Goal: Task Accomplishment & Management: Manage account settings

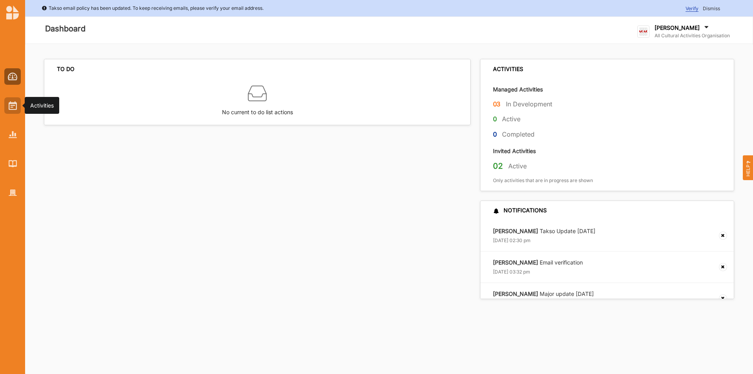
click at [16, 104] on img at bounding box center [13, 105] width 8 height 9
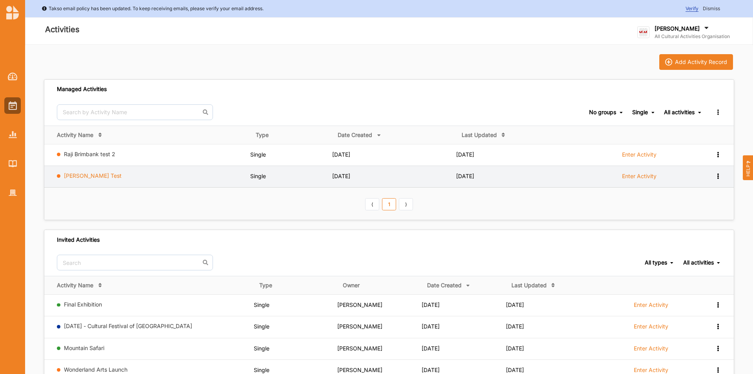
click at [81, 174] on link "[PERSON_NAME] Test" at bounding box center [93, 175] width 58 height 7
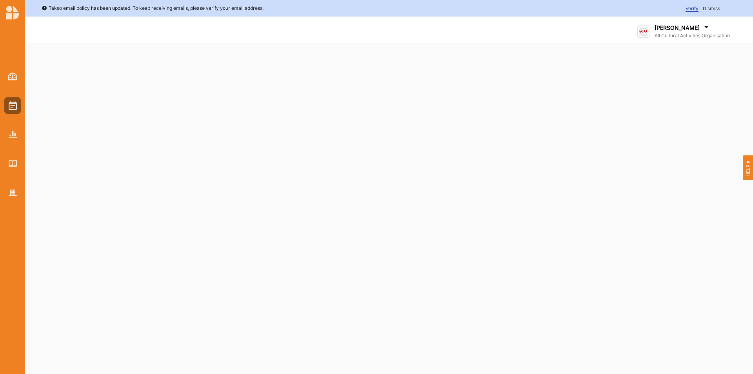
select select "2"
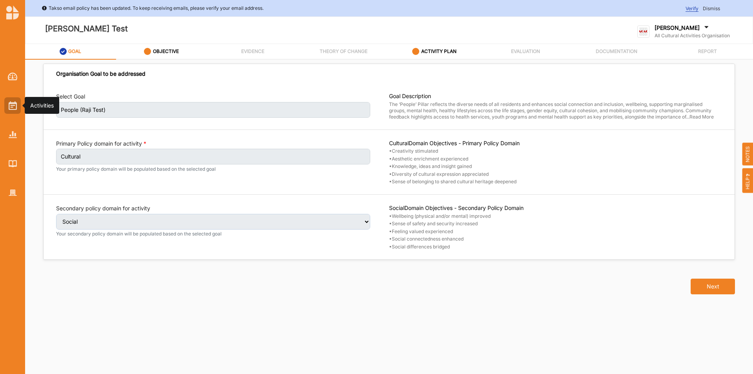
click at [9, 103] on img at bounding box center [13, 105] width 8 height 9
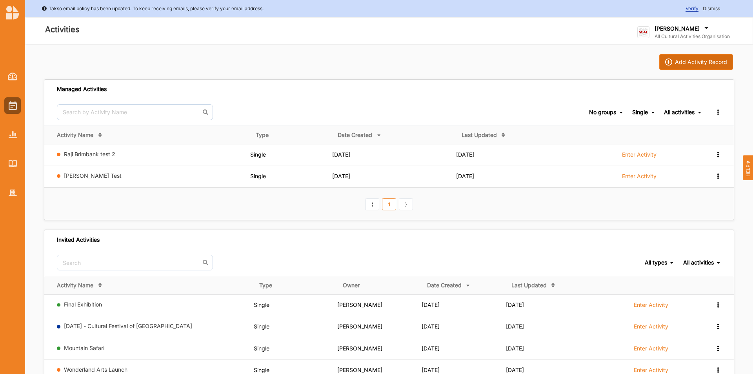
click at [689, 58] on div "Add Activity Record" at bounding box center [701, 61] width 52 height 7
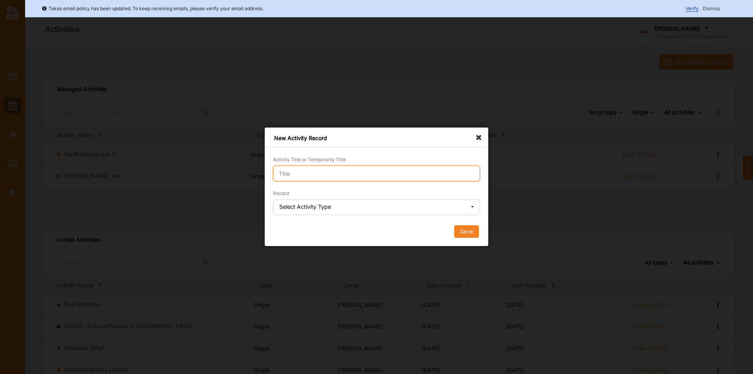
click at [332, 169] on input "Activity Title or Temporarily Title" at bounding box center [376, 173] width 207 height 16
click at [479, 138] on div "New Activity Record Activity Title or Temporarily Title Record Select Activity …" at bounding box center [376, 186] width 223 height 118
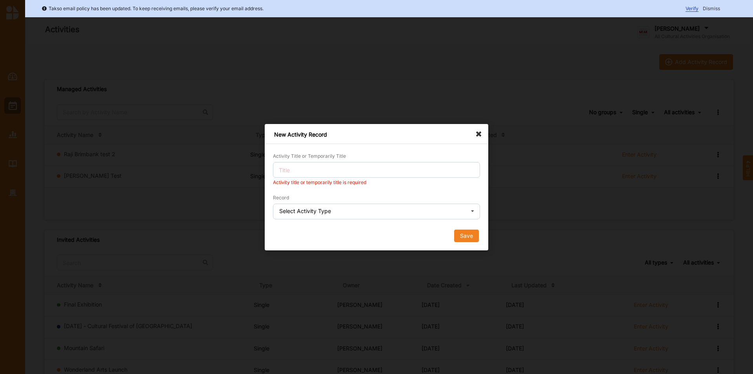
click at [479, 132] on icon at bounding box center [480, 130] width 13 height 13
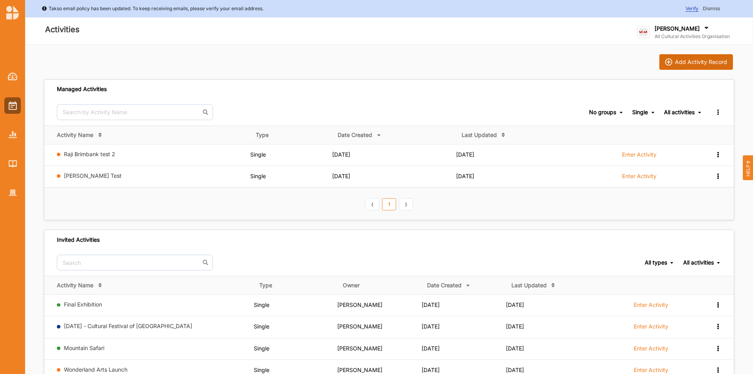
click at [702, 61] on div "Add Activity Record" at bounding box center [701, 61] width 52 height 7
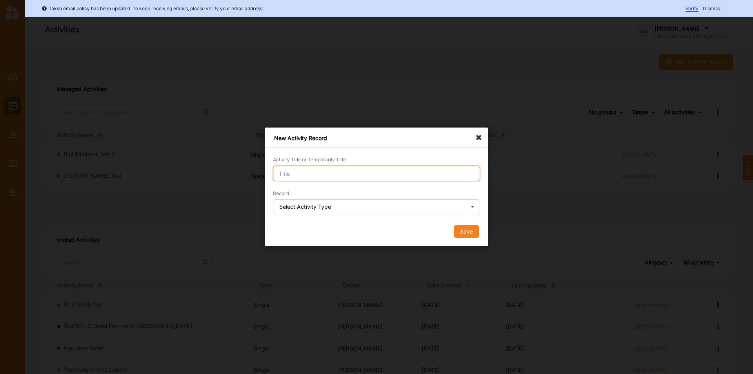
drag, startPoint x: 307, startPoint y: 181, endPoint x: 306, endPoint y: 171, distance: 9.9
click at [306, 180] on input "Activity Title or Temporarily Title" at bounding box center [376, 173] width 207 height 16
type input "Raji Demo 1"
click at [324, 205] on div "Select Activity Type" at bounding box center [305, 206] width 52 height 5
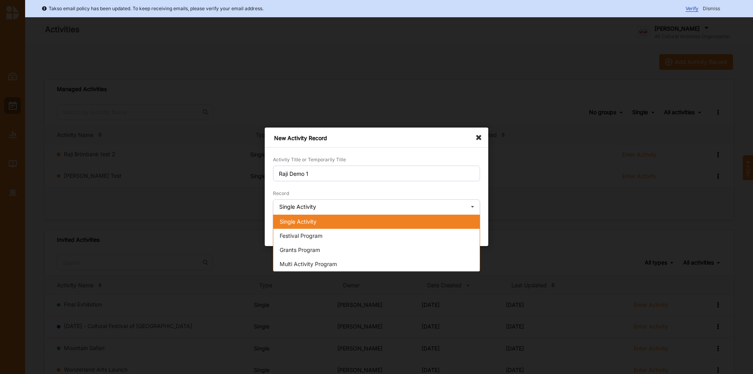
click at [307, 221] on span "Single Activity" at bounding box center [297, 221] width 37 height 7
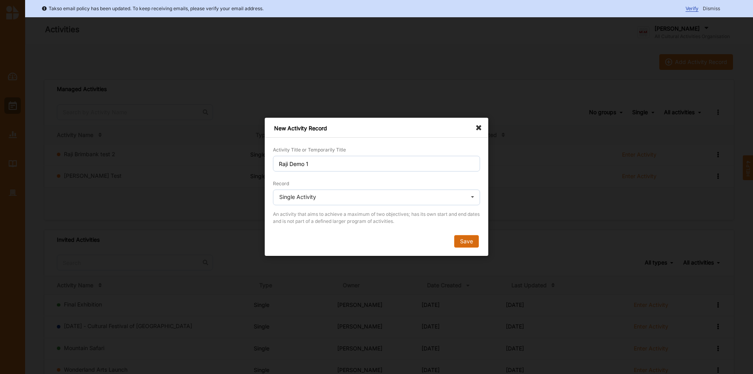
click at [459, 239] on button "Save" at bounding box center [466, 241] width 25 height 13
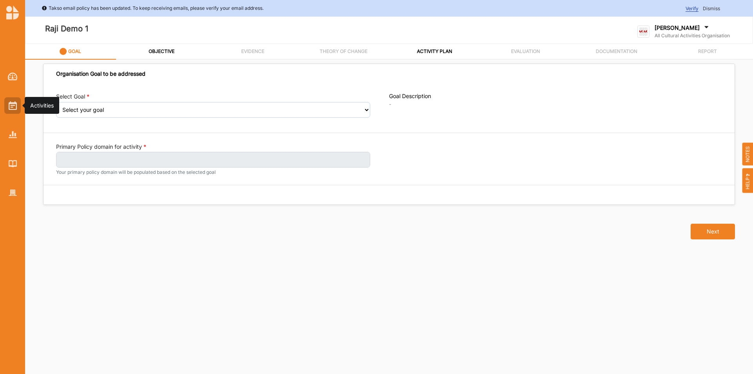
click at [7, 111] on div at bounding box center [12, 105] width 16 height 16
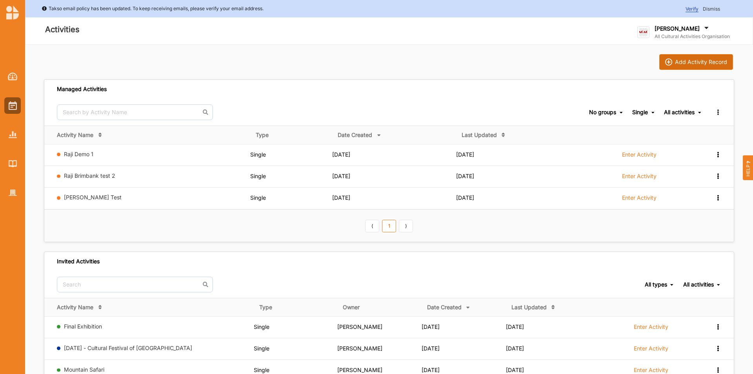
click at [706, 64] on div "Add Activity Record" at bounding box center [701, 61] width 52 height 7
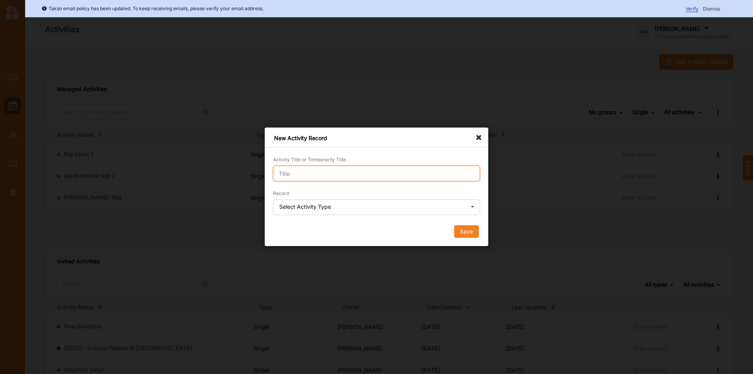
drag, startPoint x: 344, startPoint y: 174, endPoint x: 333, endPoint y: 126, distance: 49.2
click at [345, 165] on div "Activity Title or Temporarily Title" at bounding box center [376, 168] width 207 height 26
type input "Demo 2"
click at [314, 208] on div "Select Activity Type" at bounding box center [305, 206] width 52 height 5
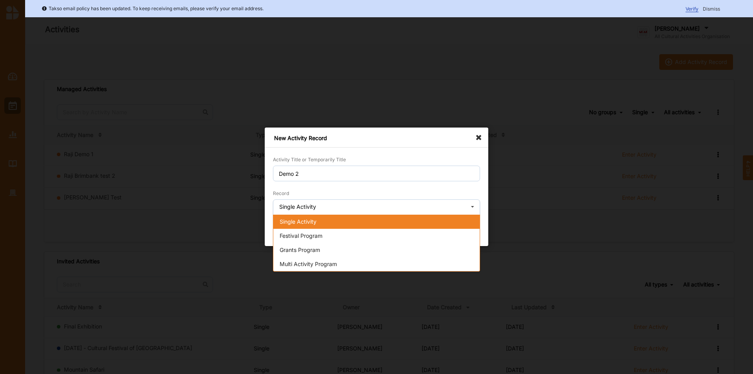
click at [300, 223] on span "Single Activity" at bounding box center [297, 221] width 37 height 7
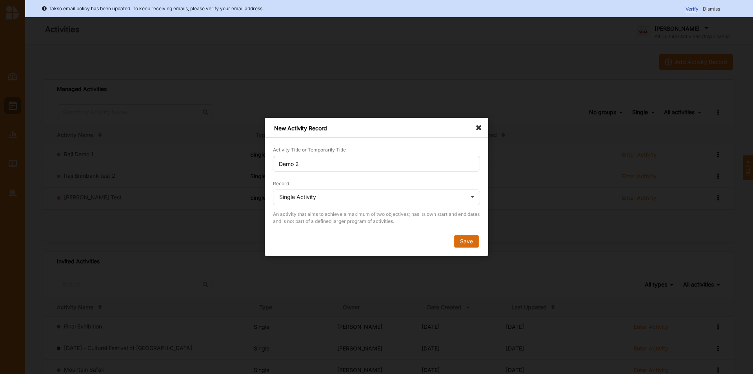
click at [472, 244] on button "Save" at bounding box center [466, 241] width 25 height 13
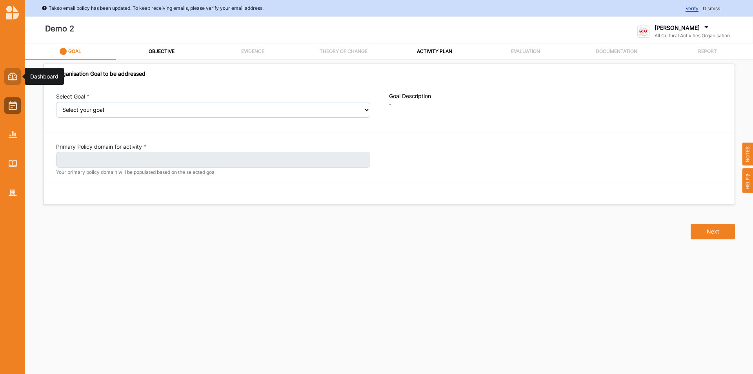
click at [10, 76] on img at bounding box center [13, 77] width 10 height 8
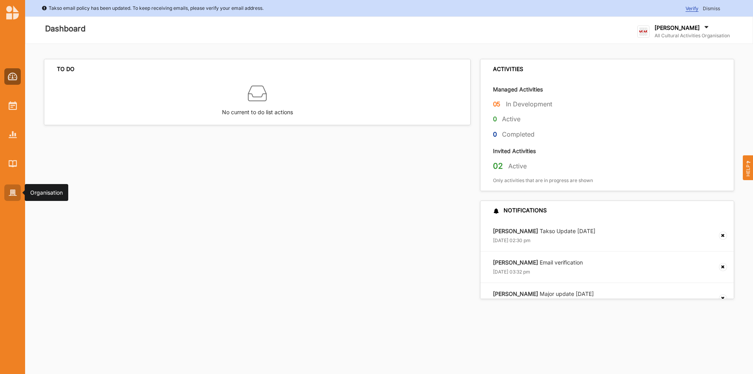
click at [10, 196] on img at bounding box center [13, 192] width 8 height 7
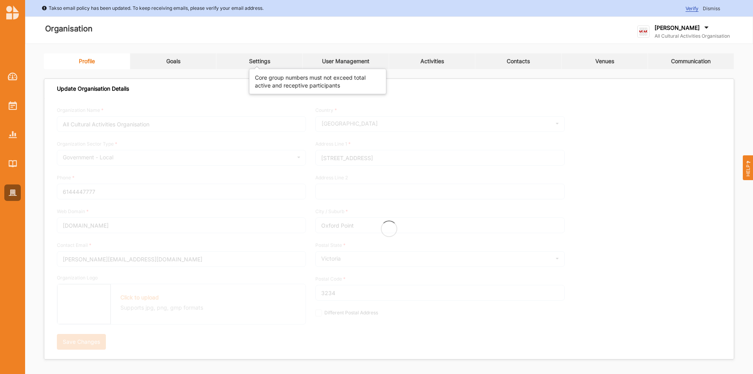
click at [249, 63] on div "Settings" at bounding box center [259, 61] width 21 height 7
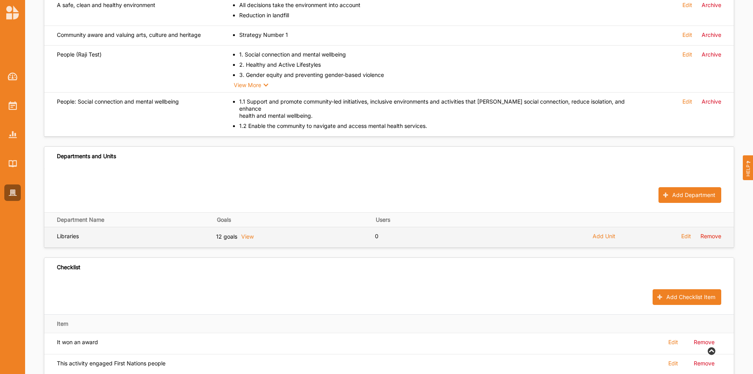
scroll to position [424, 0]
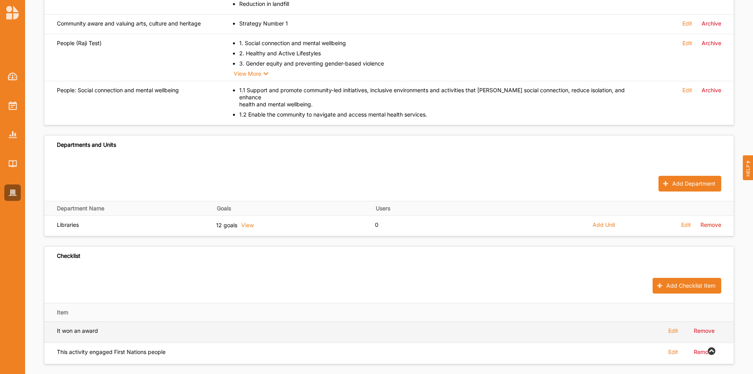
click at [705, 327] on label "Remove" at bounding box center [703, 330] width 21 height 7
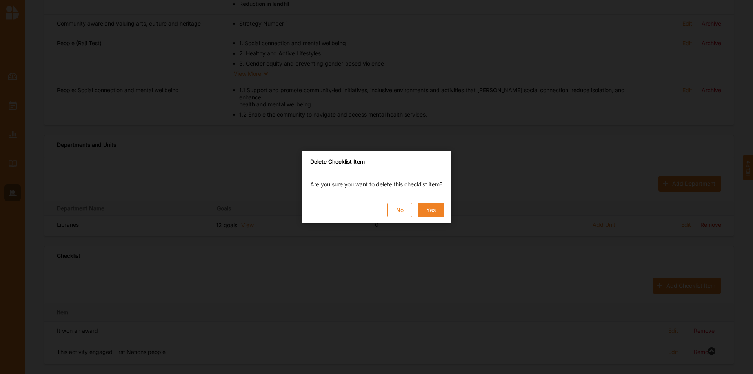
click at [429, 210] on button "Yes" at bounding box center [430, 209] width 27 height 15
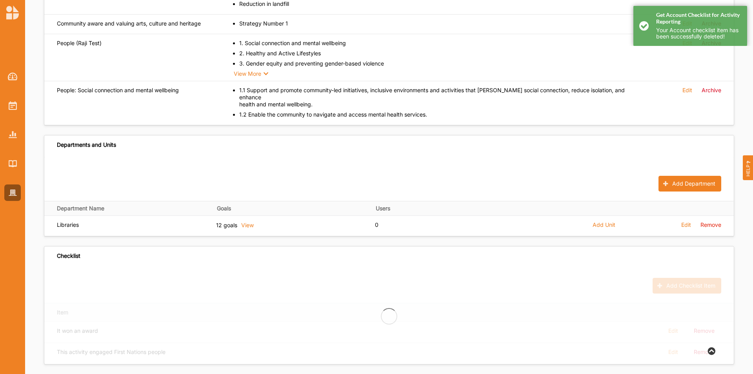
scroll to position [403, 0]
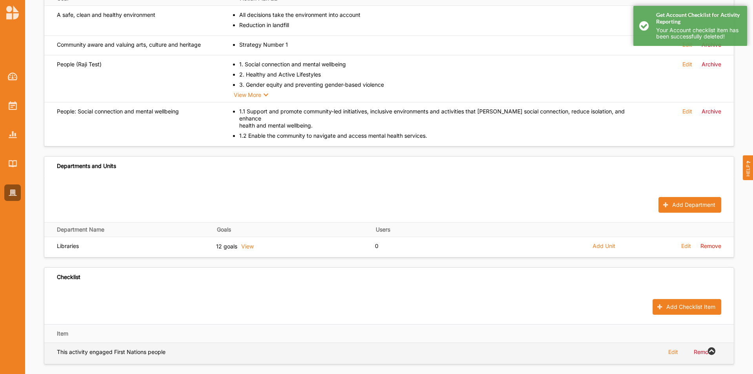
click at [698, 348] on label "Remove" at bounding box center [703, 351] width 21 height 7
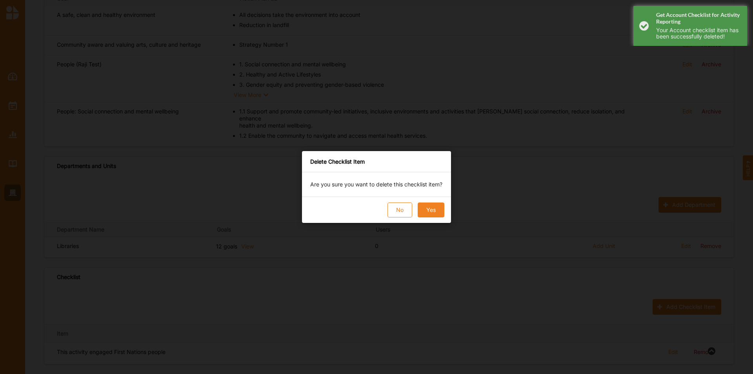
click at [395, 201] on div "No Yes" at bounding box center [376, 209] width 149 height 26
click at [432, 209] on button "Yes" at bounding box center [430, 209] width 27 height 15
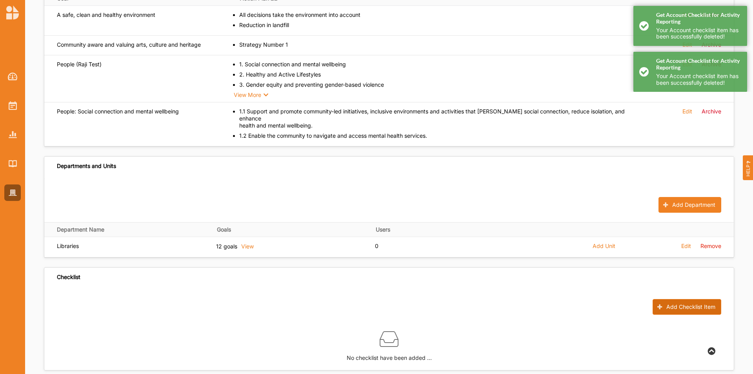
click at [659, 299] on button "Add Checklist Item" at bounding box center [686, 307] width 69 height 16
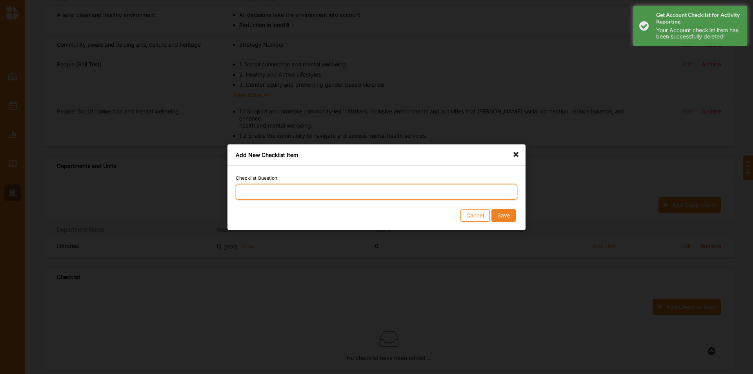
click at [251, 189] on input "Checklist Question" at bounding box center [376, 192] width 281 height 16
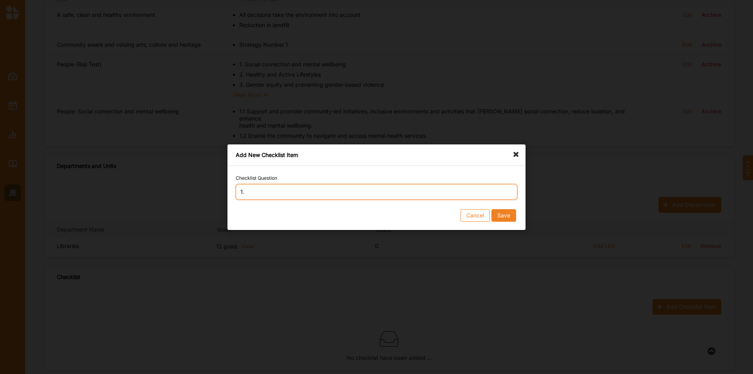
type input "1"
type input "MHWP 1: Improved Mental Wellbeing"
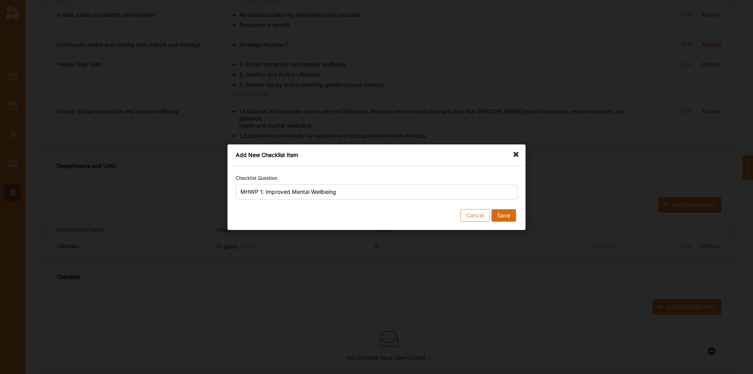
click at [505, 216] on button "Save" at bounding box center [503, 215] width 25 height 13
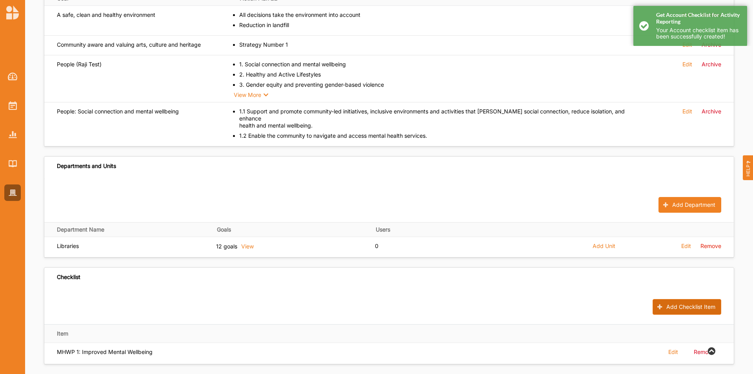
click at [690, 299] on button "Add Checklist Item" at bounding box center [686, 307] width 69 height 16
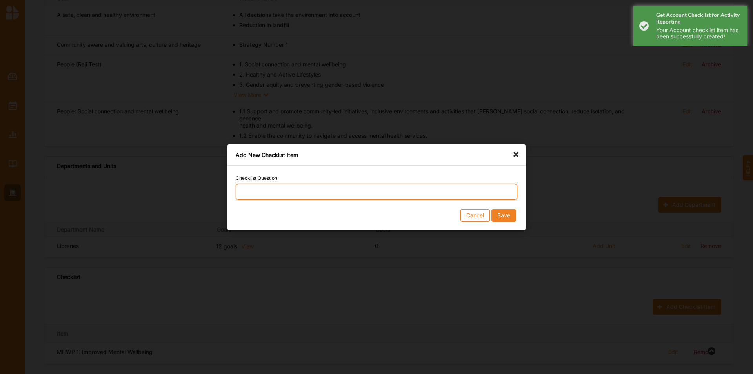
click at [263, 192] on input "Checklist Question" at bounding box center [376, 192] width 281 height 16
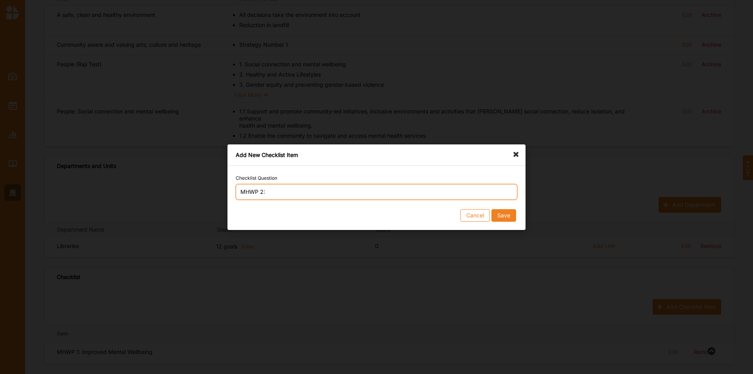
paste input "Addressing food insecurity and healthy eating"
type input "MHWP 2: Addressing food insecurity and healthy eating"
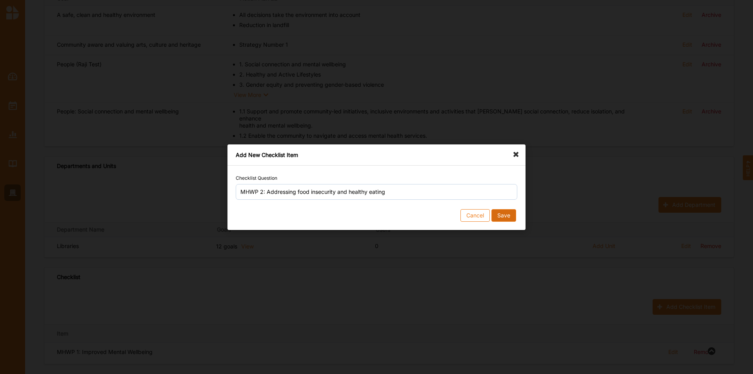
click at [511, 219] on button "Save" at bounding box center [503, 215] width 25 height 13
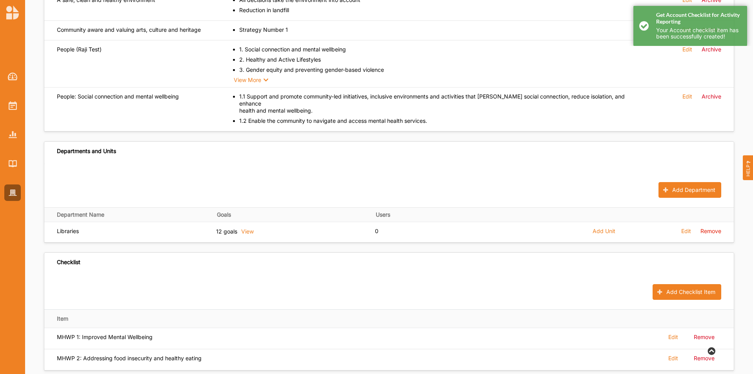
scroll to position [424, 0]
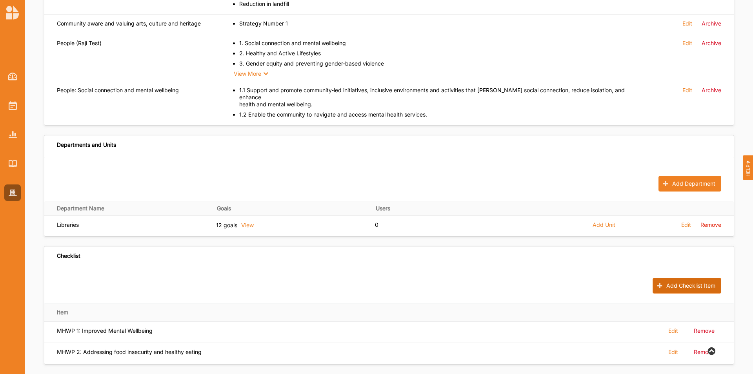
click at [695, 278] on button "Add Checklist Item" at bounding box center [686, 286] width 69 height 16
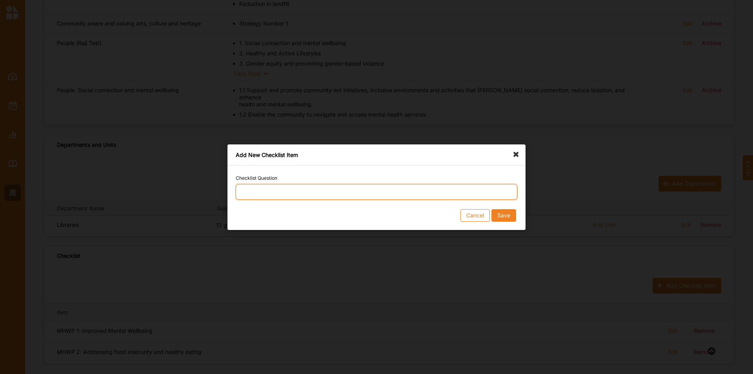
click at [403, 187] on input "Checklist Question" at bounding box center [376, 192] width 281 height 16
paste input "Improving gender equality and preventing gender-based violence"
type input "MHWP 3: Improving gender equality and preventing gender-based violence"
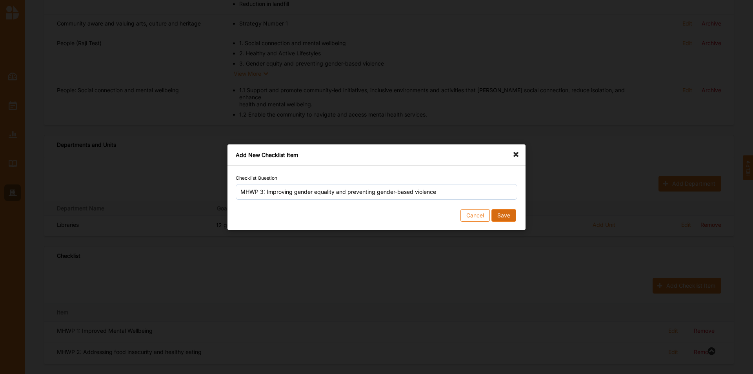
click at [503, 215] on button "Save" at bounding box center [503, 215] width 25 height 13
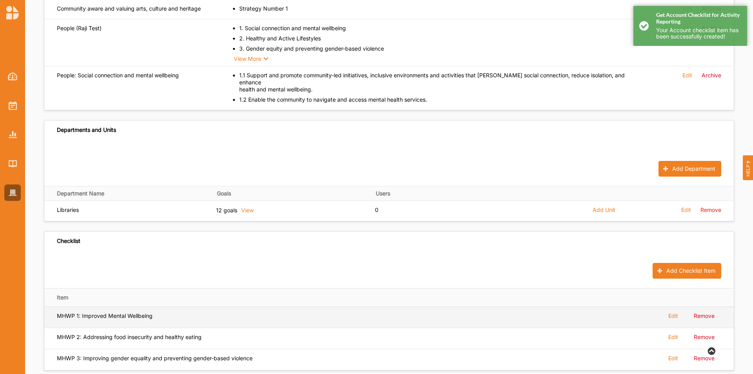
scroll to position [445, 0]
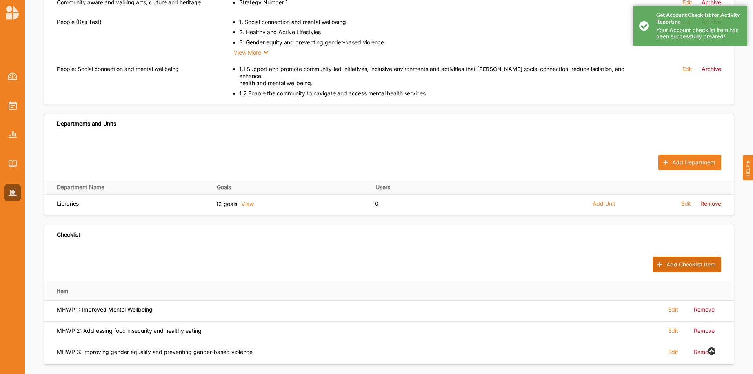
click at [660, 261] on button "Add Checklist Item" at bounding box center [686, 264] width 69 height 16
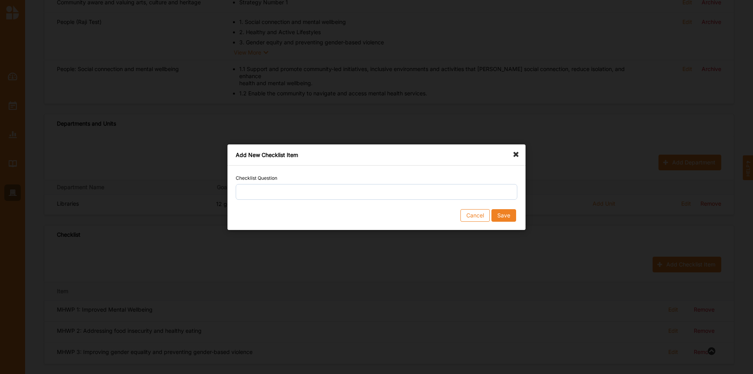
click at [652, 256] on button "Add Checklist Item" at bounding box center [686, 264] width 69 height 16
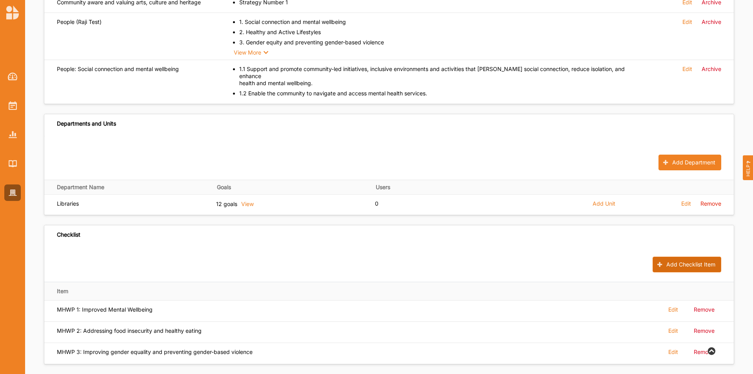
click at [702, 258] on button "Add Checklist Item" at bounding box center [686, 264] width 69 height 16
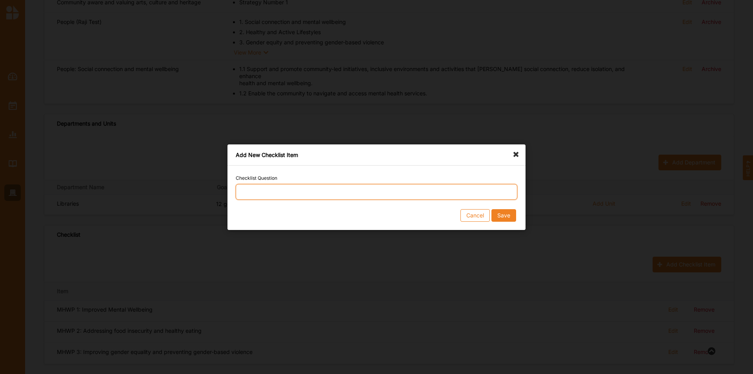
click at [385, 198] on input "Checklist Question" at bounding box center [376, 192] width 281 height 16
paste input "Supporting social and economic inclusion"
type input "MHWP 4: Supporting social and economic inclusion"
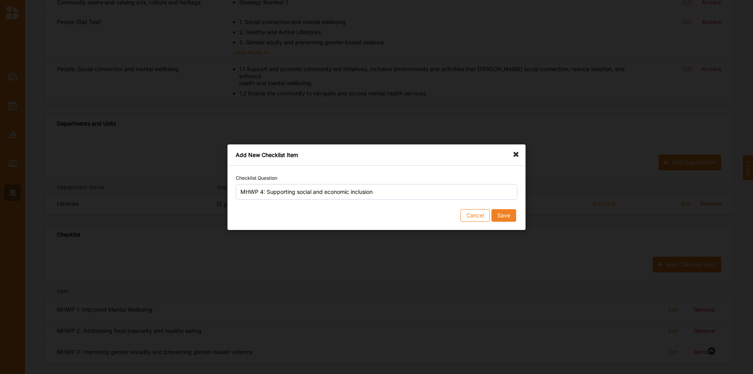
drag, startPoint x: 505, startPoint y: 215, endPoint x: 499, endPoint y: 218, distance: 6.1
click at [505, 215] on button "Save" at bounding box center [503, 215] width 25 height 13
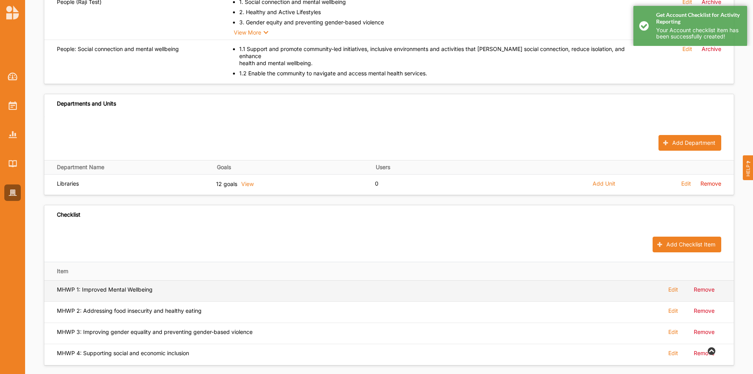
scroll to position [466, 0]
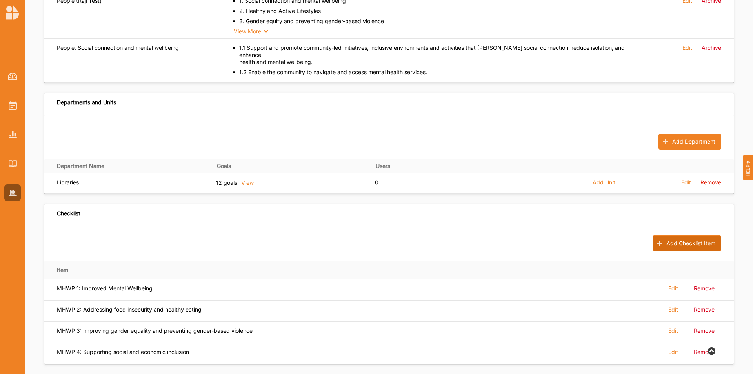
click at [676, 235] on button "Add Checklist Item" at bounding box center [686, 243] width 69 height 16
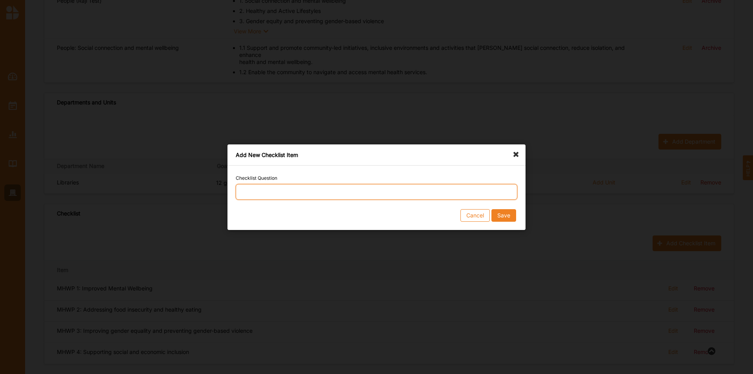
drag, startPoint x: 281, startPoint y: 190, endPoint x: 316, endPoint y: 191, distance: 35.3
click at [281, 190] on input "Checklist Question" at bounding box center [376, 192] width 281 height 16
paste input "Supporting active and healthy living"
type input "MHWP 5: Supporting active and healthy living"
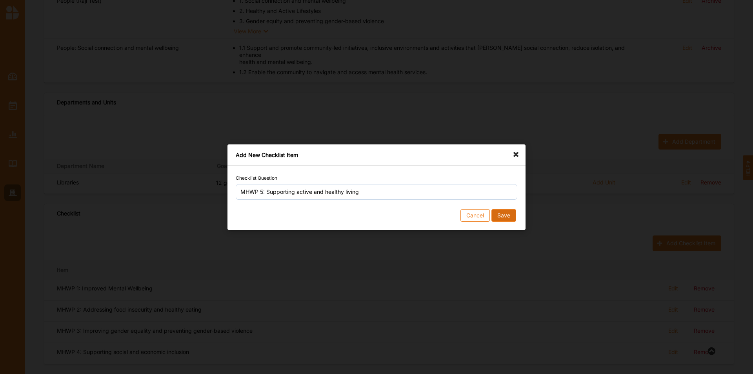
click at [506, 213] on button "Save" at bounding box center [503, 215] width 25 height 13
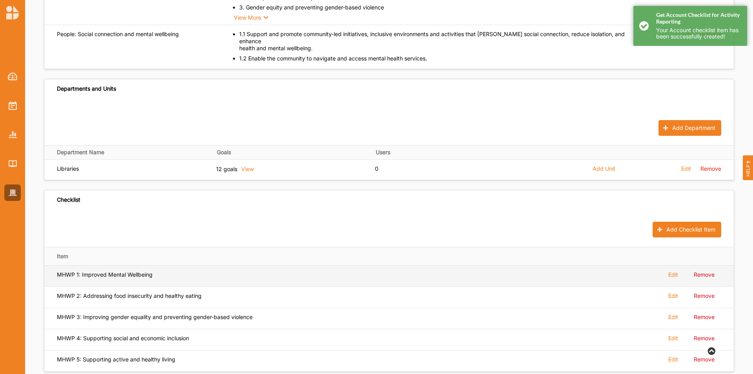
scroll to position [487, 0]
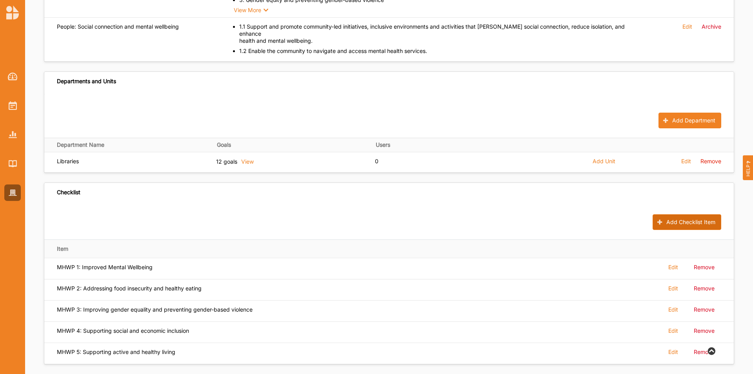
click at [698, 214] on button "Add Checklist Item" at bounding box center [686, 222] width 69 height 16
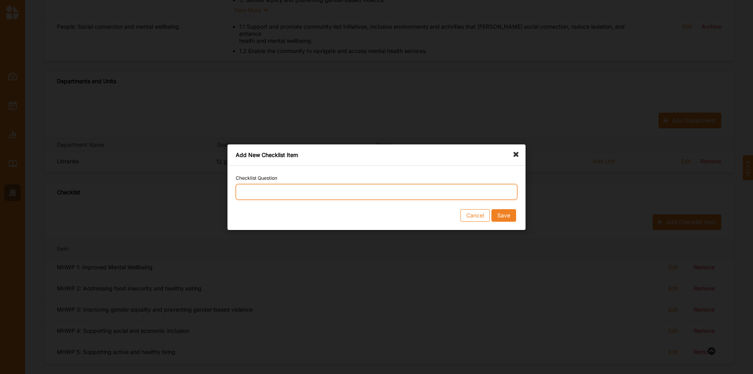
click at [295, 189] on input "Checklist Question" at bounding box center [376, 192] width 281 height 16
paste input "Addressing the health impacts of climate change."
type input "MHWP 6: Addressing the health impacts of climate change."
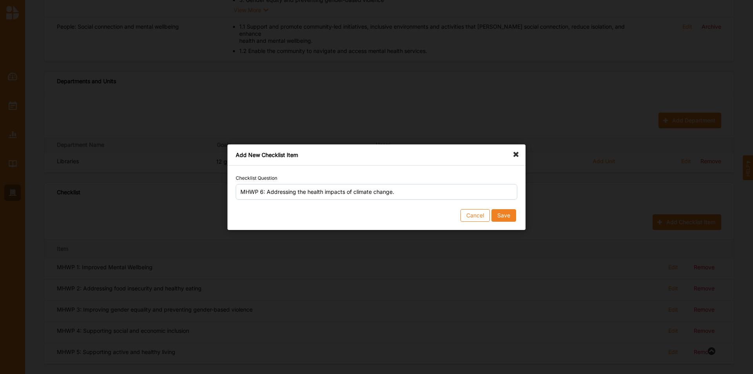
click at [502, 217] on button "Save" at bounding box center [503, 215] width 25 height 13
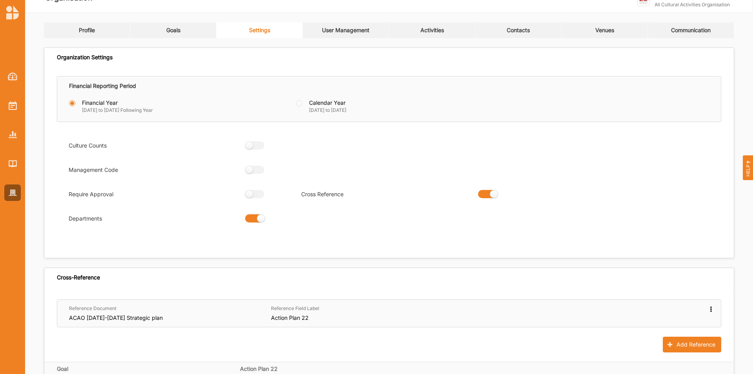
scroll to position [0, 0]
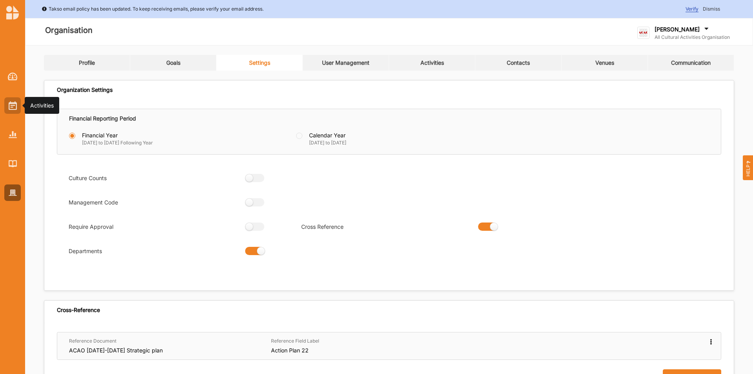
click at [9, 103] on img at bounding box center [13, 105] width 8 height 9
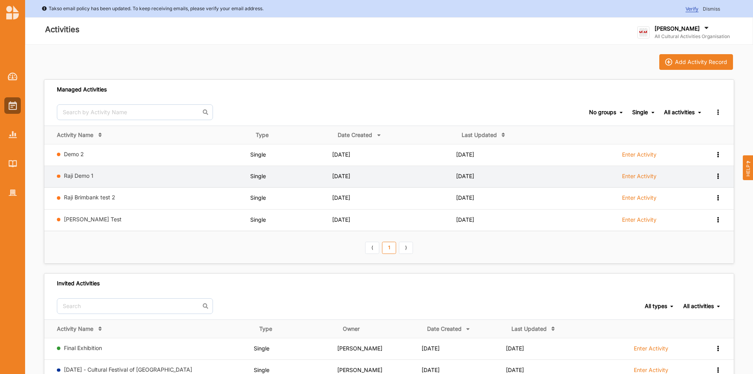
click at [715, 179] on div "View Report View Team Add to group Remove" at bounding box center [711, 175] width 19 height 7
click at [686, 234] on div "Remove" at bounding box center [697, 231] width 34 height 5
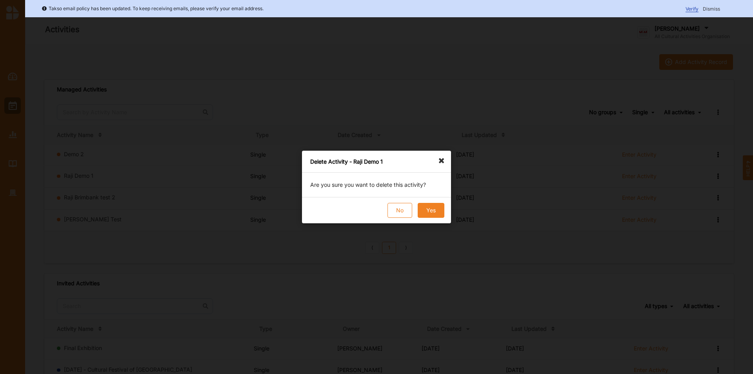
click at [440, 210] on button "Yes" at bounding box center [430, 210] width 27 height 15
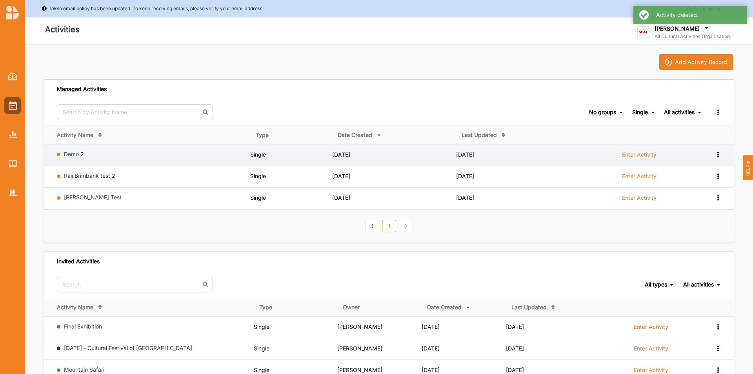
click at [715, 156] on div "View Report View Team Add to group Remove" at bounding box center [711, 154] width 19 height 7
click at [693, 213] on div "Remove" at bounding box center [697, 210] width 34 height 5
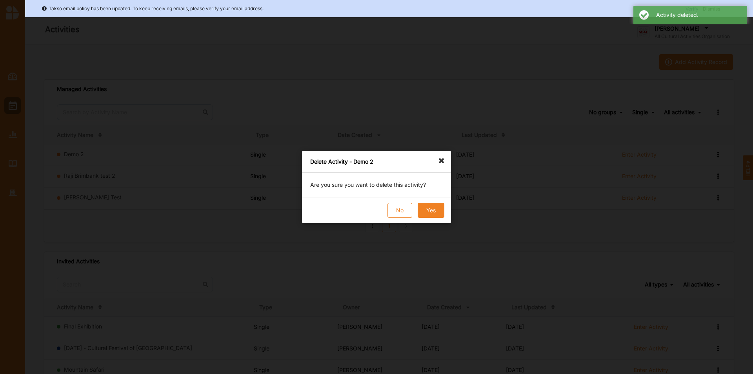
drag, startPoint x: 444, startPoint y: 216, endPoint x: 437, endPoint y: 214, distance: 7.8
click at [437, 214] on div "No Yes" at bounding box center [376, 210] width 149 height 26
drag, startPoint x: 435, startPoint y: 212, endPoint x: 418, endPoint y: 182, distance: 35.1
click at [437, 213] on button "Yes" at bounding box center [430, 210] width 27 height 15
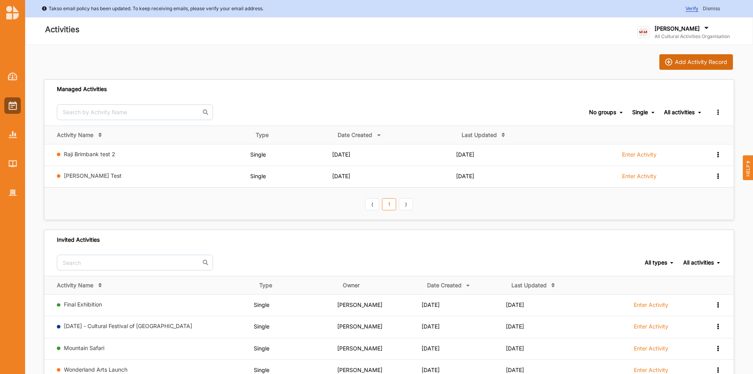
click at [686, 68] on button "Add Activity Record" at bounding box center [696, 62] width 74 height 16
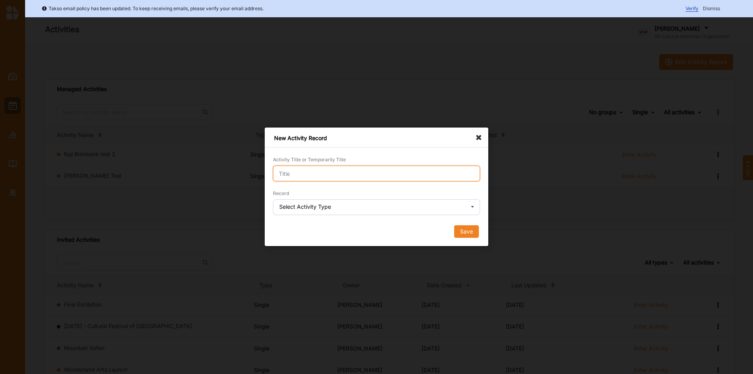
click at [337, 178] on input "Activity Title or Temporarily Title" at bounding box center [376, 173] width 207 height 16
type input "D"
type input "Raji Demo 1"
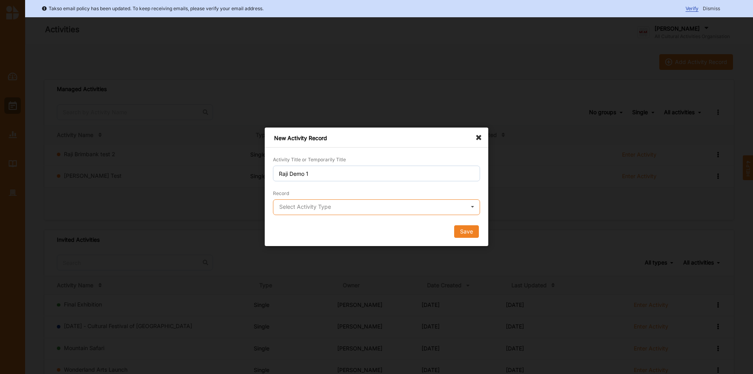
click at [335, 210] on input "text" at bounding box center [377, 208] width 206 height 16
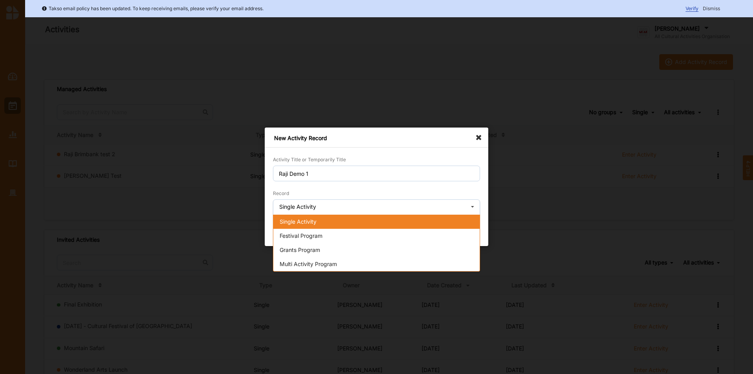
click at [321, 222] on div "Single Activity" at bounding box center [376, 221] width 206 height 14
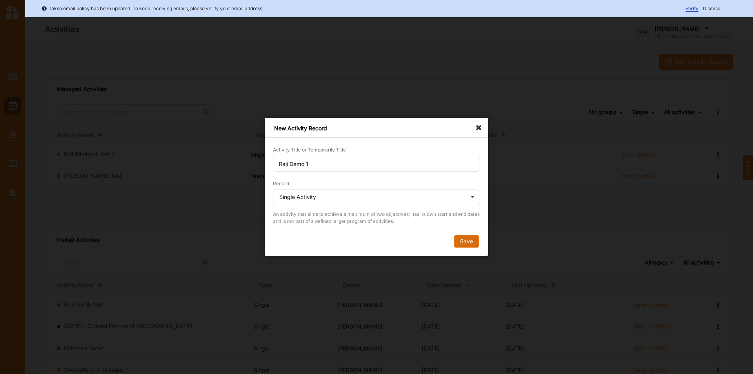
click at [464, 239] on button "Save" at bounding box center [466, 241] width 25 height 13
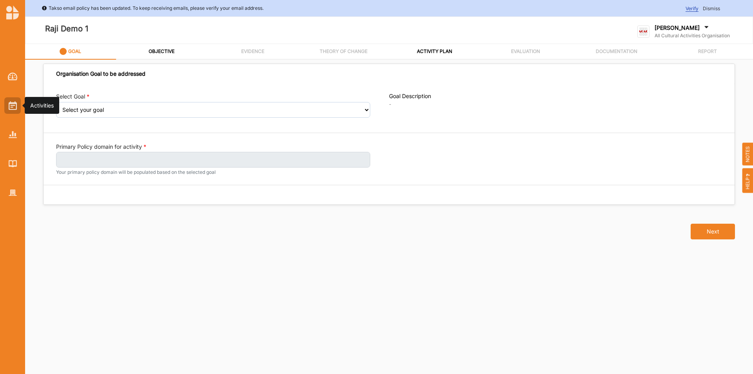
click at [5, 107] on div at bounding box center [12, 105] width 16 height 16
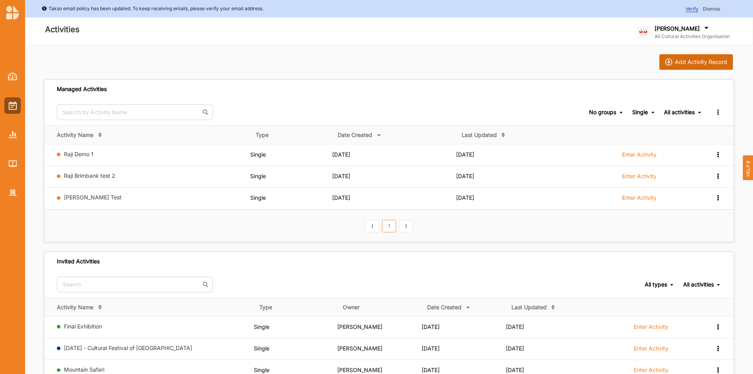
click at [697, 63] on div "Add Activity Record" at bounding box center [701, 61] width 52 height 7
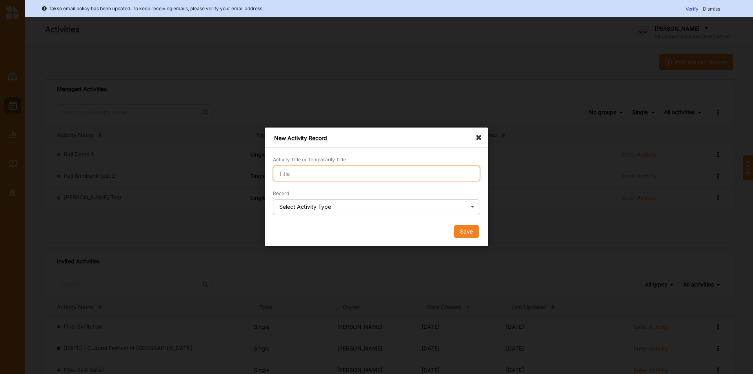
click at [329, 174] on input "Activity Title or Temporarily Title" at bounding box center [376, 173] width 207 height 16
type input "Raji Demo 2"
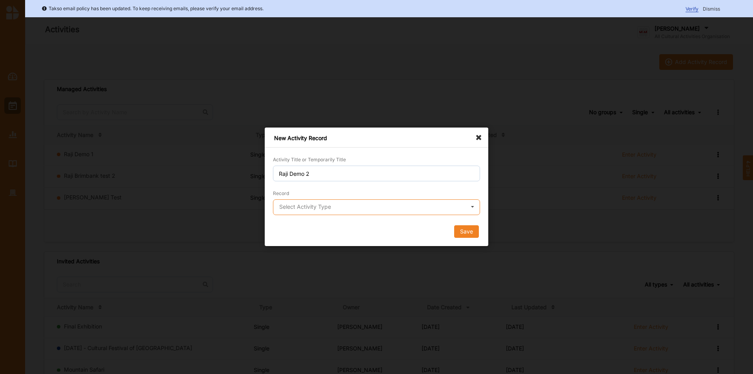
click at [299, 213] on input "text" at bounding box center [377, 208] width 206 height 16
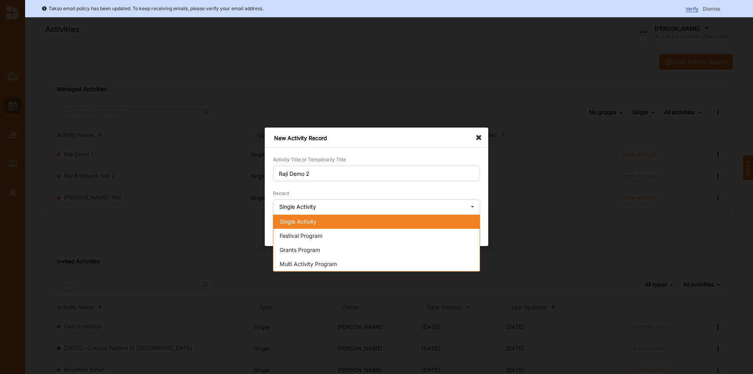
drag, startPoint x: 296, startPoint y: 220, endPoint x: 318, endPoint y: 225, distance: 23.2
click at [296, 220] on span "Single Activity" at bounding box center [297, 221] width 37 height 7
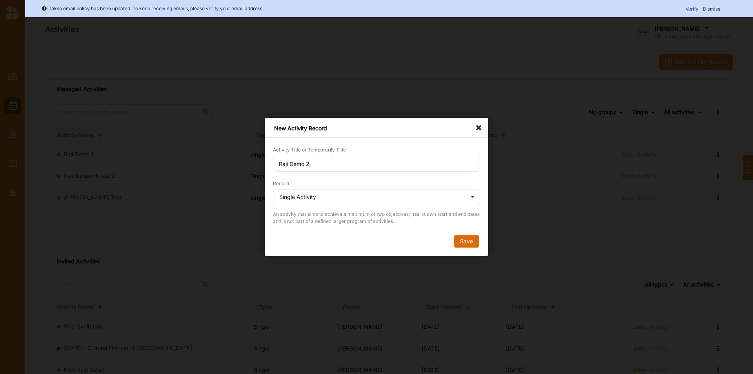
click at [463, 241] on button "Save" at bounding box center [466, 241] width 25 height 13
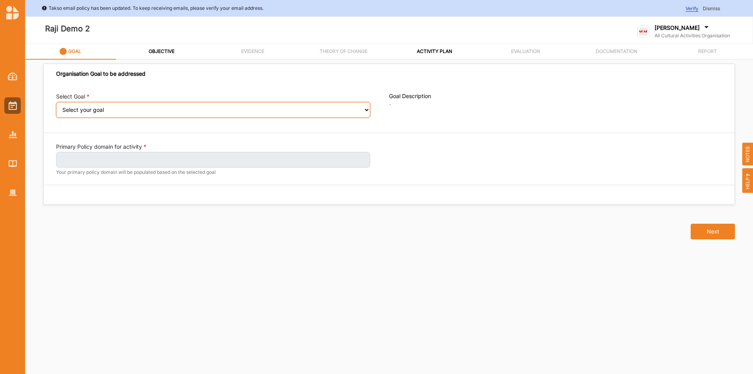
click at [92, 116] on select "Select your goal Abundant local jobs and economic opportunities A safe, clean a…" at bounding box center [213, 110] width 314 height 16
select select "360"
click at [56, 107] on select "Select your goal Abundant local jobs and economic opportunities A safe, clean a…" at bounding box center [213, 110] width 314 height 16
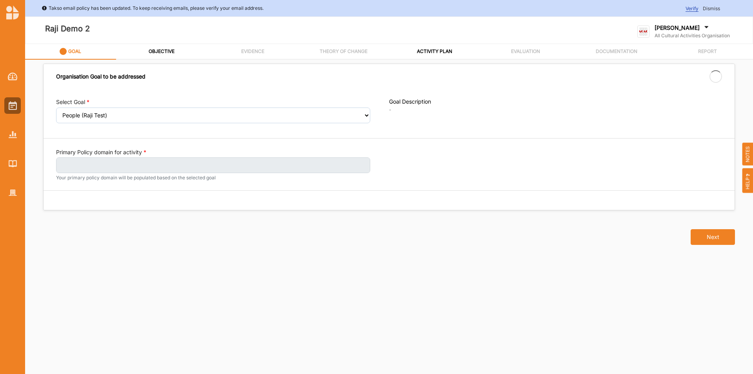
select select "360"
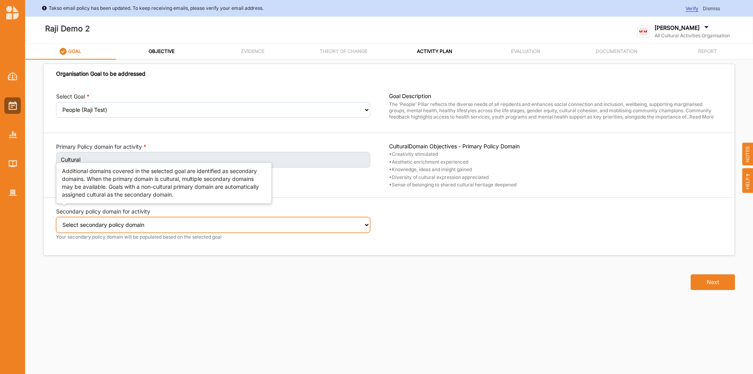
click at [108, 230] on select "Select secondary policy domain No second domain for this activity Cultural Soci…" at bounding box center [213, 225] width 314 height 16
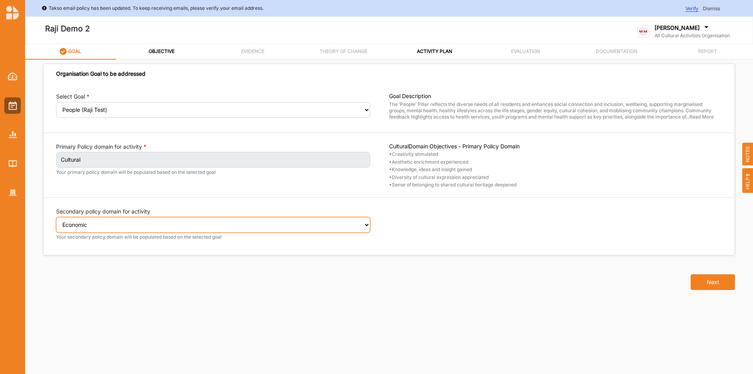
click at [56, 222] on select "Select secondary policy domain No second domain for this activity Cultural Soci…" at bounding box center [213, 225] width 314 height 16
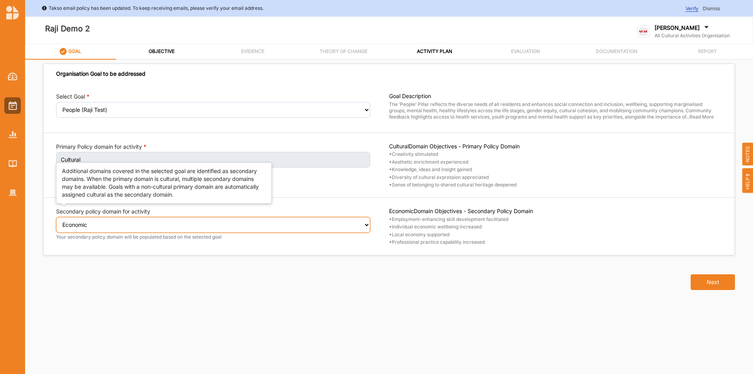
drag, startPoint x: 78, startPoint y: 227, endPoint x: 78, endPoint y: 231, distance: 4.3
click at [78, 227] on select "Select secondary policy domain No second domain for this activity Cultural Soci…" at bounding box center [213, 225] width 314 height 16
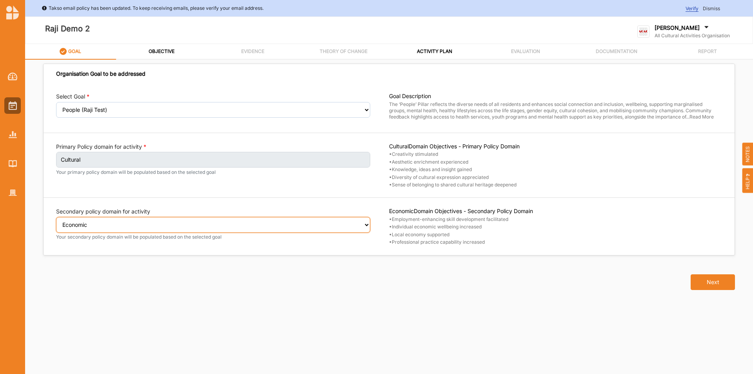
select select "2"
click at [56, 222] on select "Select secondary policy domain No second domain for this activity Cultural Soci…" at bounding box center [213, 225] width 314 height 16
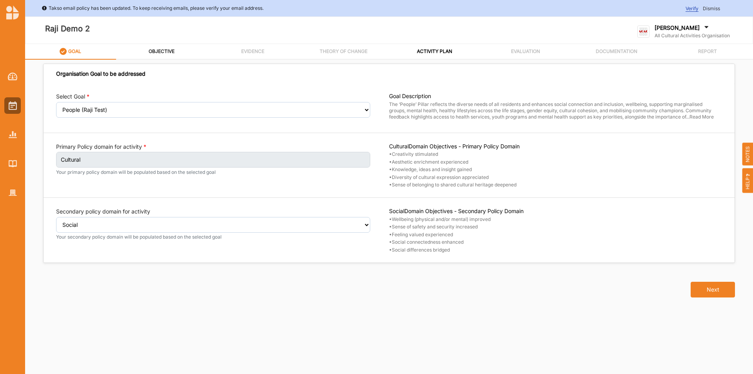
click at [166, 51] on label "OBJECTIVE" at bounding box center [162, 51] width 26 height 6
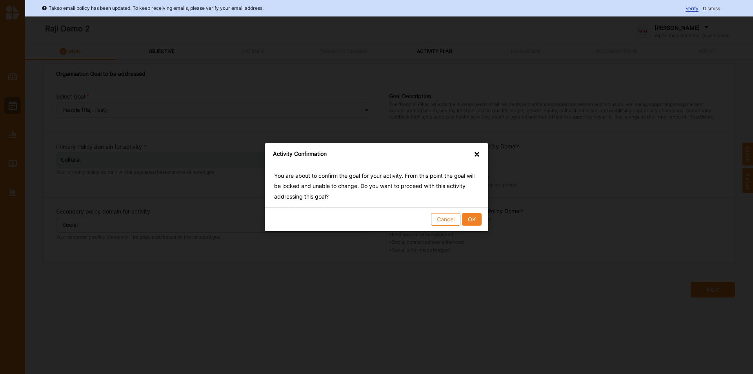
click at [475, 225] on div "Cancel OK" at bounding box center [376, 219] width 223 height 24
click at [476, 220] on button "OK" at bounding box center [472, 218] width 20 height 13
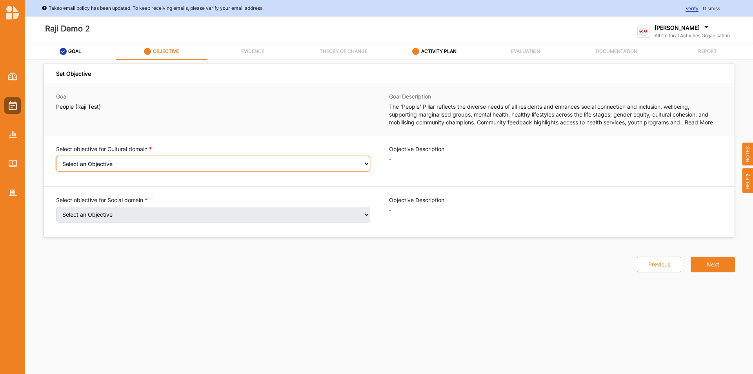
click at [220, 166] on select "Select an Objective Creativity stimulated Aesthetic enrichment experienced Know…" at bounding box center [213, 164] width 314 height 16
select select "2"
click at [56, 161] on select "Select an Objective Creativity stimulated Aesthetic enrichment experienced Know…" at bounding box center [213, 164] width 314 height 16
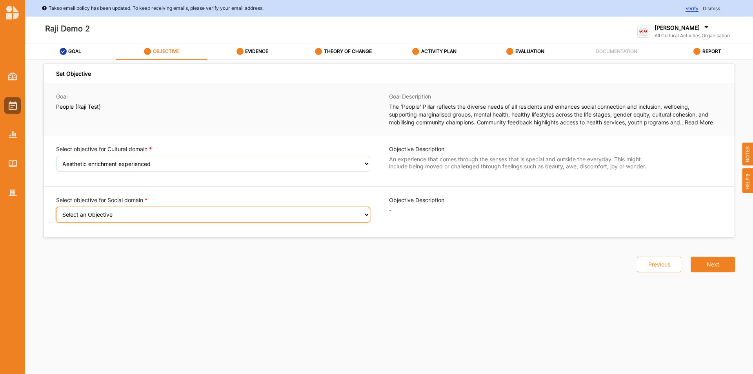
click at [175, 214] on select "Select an Objective Wellbeing (physical and/or mental) improved Sense of safety…" at bounding box center [213, 215] width 314 height 16
select select "6"
click at [56, 212] on select "Select an Objective Wellbeing (physical and/or mental) improved Sense of safety…" at bounding box center [213, 215] width 314 height 16
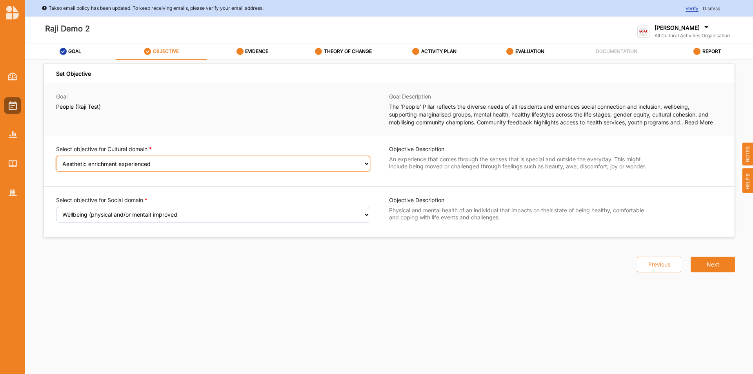
click at [219, 169] on select "Select an Objective Creativity stimulated Aesthetic enrichment experienced Know…" at bounding box center [213, 164] width 314 height 16
select select "3"
click at [56, 161] on select "Select an Objective Creativity stimulated Aesthetic enrichment experienced Know…" at bounding box center [213, 164] width 314 height 16
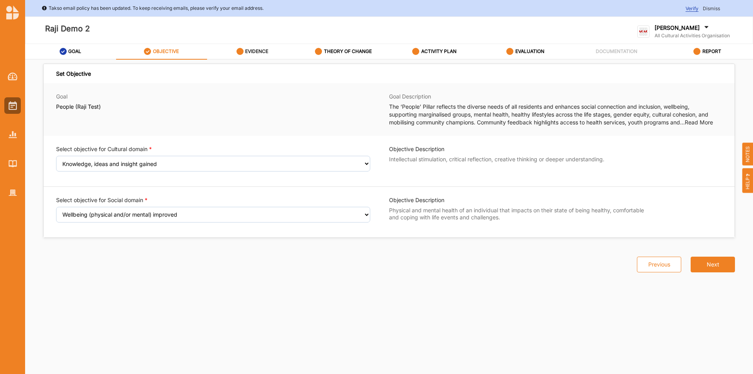
click at [248, 55] on div "EVIDENCE" at bounding box center [252, 52] width 32 height 14
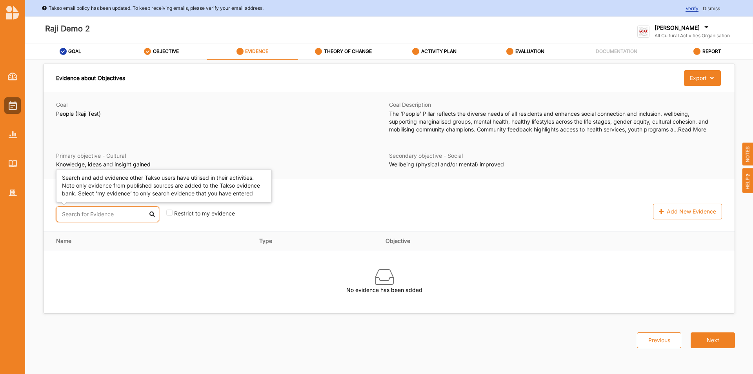
click at [80, 213] on input "text" at bounding box center [107, 214] width 103 height 16
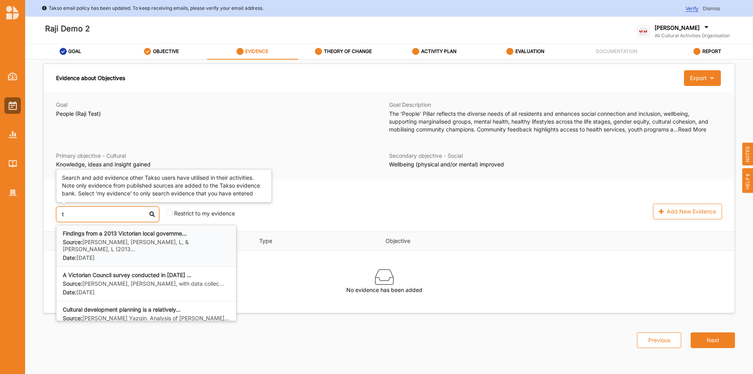
click at [91, 238] on div "Findings from a 2013 Victorian local governme... Source: [PERSON_NAME], [PERSON…" at bounding box center [146, 246] width 167 height 32
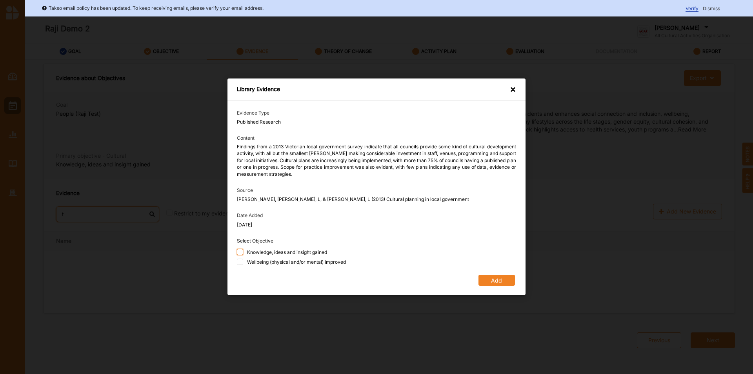
type input "t"
click at [240, 252] on input "Knowledge, ideas and insight gained" at bounding box center [240, 251] width 6 height 6
checkbox input "true"
click at [242, 263] on div "Wellbeing (physical and/or mental) improved" at bounding box center [376, 263] width 279 height 8
click at [483, 275] on button "Add" at bounding box center [496, 280] width 36 height 11
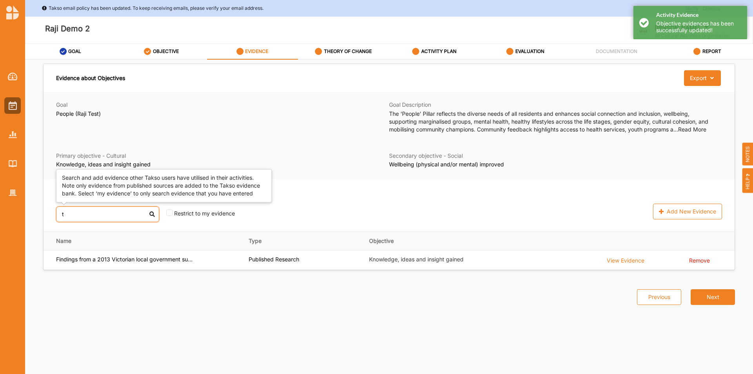
click at [93, 212] on input "t" at bounding box center [107, 214] width 103 height 16
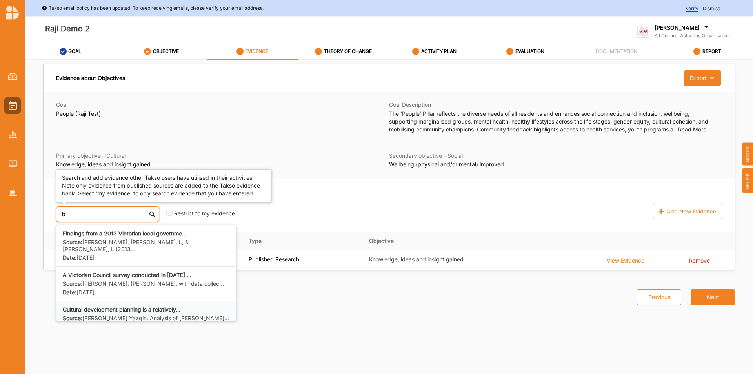
click at [146, 306] on b "Cultural development planning is a relatively..." at bounding box center [122, 309] width 118 height 7
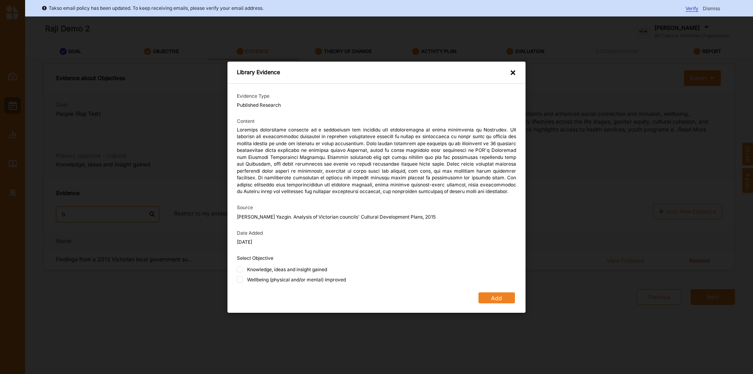
type input "b"
click at [236, 278] on div "Evidence Type Published Research Content Source [PERSON_NAME] Yazgin. Analysis …" at bounding box center [376, 197] width 298 height 229
click at [237, 280] on input "Wellbeing (physical and/or mental) improved" at bounding box center [240, 279] width 6 height 6
checkbox input "true"
drag, startPoint x: 239, startPoint y: 270, endPoint x: 337, endPoint y: 284, distance: 98.5
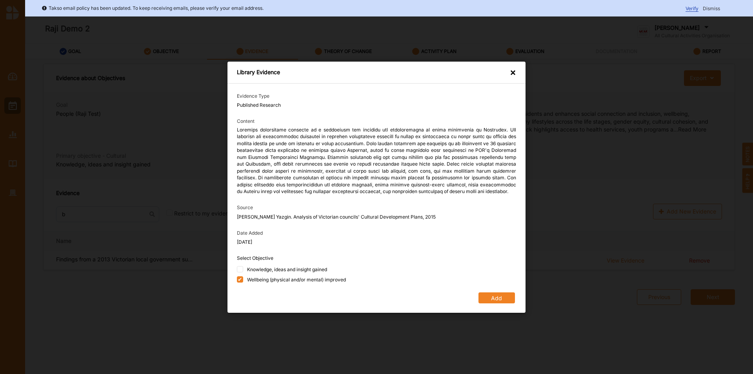
click at [241, 270] on input "Knowledge, ideas and insight gained" at bounding box center [240, 269] width 6 height 6
checkbox input "true"
drag, startPoint x: 496, startPoint y: 299, endPoint x: 390, endPoint y: 281, distance: 107.4
click at [496, 299] on button "Add" at bounding box center [496, 297] width 36 height 11
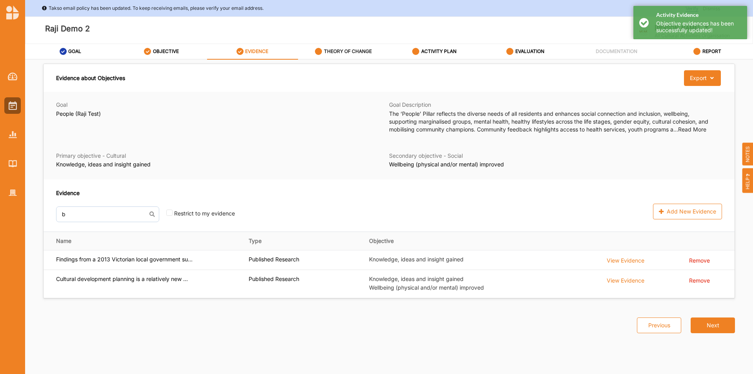
click at [343, 45] on div "THEORY OF CHANGE" at bounding box center [343, 52] width 57 height 14
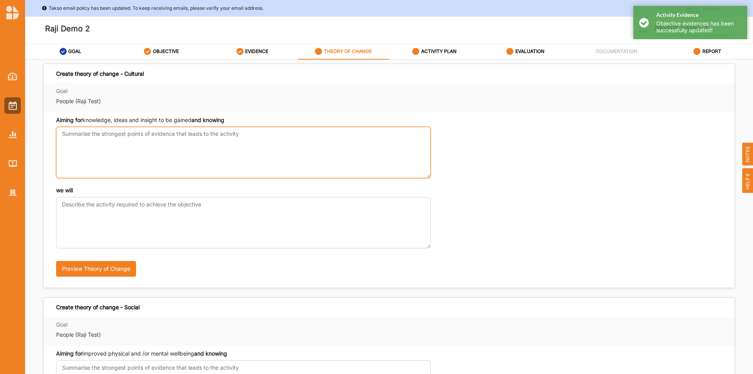
drag, startPoint x: 61, startPoint y: 147, endPoint x: 78, endPoint y: 147, distance: 16.9
click at [63, 145] on textarea "Aiming for knowledge, ideas and insight to be gained and knowing" at bounding box center [243, 152] width 374 height 51
type textarea "t"
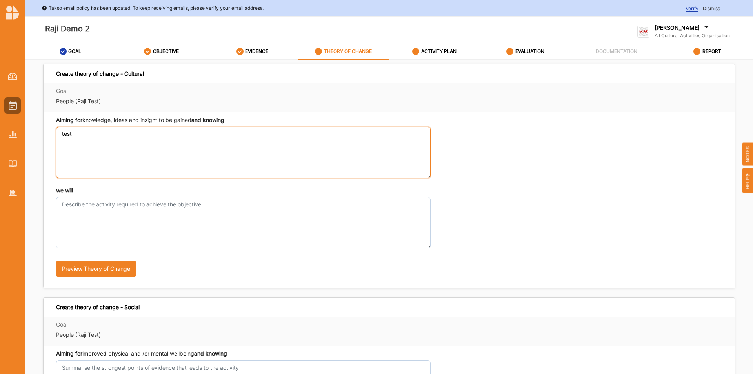
type textarea "test"
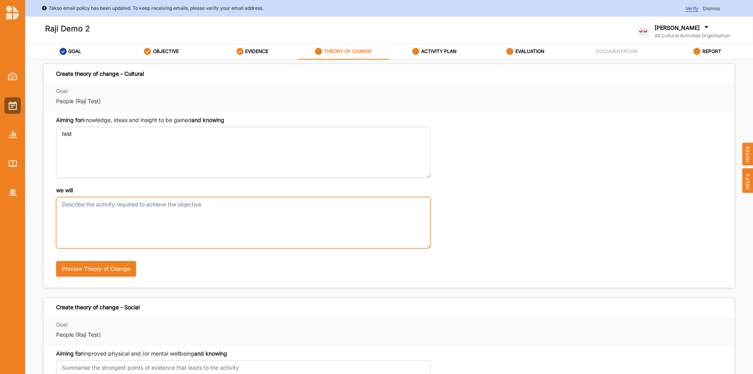
click at [167, 232] on textarea "we will" at bounding box center [243, 222] width 374 height 51
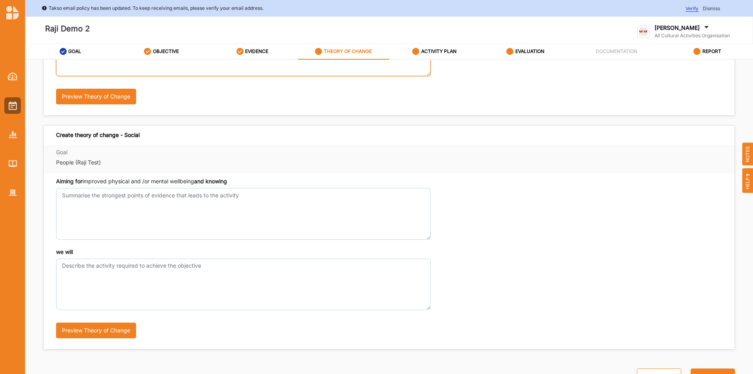
type textarea "test"
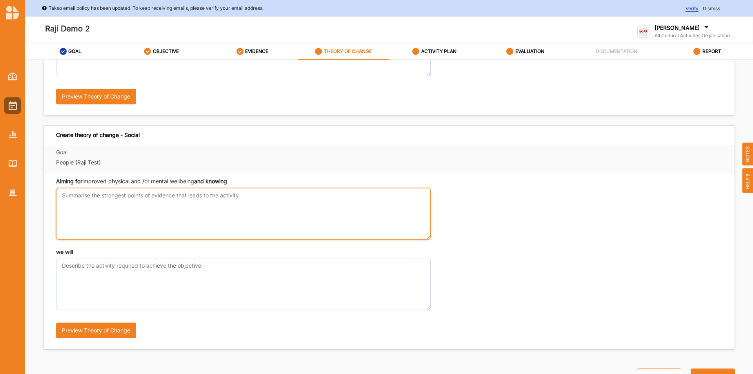
click at [151, 197] on textarea "Aiming for knowledge, ideas and insight to be gained and knowing" at bounding box center [243, 213] width 374 height 51
type textarea "test"
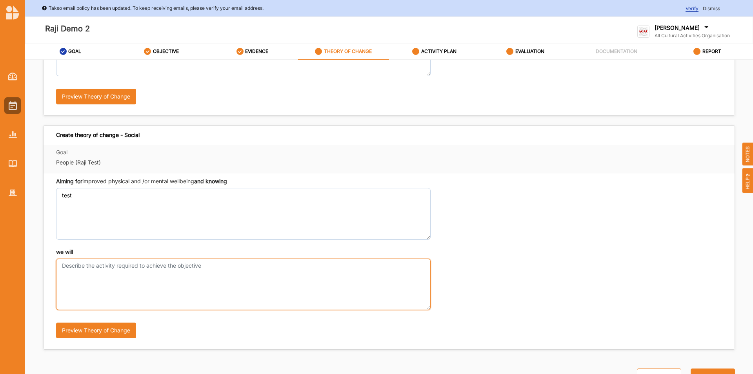
click at [109, 281] on textarea "we will" at bounding box center [243, 283] width 374 height 51
type textarea "test"
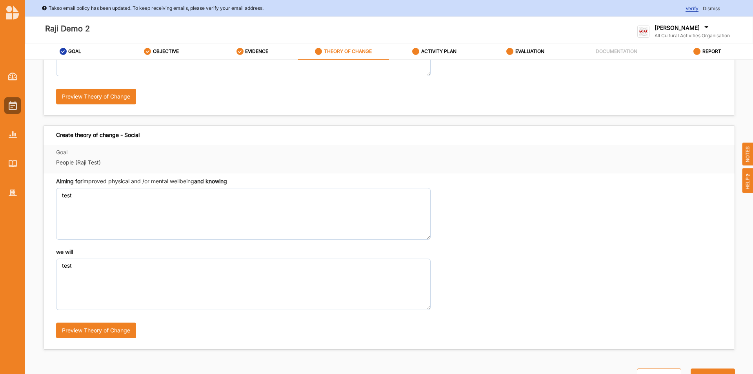
click at [484, 111] on div "Aiming for knowledge, ideas and insight to be gained and knowing test we will t…" at bounding box center [389, 28] width 691 height 176
click at [450, 51] on label "ACTIVITY PLAN" at bounding box center [438, 51] width 35 height 6
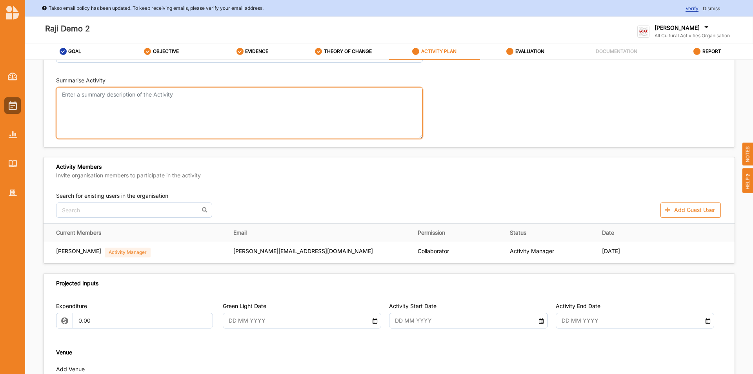
click at [110, 99] on textarea "Summarise Activity" at bounding box center [239, 112] width 366 height 51
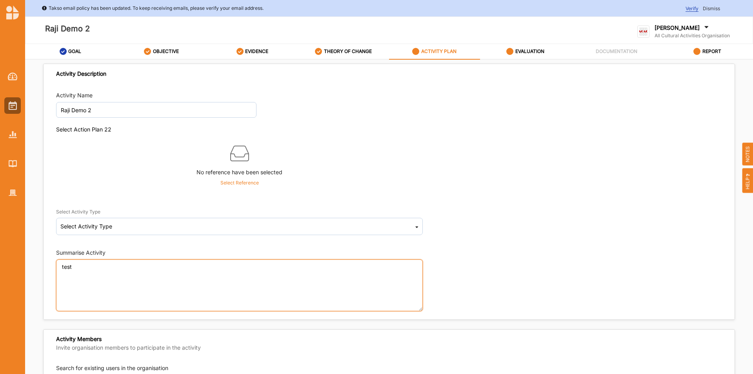
type textarea "test"
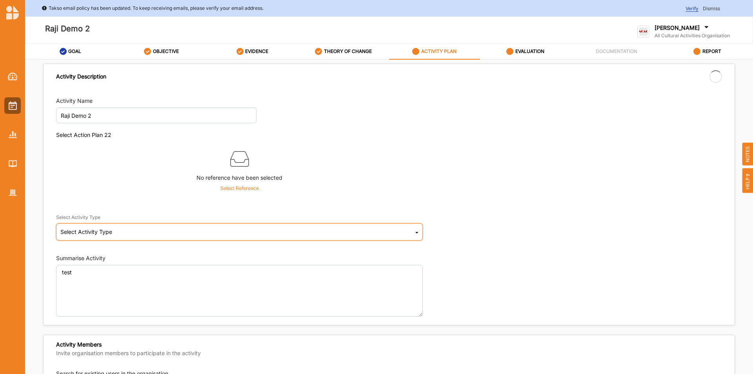
click at [135, 230] on div "Select Activity Type Cultural infrastructure development Acquisitions and Commi…" at bounding box center [239, 231] width 366 height 17
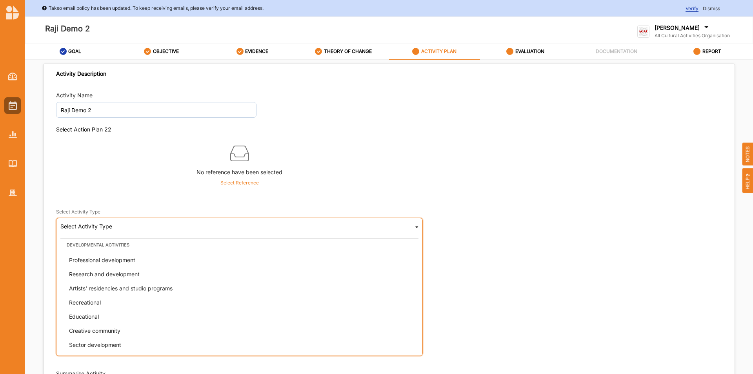
scroll to position [200, 0]
click at [125, 306] on div "Recreational" at bounding box center [242, 301] width 358 height 14
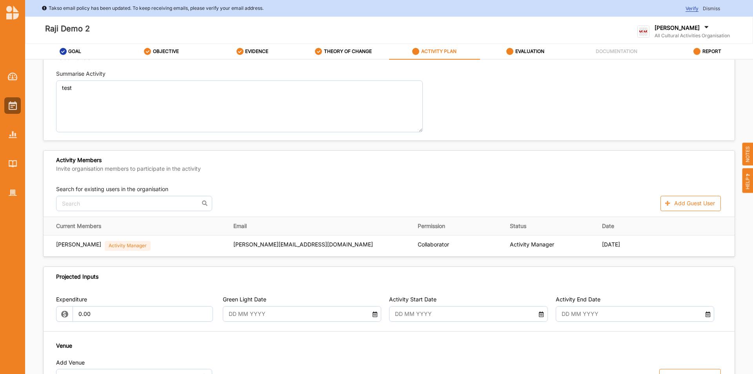
scroll to position [314, 0]
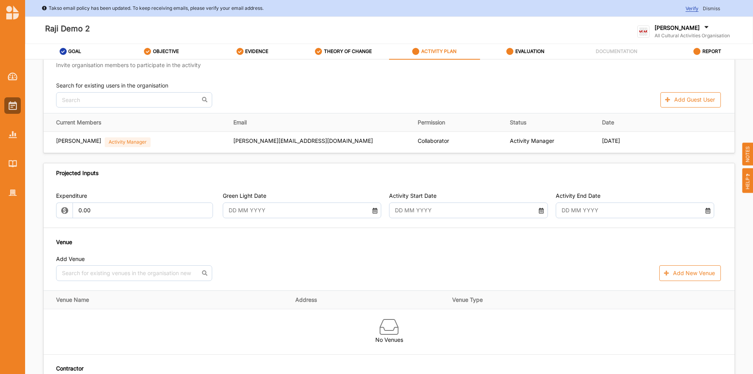
click at [285, 212] on input "text" at bounding box center [295, 210] width 143 height 16
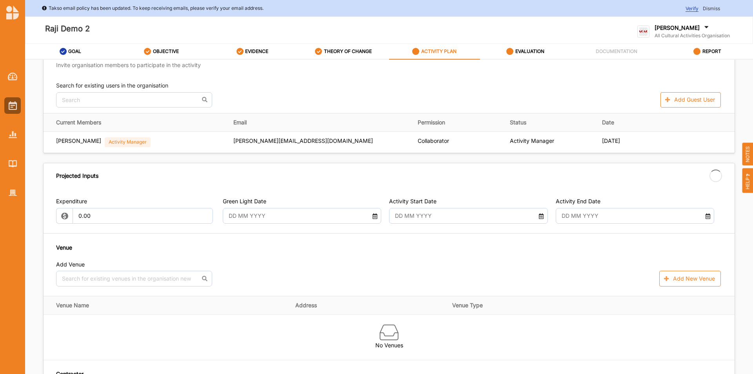
type input "[DATE]"
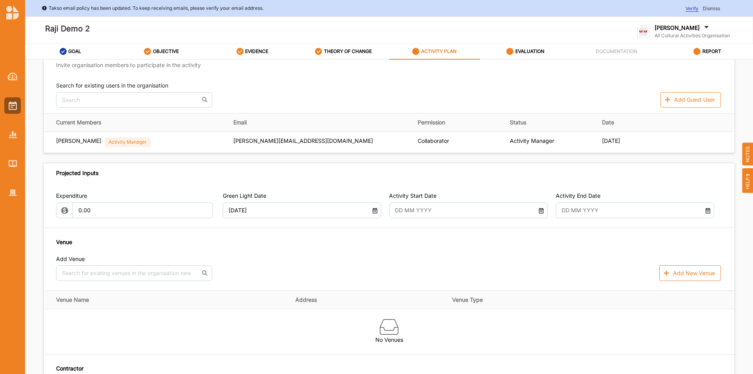
click at [447, 214] on input "text" at bounding box center [462, 210] width 143 height 16
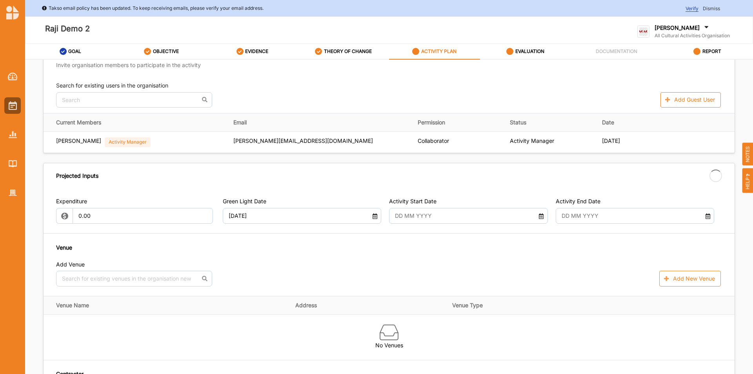
type input "[DATE]"
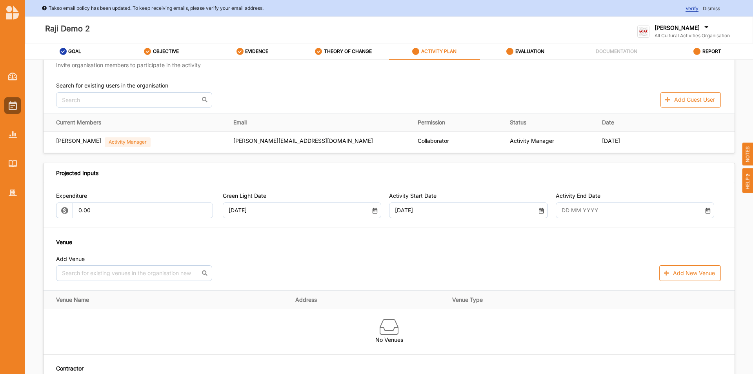
click at [667, 207] on input "text" at bounding box center [628, 210] width 143 height 16
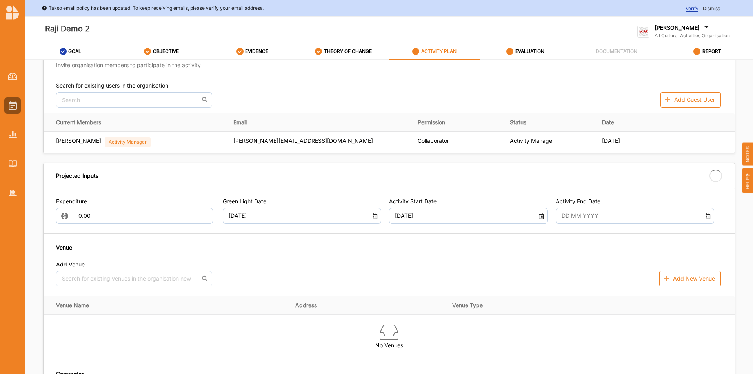
type input "[DATE]"
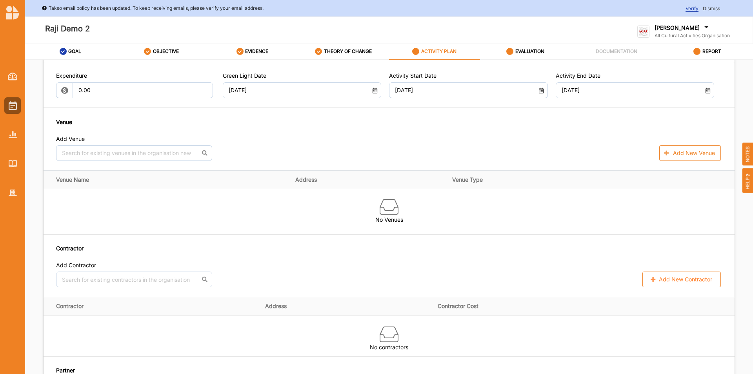
scroll to position [353, 0]
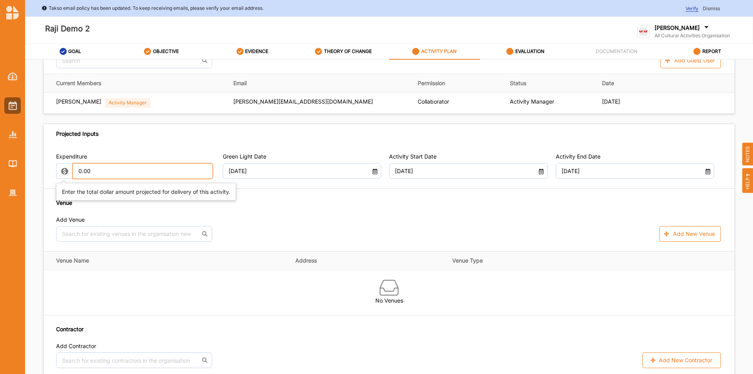
drag, startPoint x: 54, startPoint y: 159, endPoint x: 0, endPoint y: 119, distance: 67.3
click at [0, 119] on div "Takso email policy has been updated. To keep receiving emails, please verify yo…" at bounding box center [376, 187] width 753 height 374
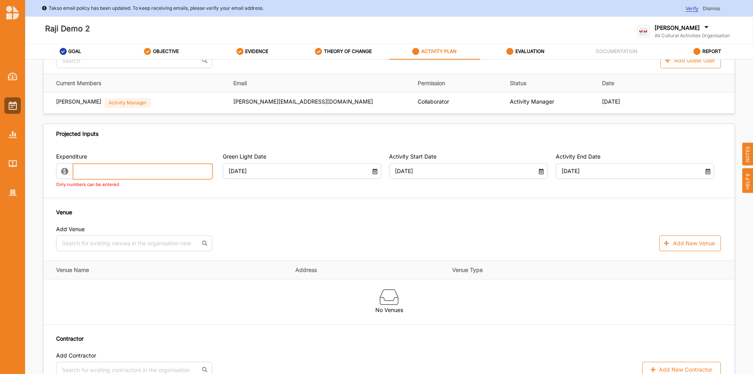
type input "q"
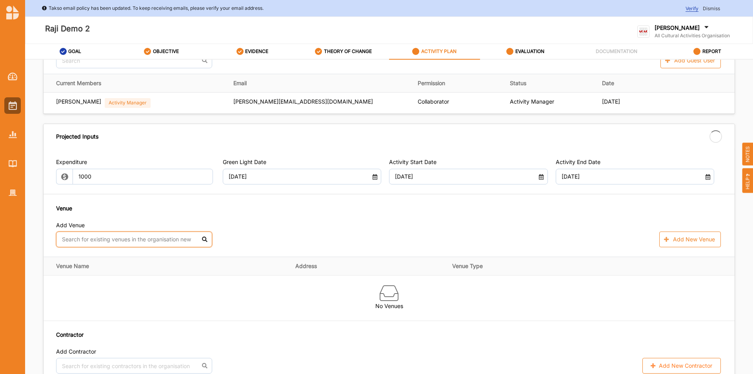
click at [152, 234] on input "text" at bounding box center [134, 239] width 156 height 16
type input "1,000.00"
type input "-1,000.00"
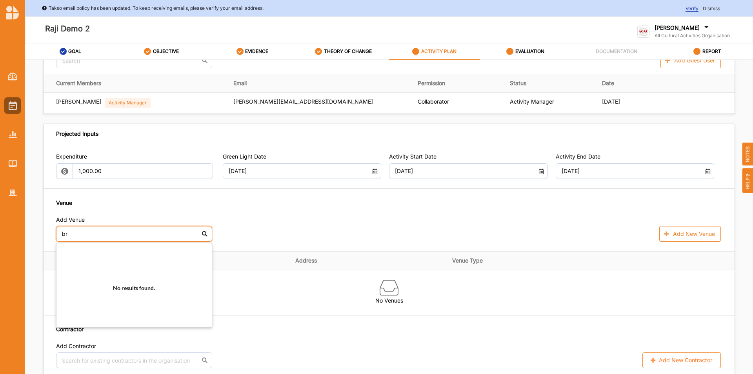
type input "b"
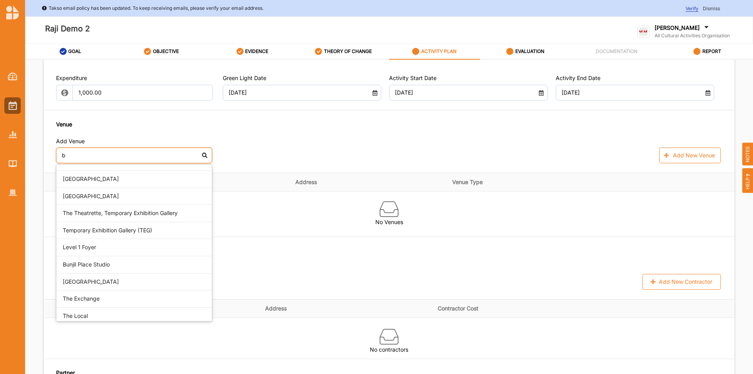
scroll to position [277, 0]
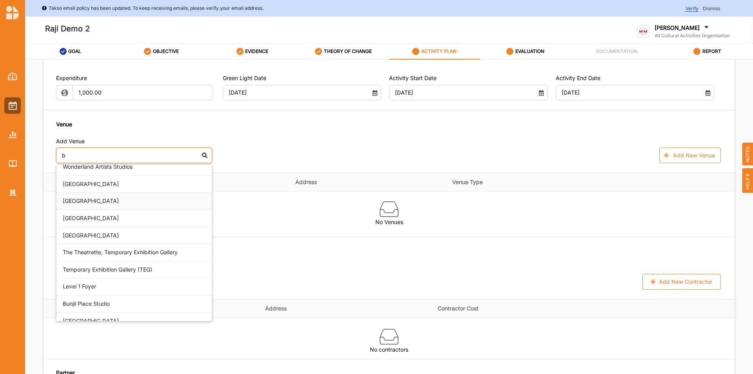
drag, startPoint x: 107, startPoint y: 194, endPoint x: 243, endPoint y: 247, distance: 145.3
click at [107, 196] on div "[GEOGRAPHIC_DATA]" at bounding box center [133, 200] width 155 height 17
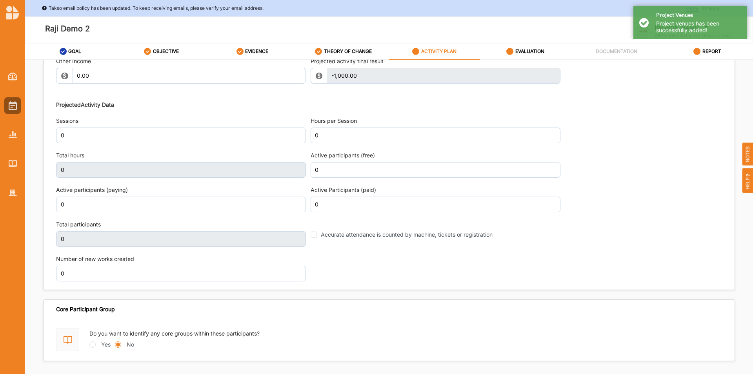
scroll to position [901, 0]
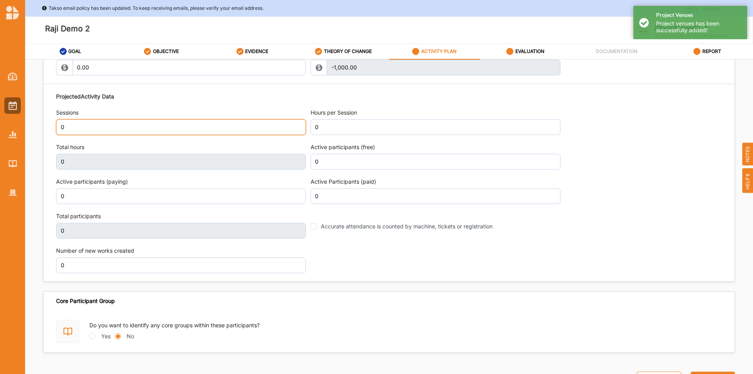
click at [91, 132] on input "0" at bounding box center [181, 127] width 250 height 16
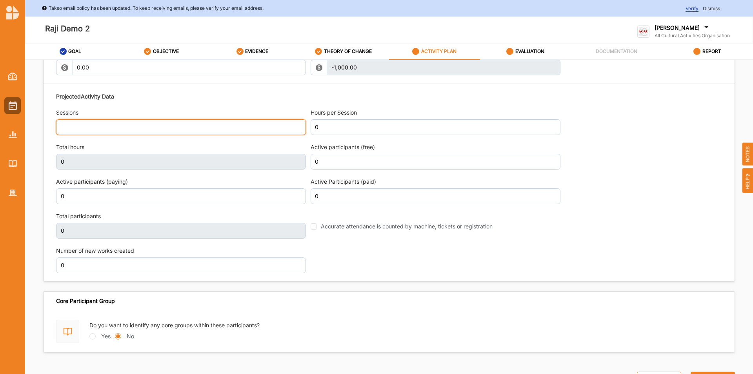
type input "2"
type input "5"
click at [418, 185] on label "Active Participants (paid)" at bounding box center [435, 182] width 250 height 8
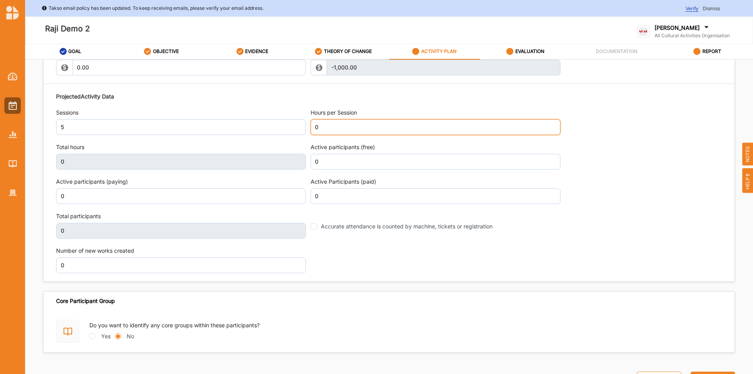
click at [341, 132] on input "0" at bounding box center [435, 127] width 250 height 16
type input "2"
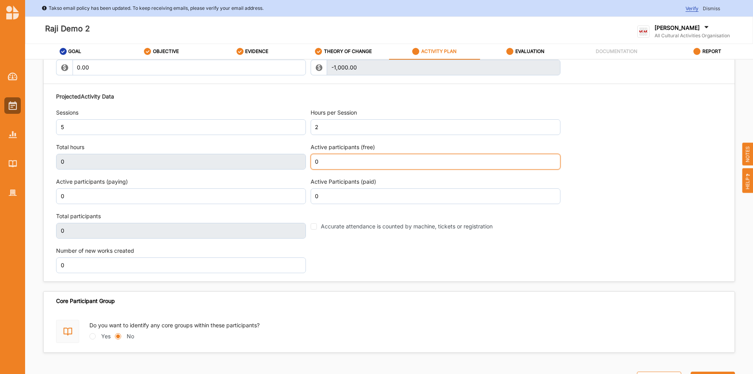
click at [331, 161] on input "0" at bounding box center [435, 162] width 250 height 16
type input "10"
type input "200"
click at [582, 244] on div "Projected Activity Data Sessions 5 Hours per Session 2 Total hours 10 Active pa…" at bounding box center [389, 182] width 666 height 189
type input "200"
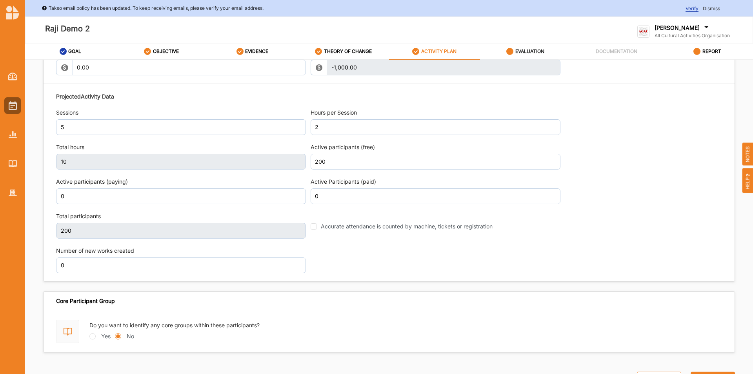
click at [526, 55] on div "EVALUATION" at bounding box center [525, 52] width 38 height 14
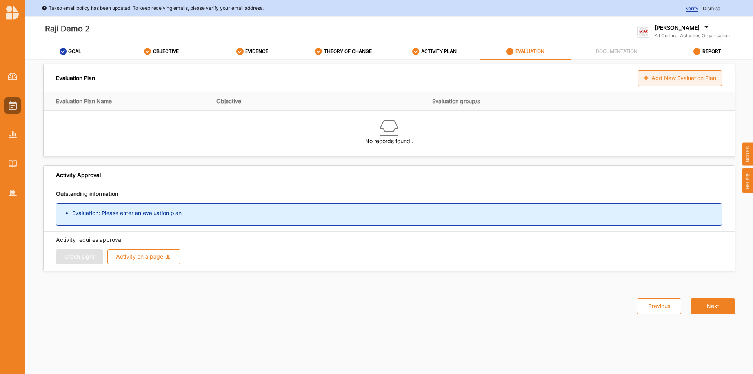
click at [664, 77] on div "Add New Evaluation Plan" at bounding box center [679, 78] width 84 height 16
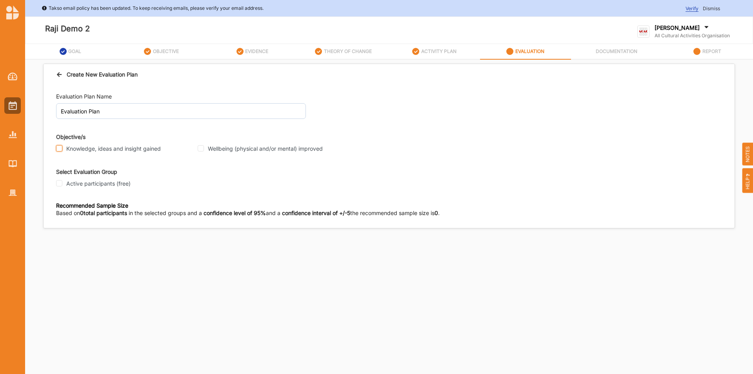
click at [58, 149] on input "Knowledge, ideas and insight gained" at bounding box center [59, 148] width 6 height 6
checkbox input "true"
click at [200, 149] on input "Wellbeing (physical and/or mental) improved" at bounding box center [201, 148] width 6 height 6
checkbox input "true"
drag, startPoint x: 58, startPoint y: 181, endPoint x: 90, endPoint y: 196, distance: 35.6
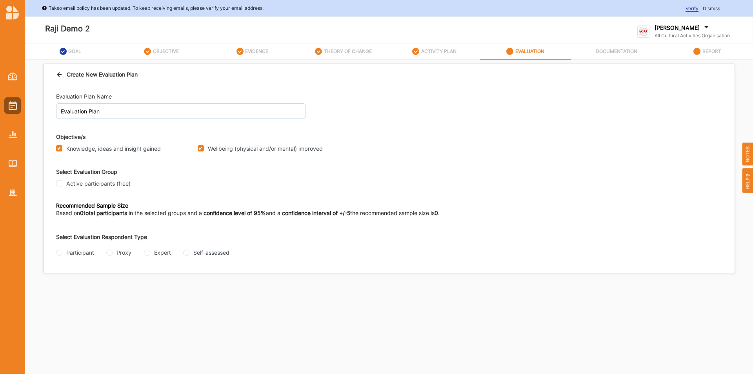
click at [59, 182] on input "Active participants (free)" at bounding box center [59, 183] width 6 height 6
checkbox input "true"
drag, startPoint x: 59, startPoint y: 253, endPoint x: 76, endPoint y: 263, distance: 19.9
click at [59, 253] on input "Participant" at bounding box center [59, 252] width 6 height 6
radio input "true"
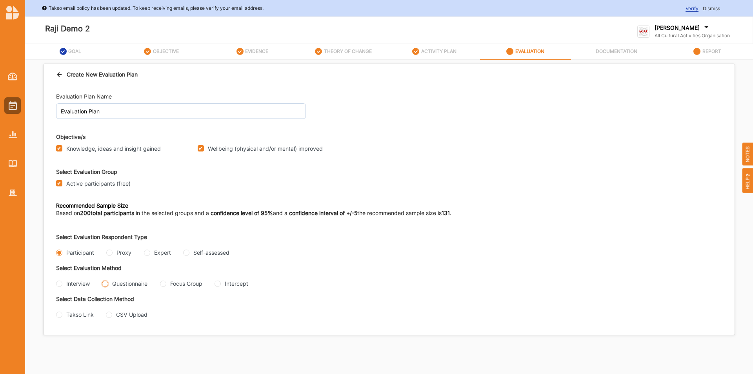
click at [104, 283] on input "Questionnaire" at bounding box center [105, 283] width 6 height 6
radio input "true"
click at [61, 313] on input "Takso Link" at bounding box center [59, 314] width 6 height 6
radio input "true"
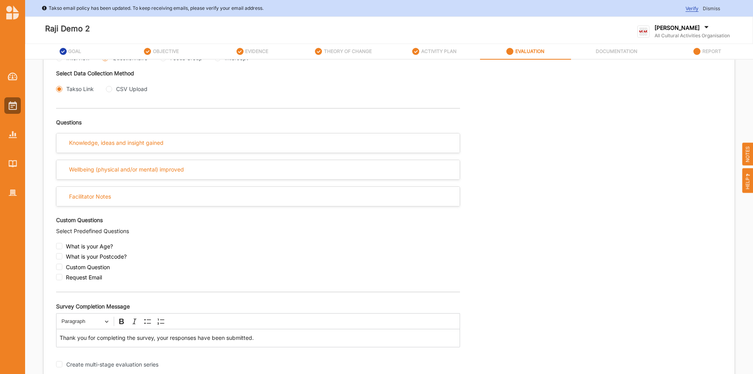
scroll to position [232, 0]
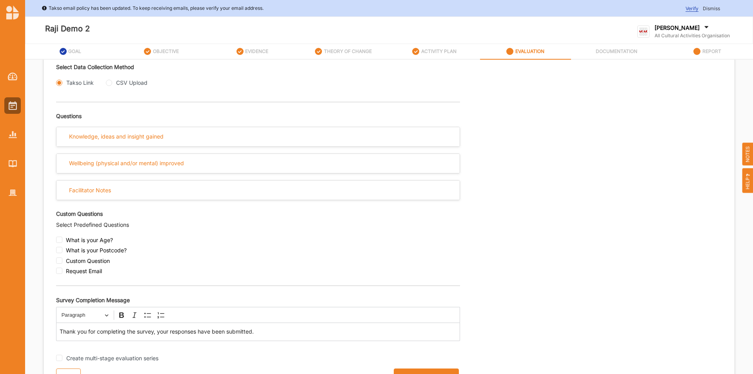
drag, startPoint x: 410, startPoint y: 371, endPoint x: 432, endPoint y: 349, distance: 30.8
click at [412, 370] on button "Save Evaluation Plan" at bounding box center [426, 376] width 65 height 16
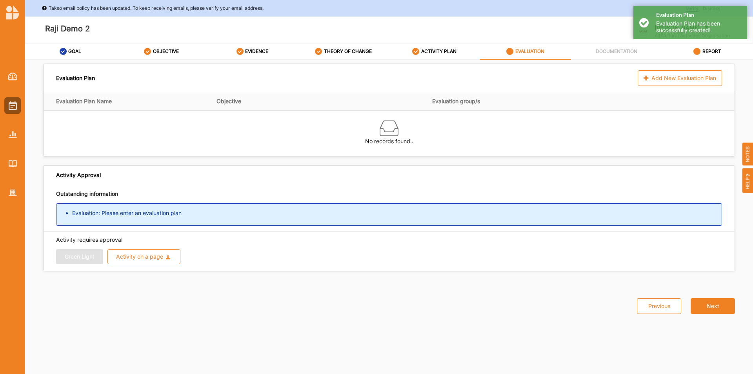
scroll to position [0, 0]
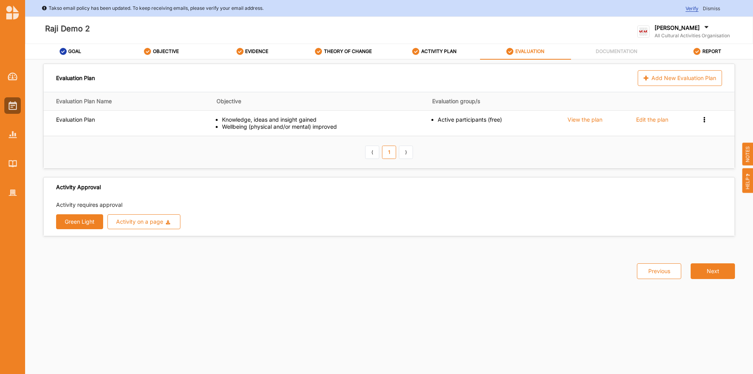
click at [79, 223] on button "Green Light" at bounding box center [79, 221] width 47 height 15
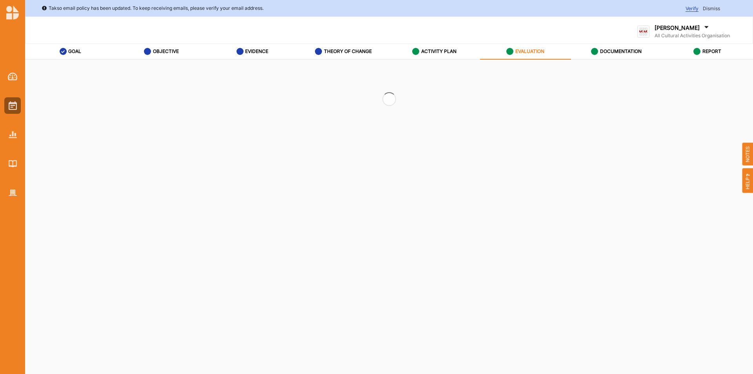
radio input "true"
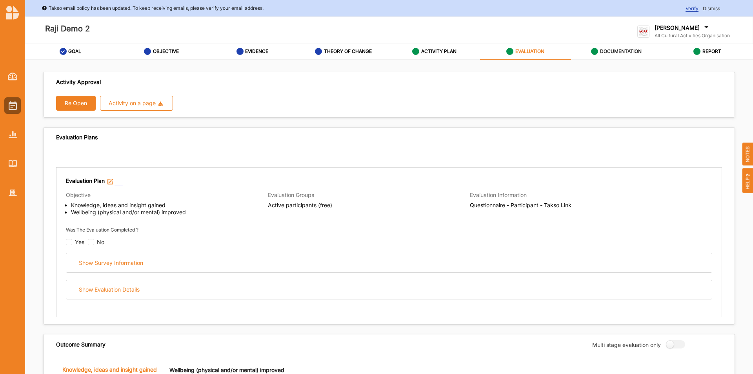
click at [620, 54] on label "DOCUMENTATION" at bounding box center [621, 51] width 42 height 6
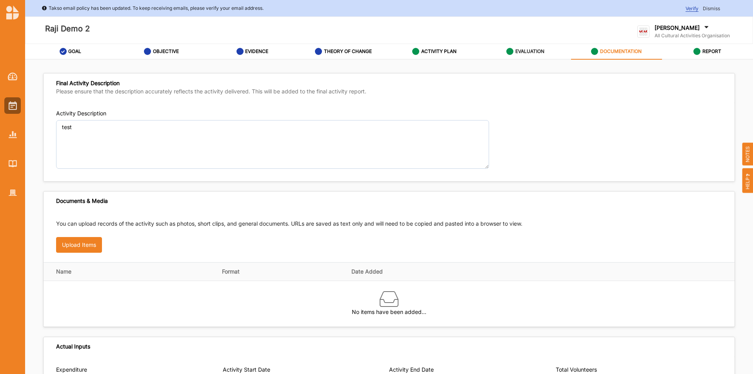
click at [520, 53] on label "EVALUATION" at bounding box center [529, 51] width 29 height 6
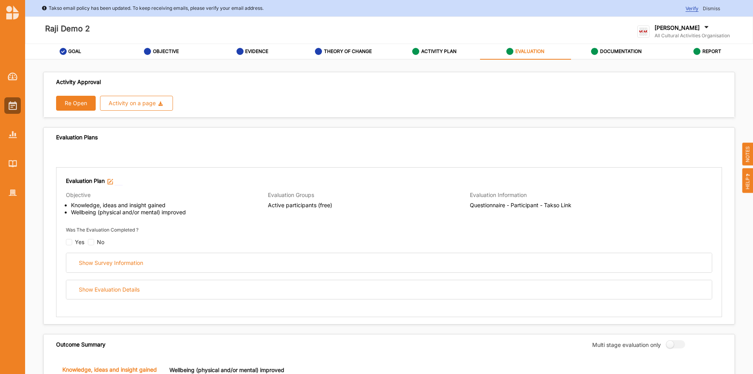
click at [72, 99] on button "Re Open" at bounding box center [76, 103] width 40 height 15
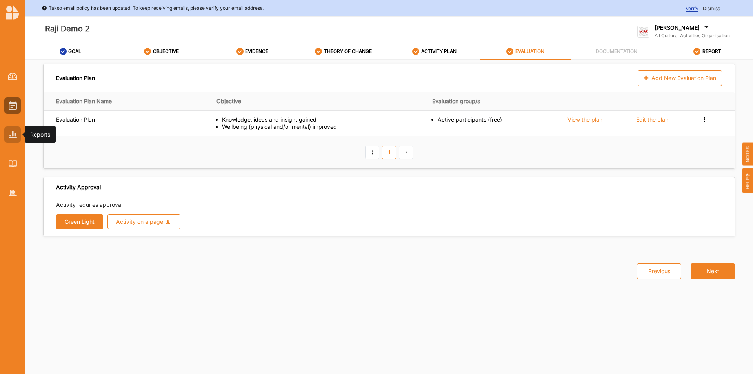
click at [11, 137] on img at bounding box center [13, 134] width 8 height 7
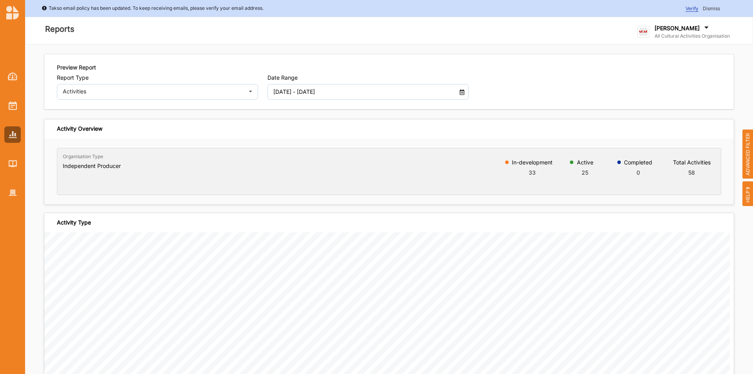
click at [749, 160] on span "ADVANCED FILTER" at bounding box center [747, 153] width 11 height 49
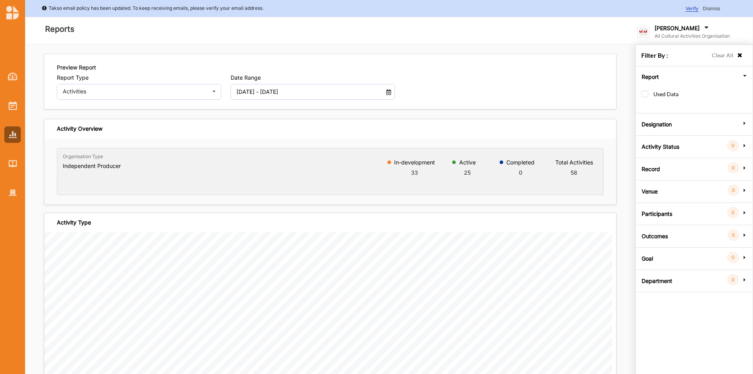
click at [650, 276] on label "Department" at bounding box center [656, 280] width 31 height 24
click at [649, 235] on label "Goal" at bounding box center [646, 232] width 11 height 24
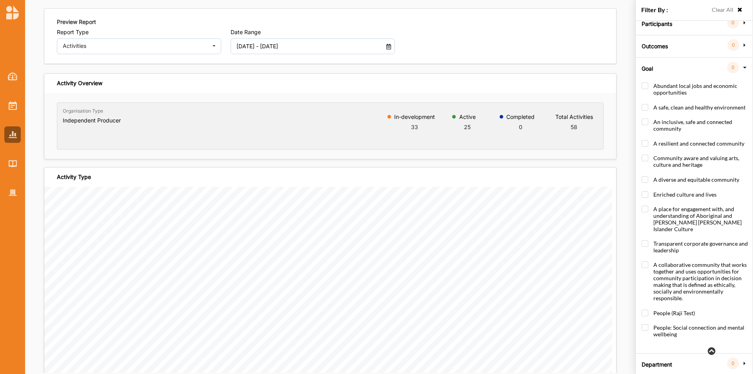
scroll to position [46, 0]
click at [645, 308] on label "People (Raji Test)" at bounding box center [667, 315] width 53 height 15
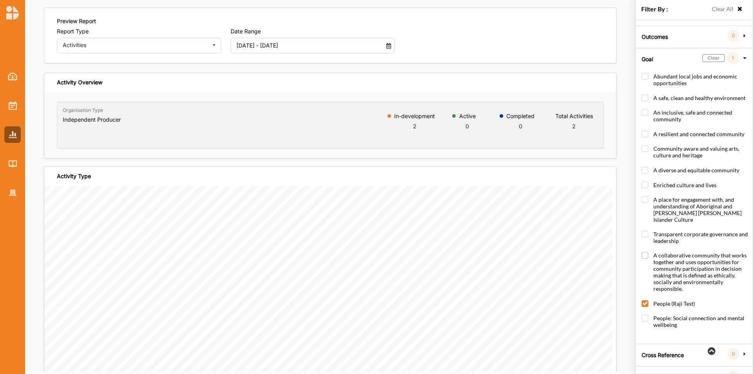
scroll to position [141, 0]
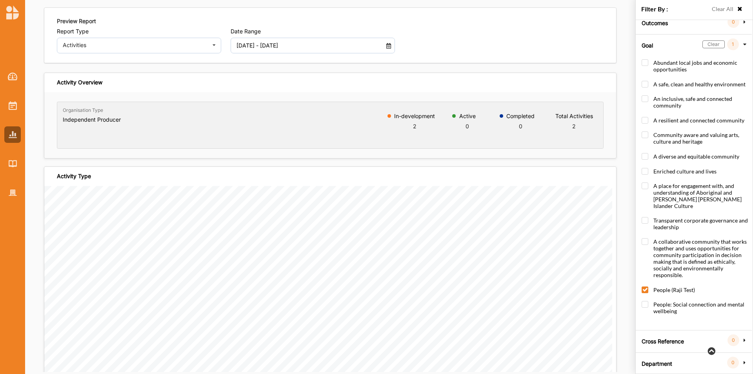
click at [742, 337] on icon at bounding box center [744, 339] width 7 height 5
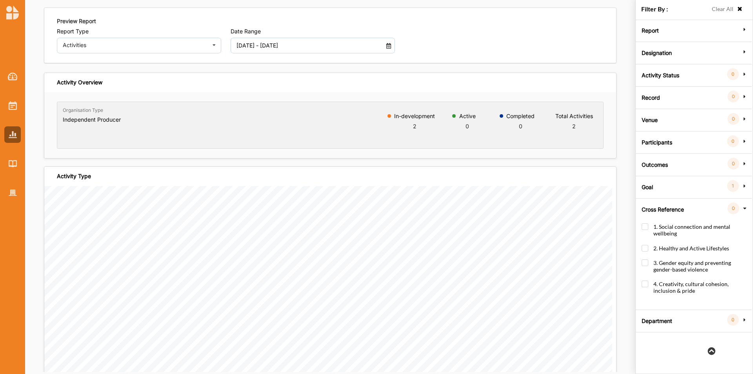
drag, startPoint x: 647, startPoint y: 187, endPoint x: 656, endPoint y: 189, distance: 9.5
click at [648, 187] on label "Goal" at bounding box center [646, 186] width 11 height 24
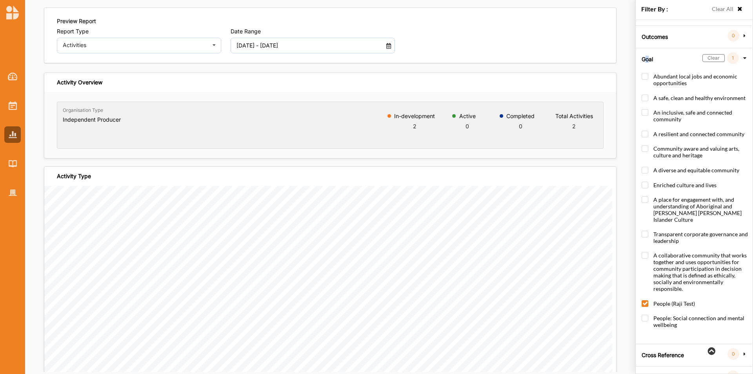
scroll to position [141, 0]
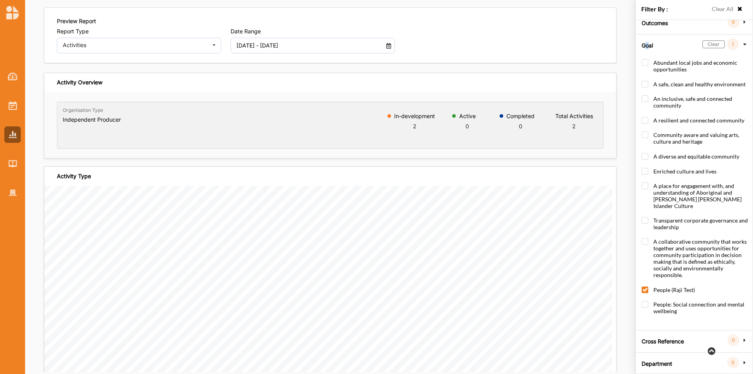
click at [648, 286] on label "People (Raji Test)" at bounding box center [667, 293] width 53 height 15
checkbox input "false"
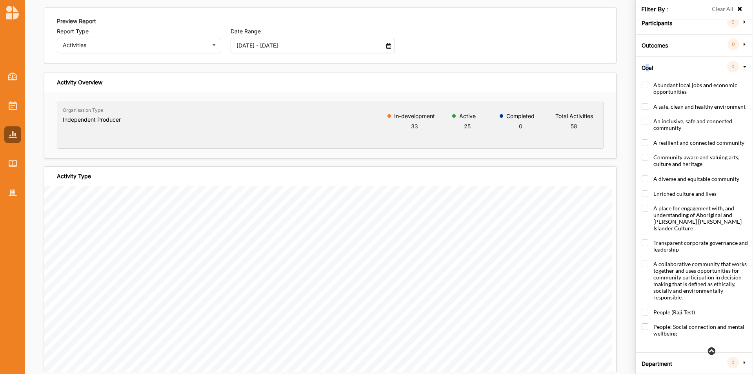
drag, startPoint x: 644, startPoint y: 320, endPoint x: 657, endPoint y: 320, distance: 13.3
click at [646, 323] on label "People: Social connection and mental wellbeing" at bounding box center [695, 333] width 108 height 21
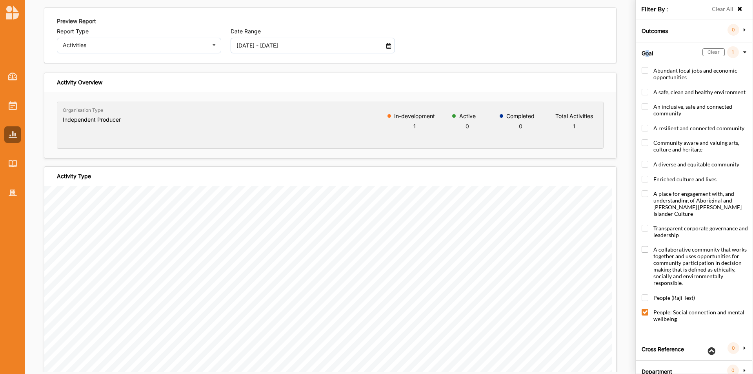
scroll to position [141, 0]
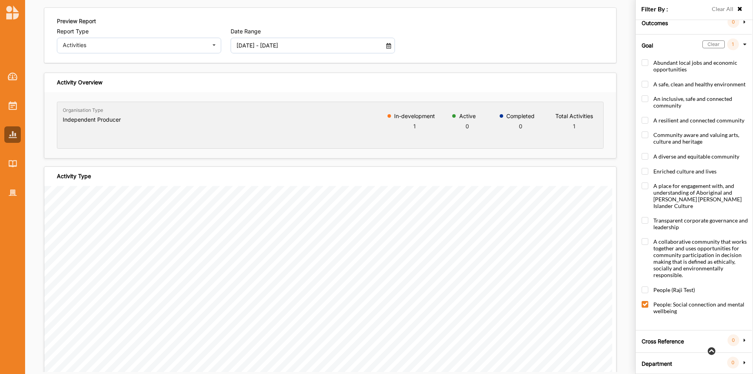
click at [744, 336] on div "Cross Reference 0" at bounding box center [693, 339] width 112 height 7
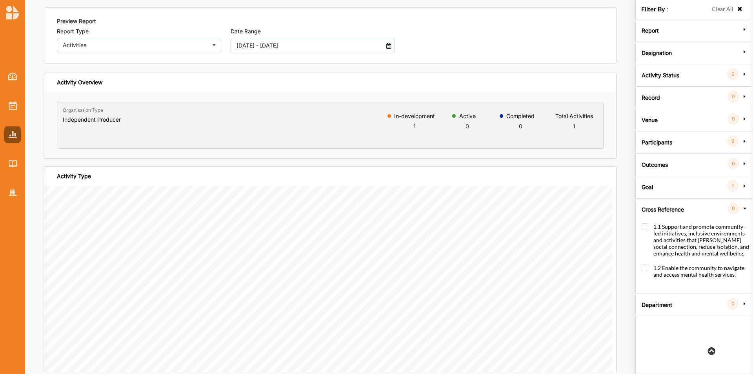
scroll to position [0, 0]
click at [650, 185] on label "Goal" at bounding box center [646, 186] width 11 height 24
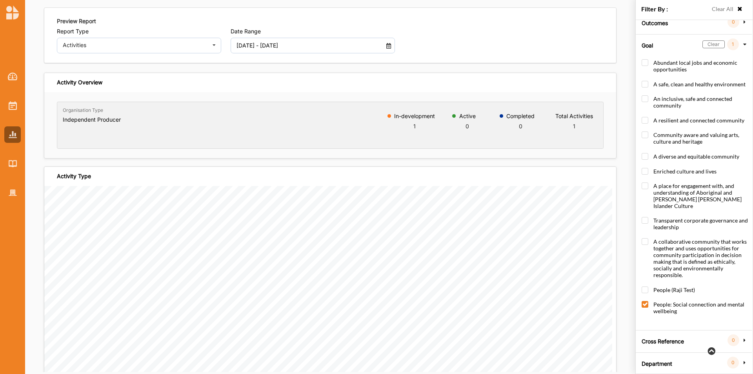
click at [646, 301] on label "People: Social connection and mental wellbeing" at bounding box center [695, 311] width 108 height 21
checkbox input "false"
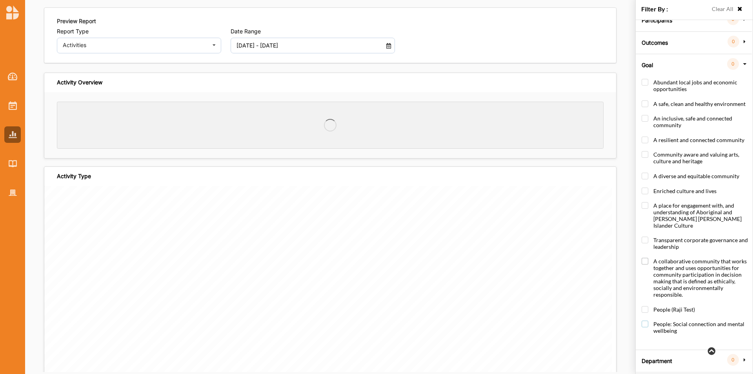
scroll to position [119, 0]
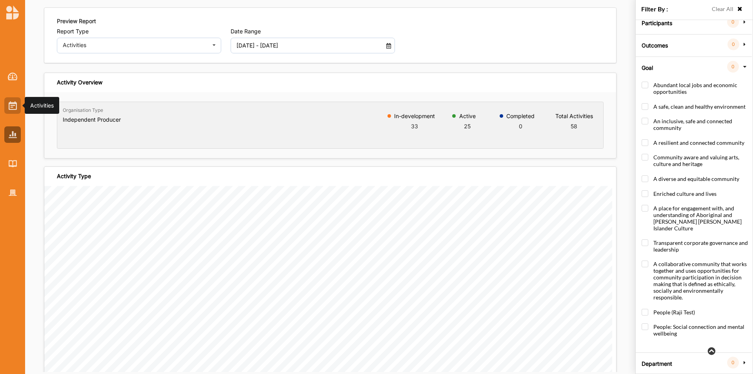
click at [13, 104] on img at bounding box center [13, 105] width 8 height 9
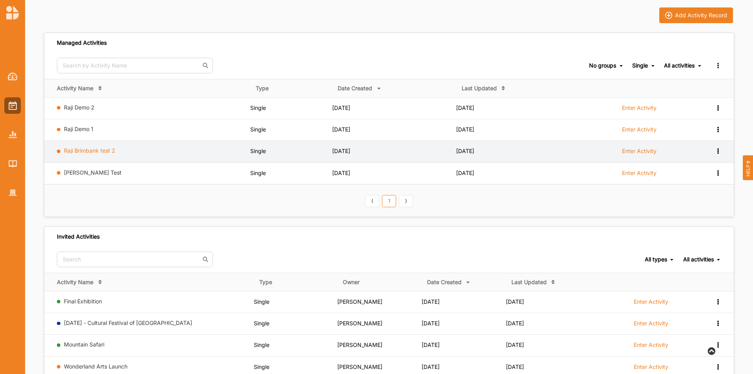
click at [73, 151] on link "Raji Brimbank test 2" at bounding box center [89, 150] width 51 height 7
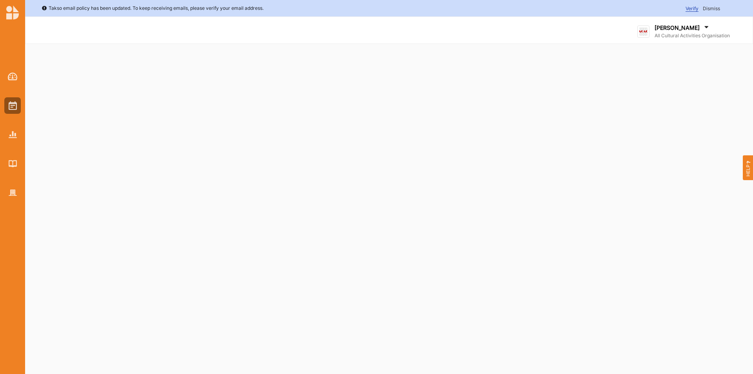
select select "2"
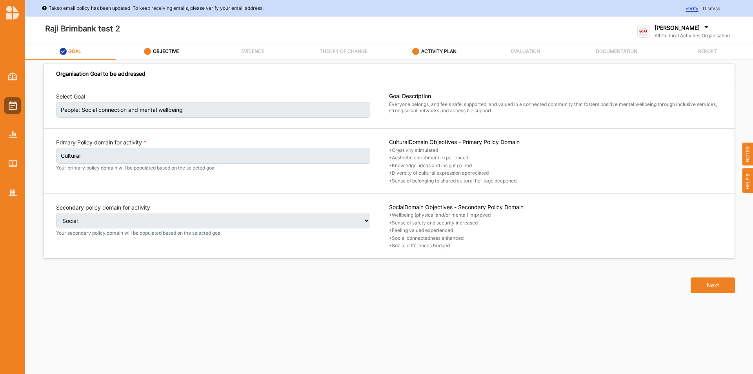
click at [431, 47] on div "ACTIVITY PLAN" at bounding box center [434, 52] width 44 height 14
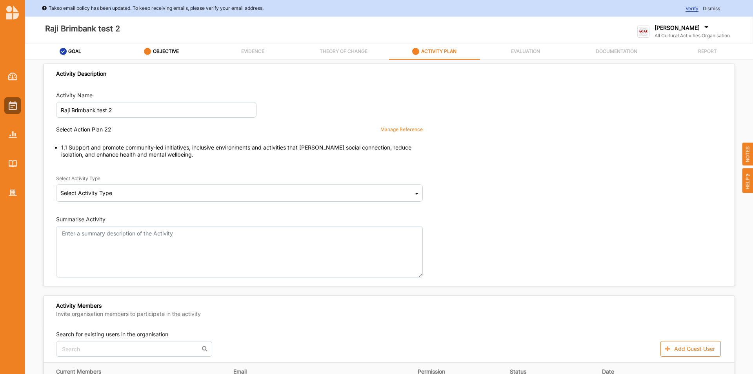
click at [431, 49] on label "ACTIVITY PLAN" at bounding box center [438, 51] width 35 height 6
drag, startPoint x: 0, startPoint y: 110, endPoint x: 7, endPoint y: 108, distance: 6.8
click at [1, 110] on div at bounding box center [12, 128] width 25 height 145
click at [18, 103] on div at bounding box center [12, 105] width 16 height 16
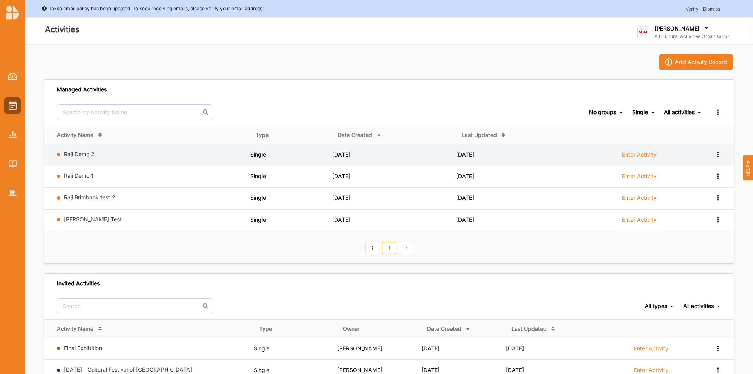
click at [647, 154] on label "Enter Activity" at bounding box center [639, 154] width 34 height 7
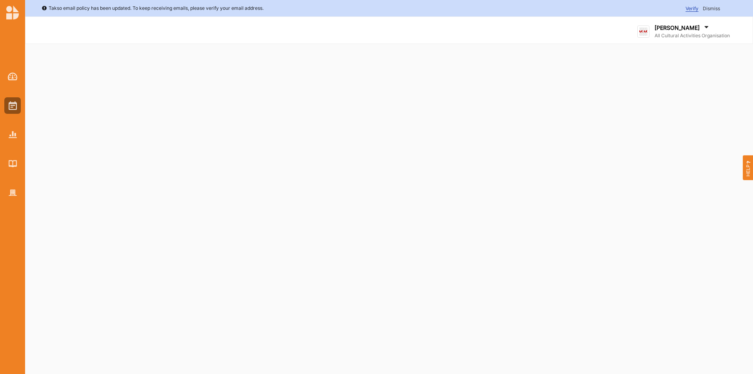
select select "2"
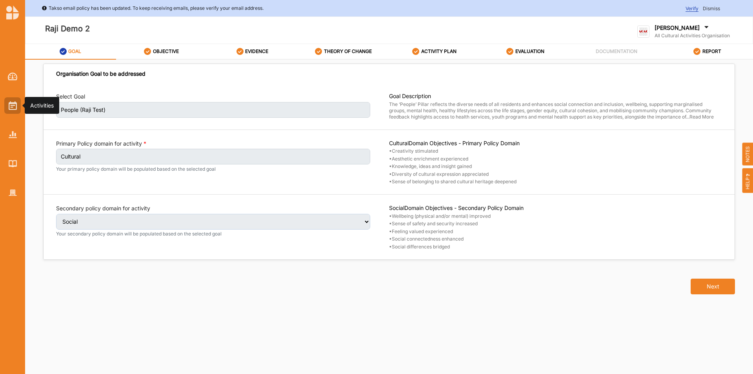
click at [15, 109] on img at bounding box center [13, 105] width 8 height 9
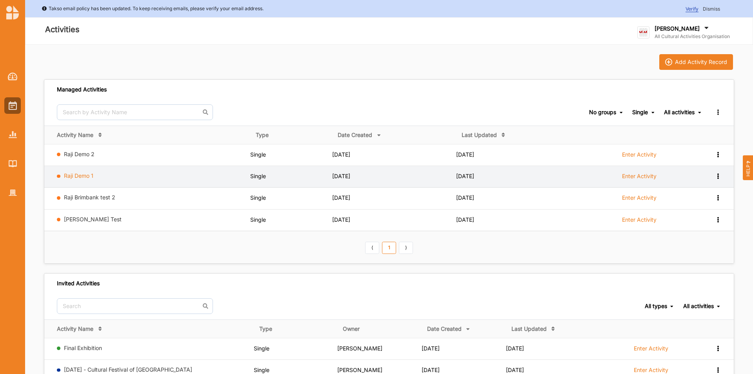
click at [83, 174] on link "Raji Demo 1" at bounding box center [78, 175] width 29 height 7
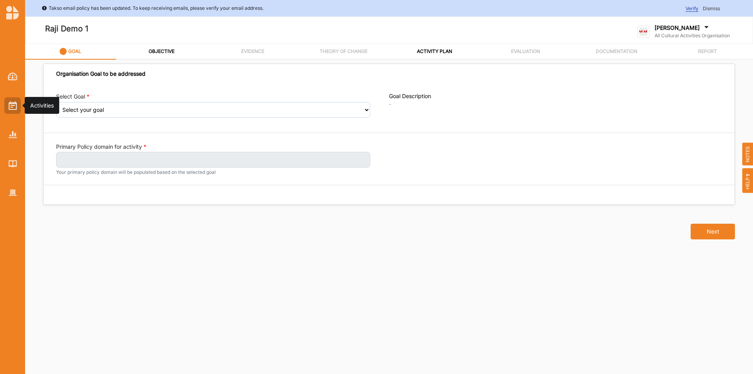
click at [16, 108] on img at bounding box center [13, 105] width 8 height 9
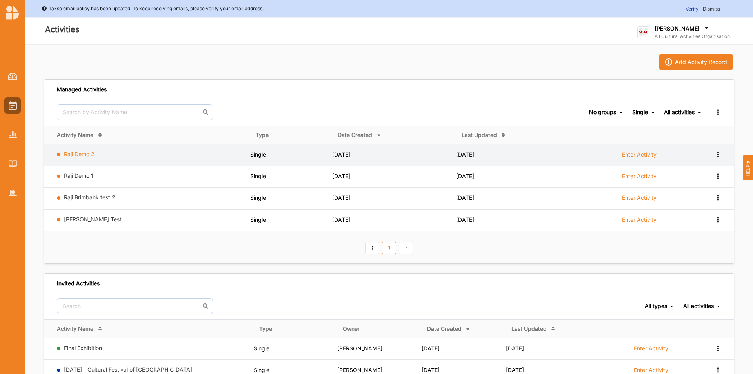
click at [84, 151] on link "Raji Demo 2" at bounding box center [79, 154] width 31 height 7
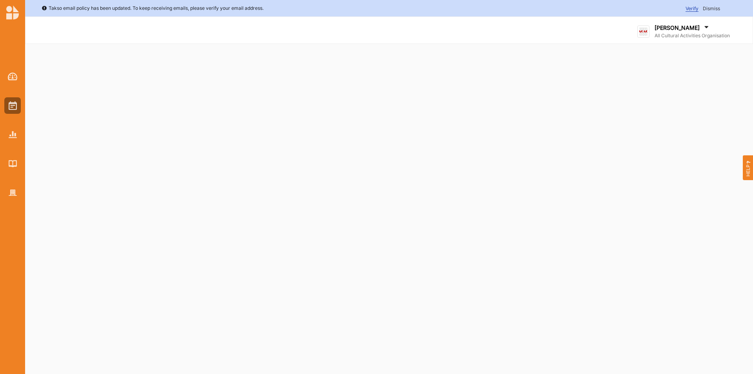
select select "2"
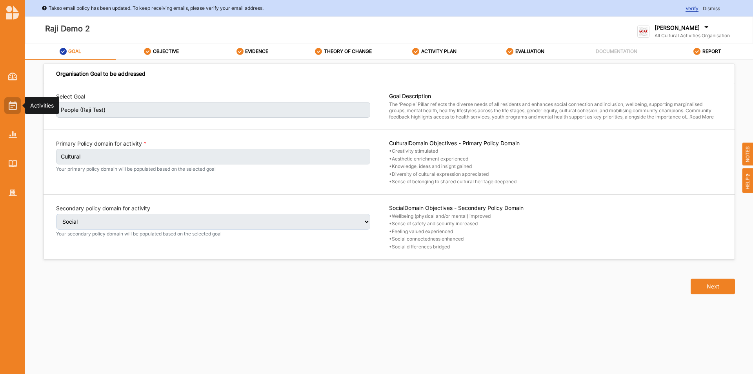
click at [10, 106] on img at bounding box center [13, 105] width 8 height 9
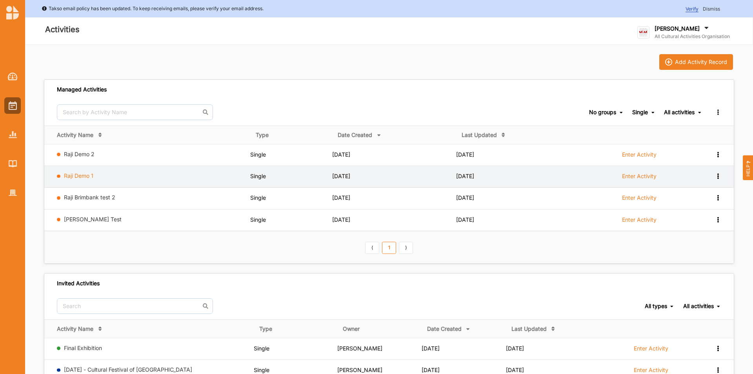
click at [85, 178] on link "Raji Demo 1" at bounding box center [78, 175] width 29 height 7
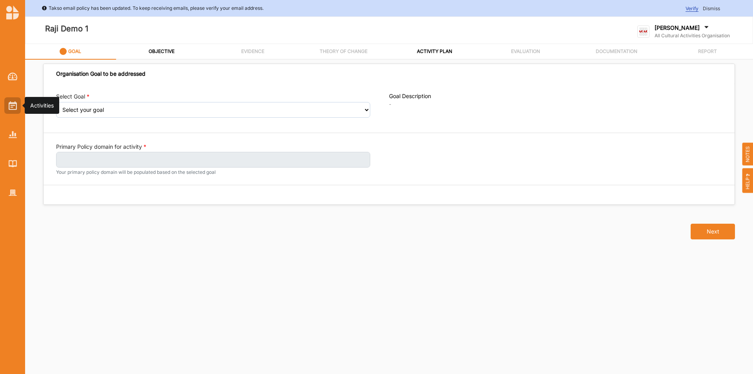
click at [14, 106] on img at bounding box center [13, 105] width 8 height 9
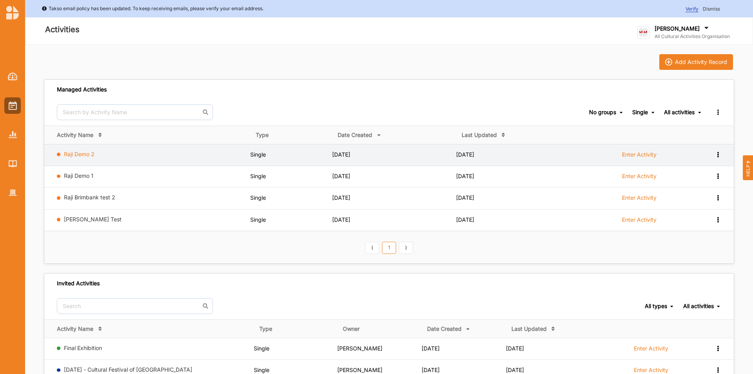
click at [82, 154] on link "Raji Demo 2" at bounding box center [79, 154] width 31 height 7
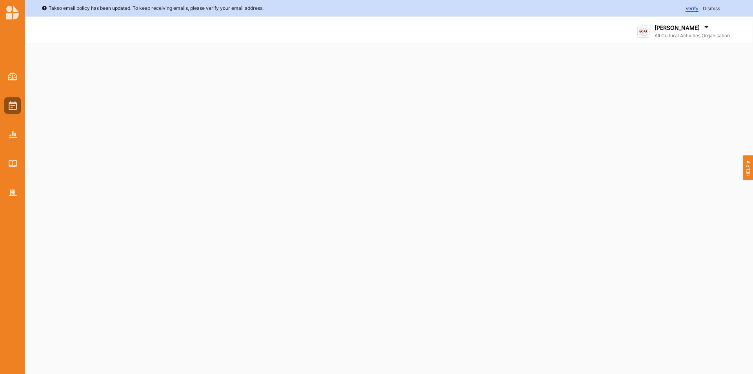
select select "2"
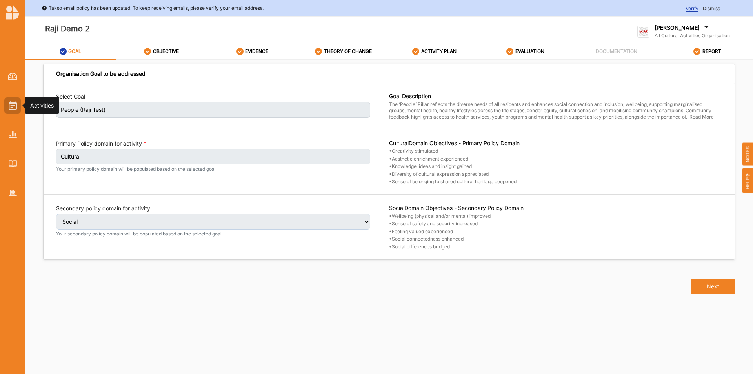
click at [11, 109] on img at bounding box center [13, 105] width 8 height 9
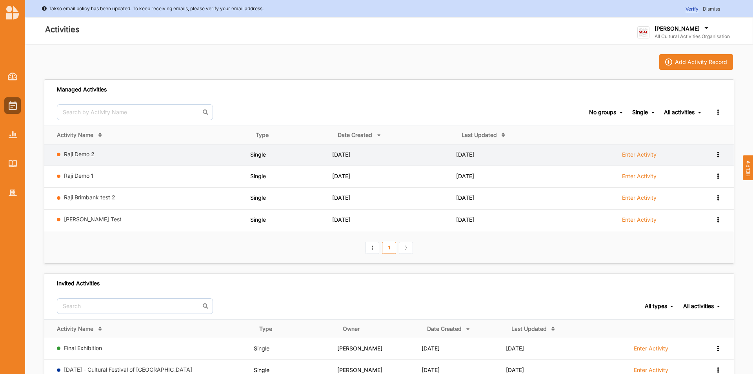
click at [637, 156] on label "Enter Activity" at bounding box center [639, 154] width 34 height 7
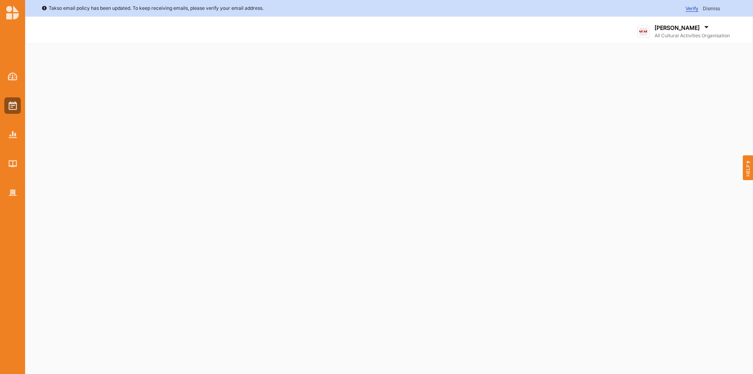
select select "2"
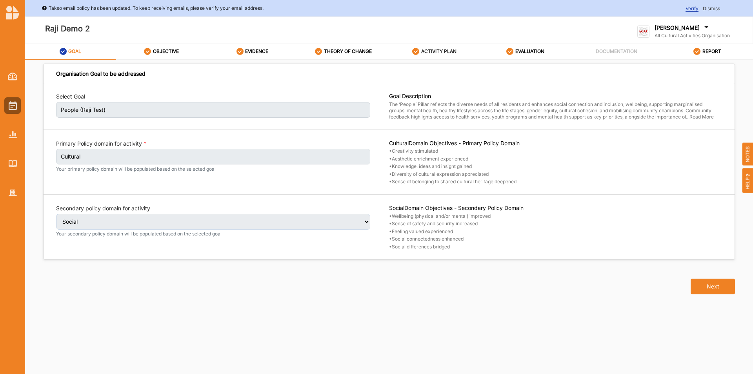
click at [437, 51] on label "ACTIVITY PLAN" at bounding box center [438, 51] width 35 height 6
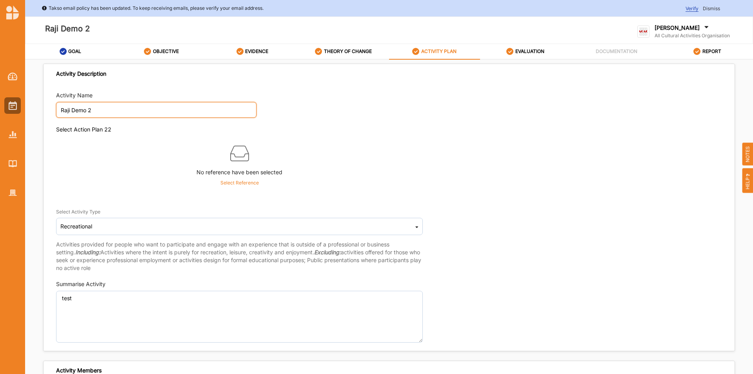
click at [107, 105] on input "Raji Demo 2" at bounding box center [156, 110] width 200 height 16
type input "Raji Demo"
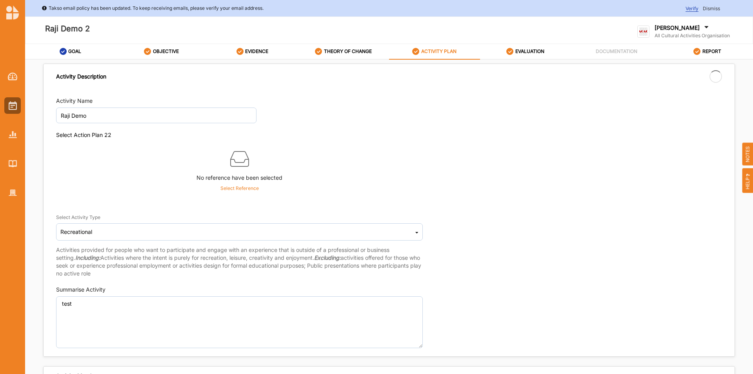
click at [13, 247] on div at bounding box center [12, 187] width 25 height 374
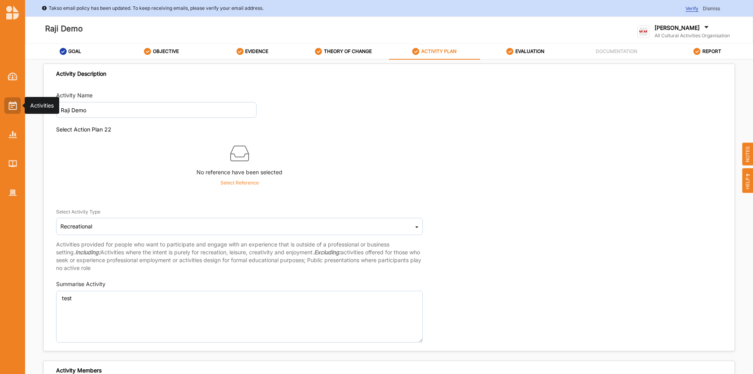
click at [15, 105] on img at bounding box center [13, 105] width 8 height 9
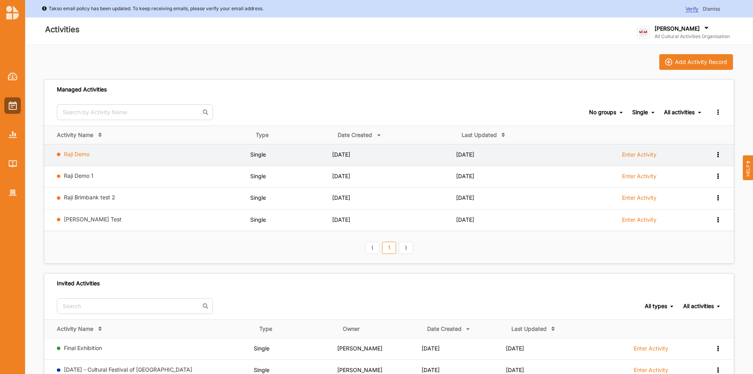
click at [80, 153] on link "Raji Demo" at bounding box center [76, 154] width 25 height 7
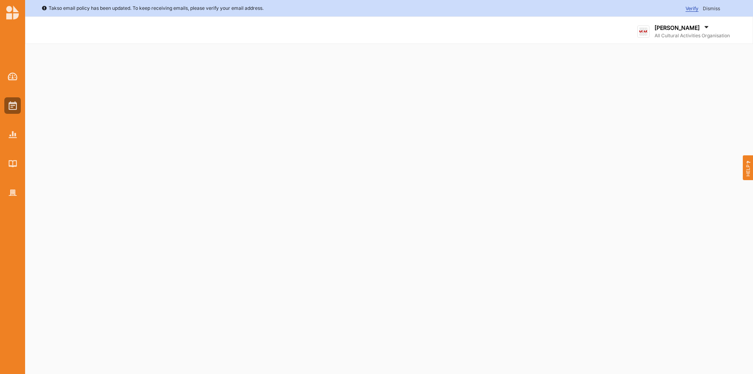
select select "2"
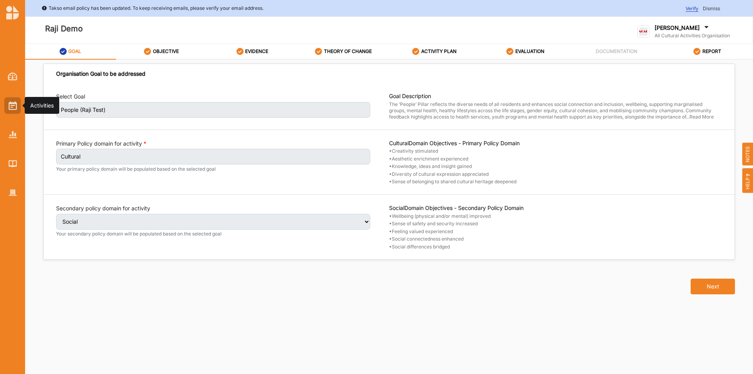
click at [17, 109] on div at bounding box center [12, 105] width 16 height 16
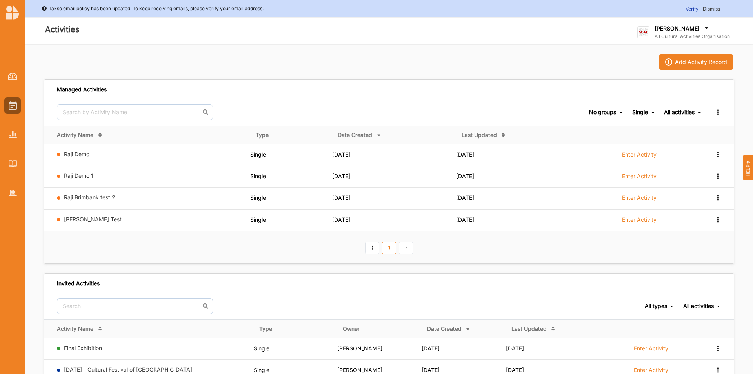
click at [76, 176] on link "Raji Demo 1" at bounding box center [78, 175] width 29 height 7
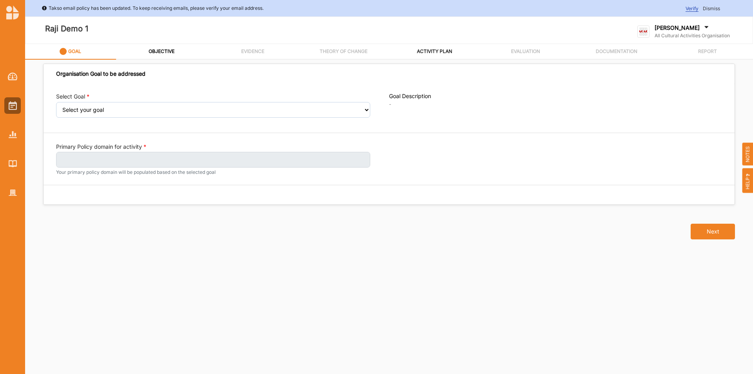
click at [420, 52] on label "ACTIVITY PLAN" at bounding box center [434, 51] width 35 height 6
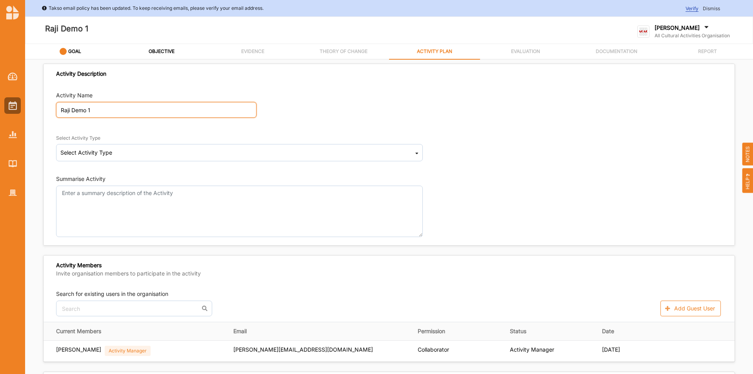
click at [109, 109] on input "Raji Demo 1" at bounding box center [156, 110] width 200 height 16
type input "Raji Demo 2"
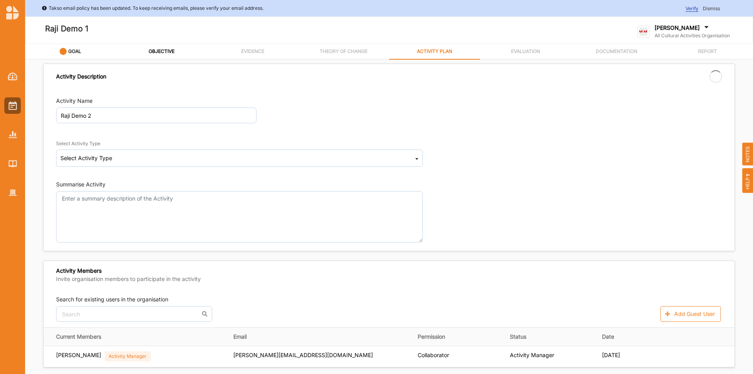
drag, startPoint x: 491, startPoint y: 158, endPoint x: 45, endPoint y: 53, distance: 457.4
click at [492, 158] on div "Select Activity Type Select Activity Type Cultural infrastructure development A…" at bounding box center [389, 151] width 666 height 41
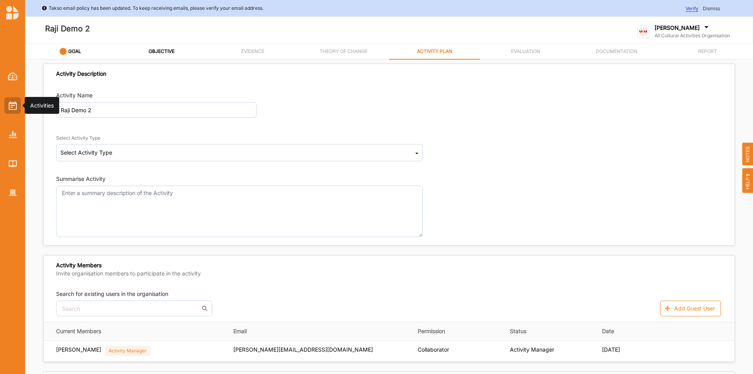
click at [11, 110] on img at bounding box center [13, 105] width 8 height 9
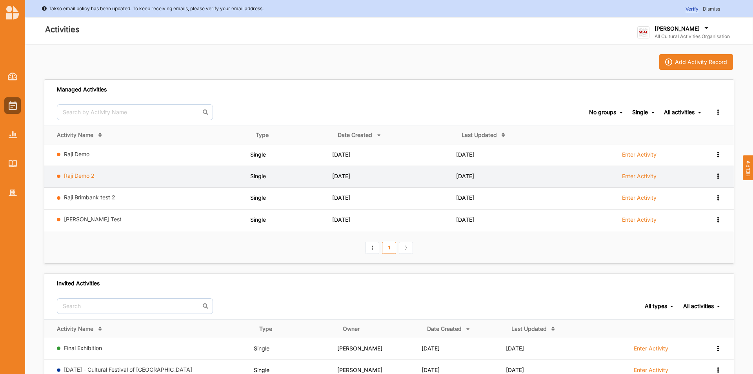
click at [84, 175] on link "Raji Demo 2" at bounding box center [79, 175] width 31 height 7
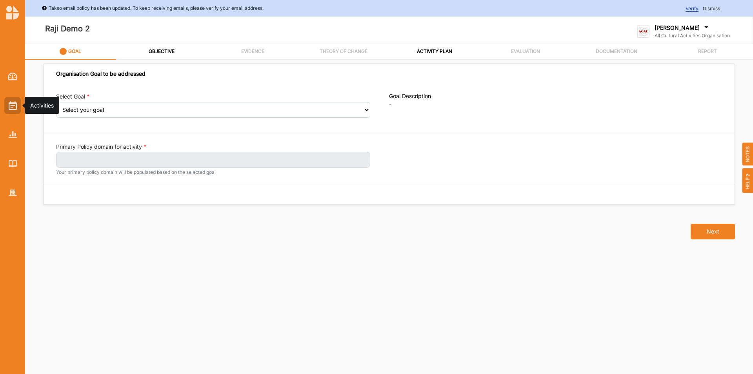
click at [15, 103] on img at bounding box center [13, 105] width 8 height 9
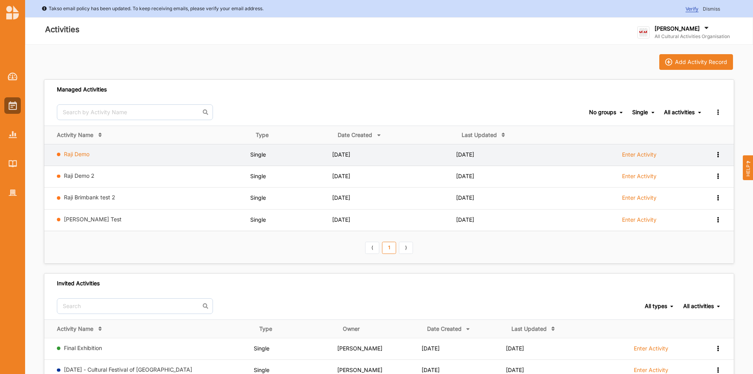
click at [79, 156] on link "Raji Demo" at bounding box center [76, 154] width 25 height 7
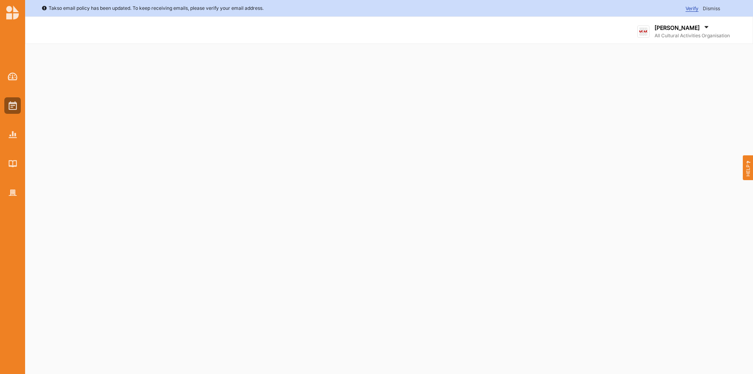
select select "2"
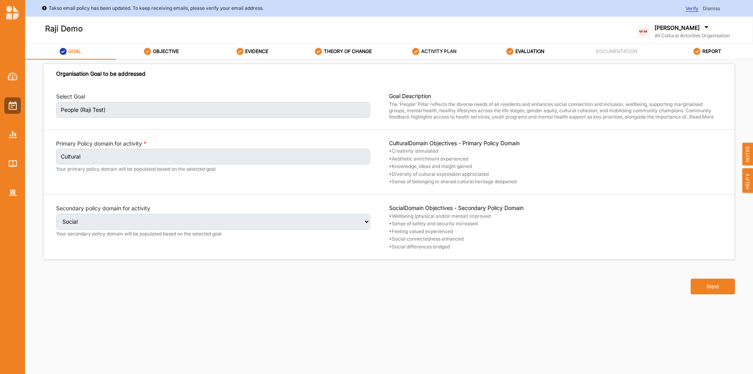
click at [428, 53] on label "ACTIVITY PLAN" at bounding box center [438, 51] width 35 height 6
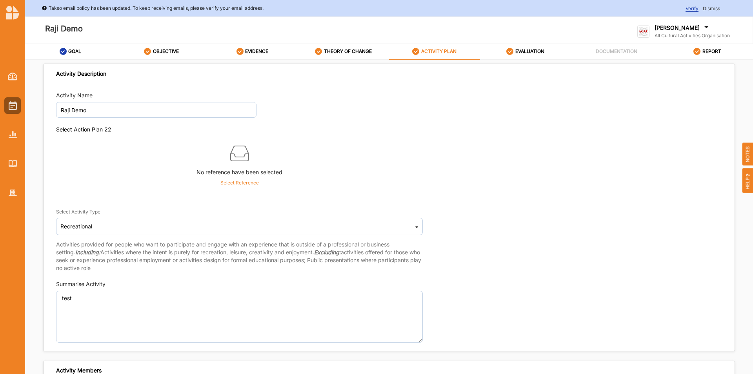
click at [236, 185] on p "Select Reference" at bounding box center [239, 182] width 38 height 7
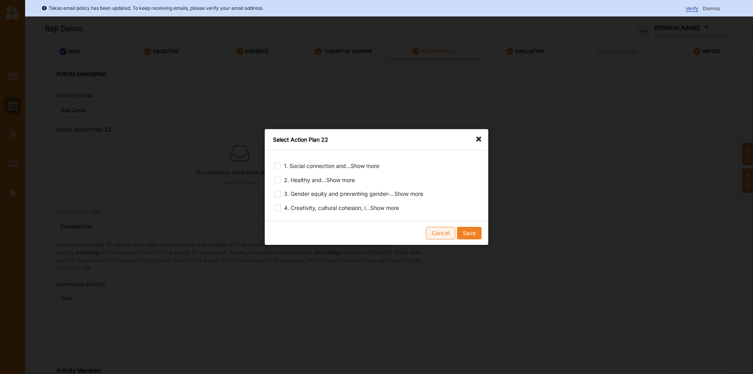
click at [433, 237] on button "Cancel" at bounding box center [440, 233] width 29 height 13
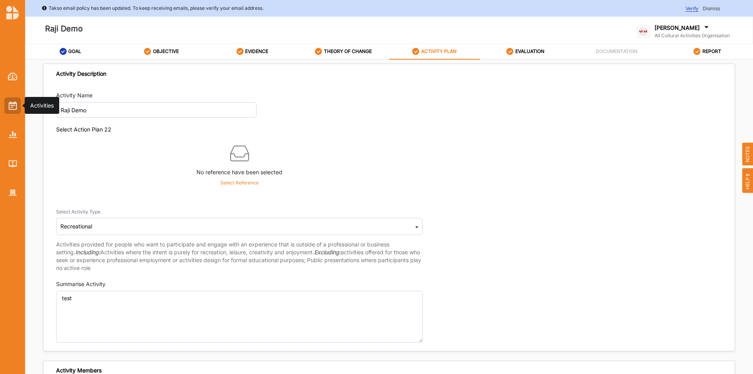
click at [19, 110] on div at bounding box center [12, 105] width 16 height 16
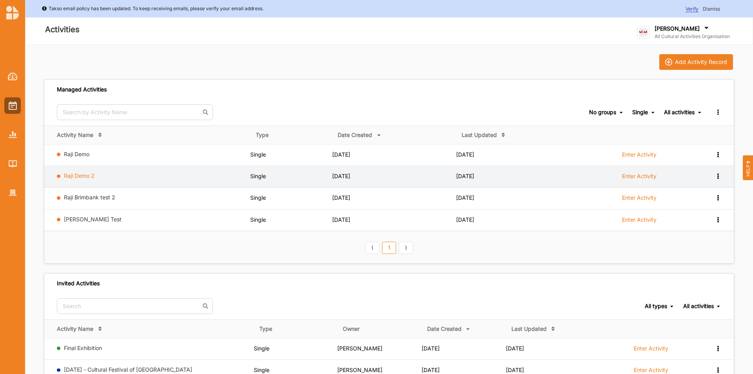
click at [84, 174] on link "Raji Demo 2" at bounding box center [79, 175] width 31 height 7
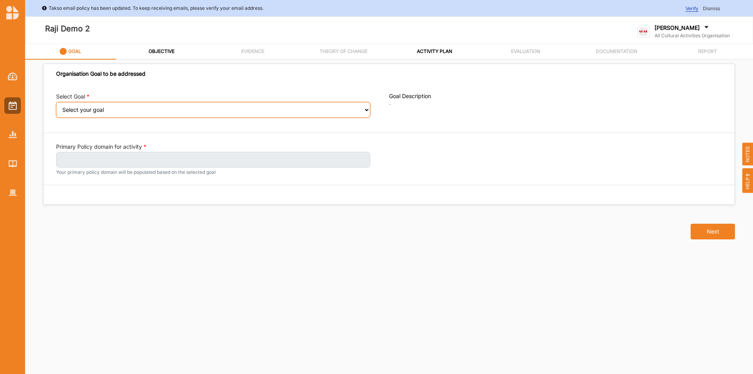
click at [103, 116] on select "Select your goal Abundant local jobs and economic opportunities A safe, clean a…" at bounding box center [213, 110] width 314 height 16
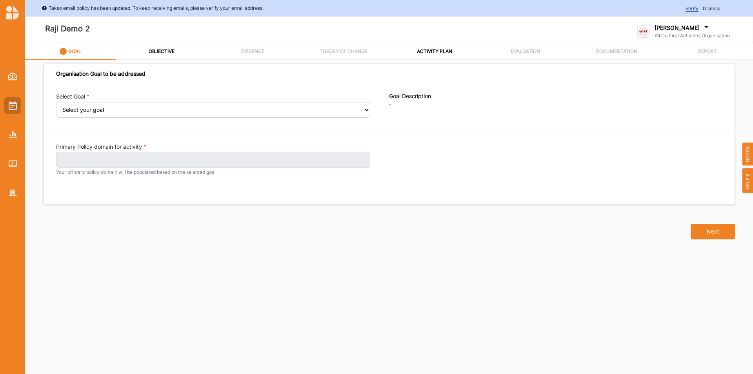
drag, startPoint x: 4, startPoint y: 107, endPoint x: 9, endPoint y: 104, distance: 6.5
click at [9, 104] on div at bounding box center [12, 128] width 25 height 145
click at [9, 104] on img at bounding box center [13, 105] width 8 height 9
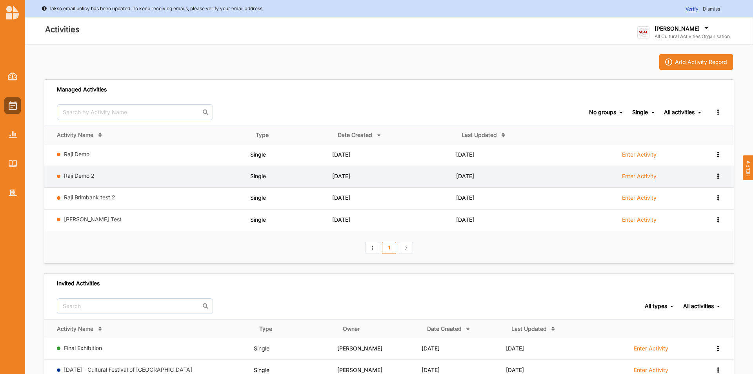
click at [649, 175] on label "Enter Activity" at bounding box center [639, 175] width 34 height 7
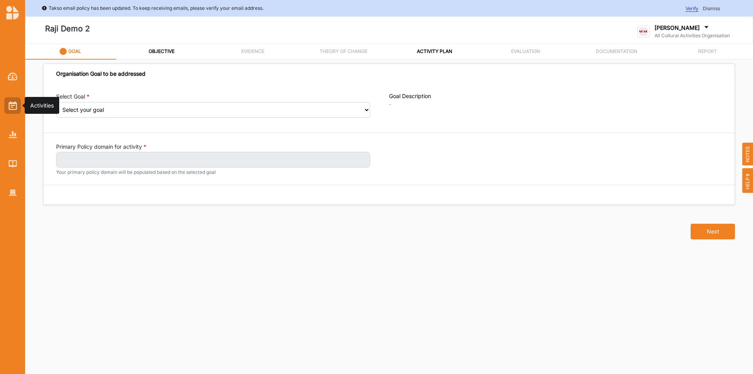
click at [7, 104] on div at bounding box center [12, 105] width 16 height 16
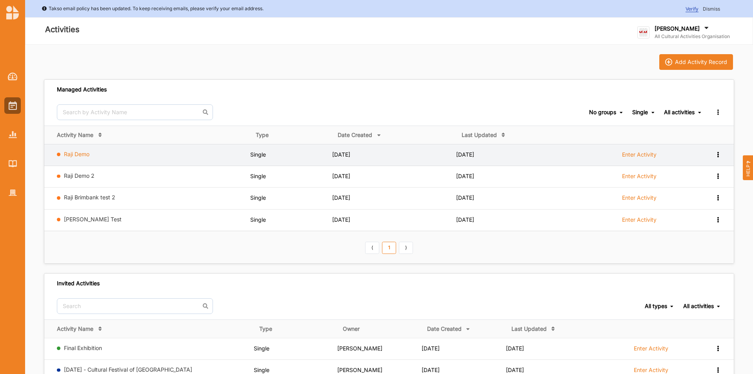
click at [82, 153] on link "Raji Demo" at bounding box center [76, 154] width 25 height 7
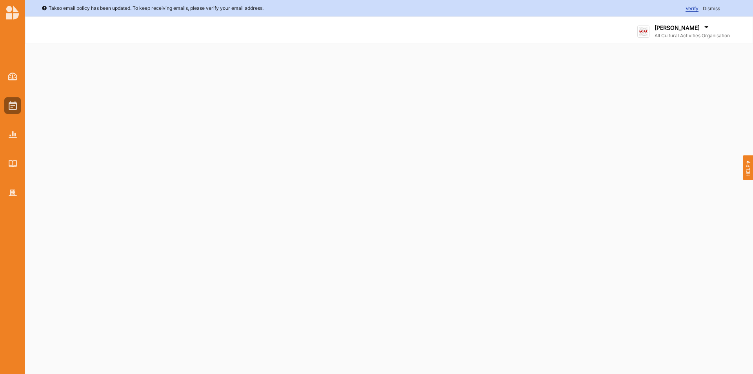
select select "2"
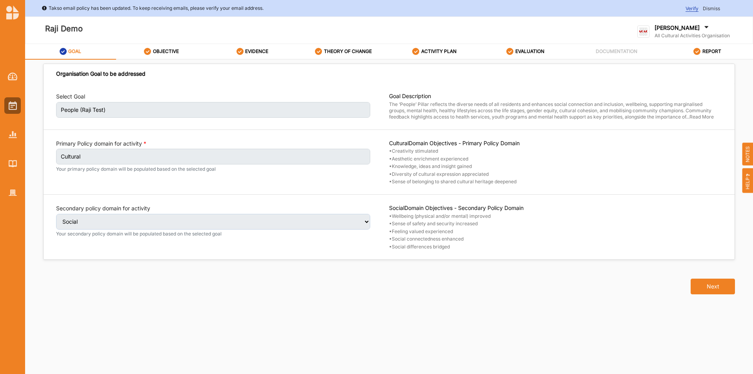
click at [428, 42] on div "Raji Demo" at bounding box center [247, 30] width 445 height 38
click at [428, 51] on label "ACTIVITY PLAN" at bounding box center [438, 51] width 35 height 6
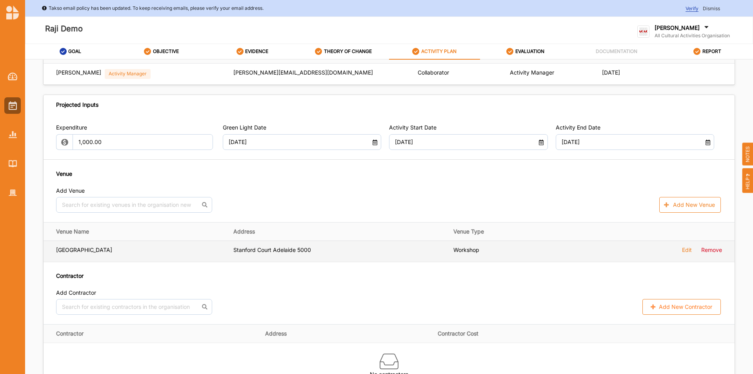
scroll to position [470, 0]
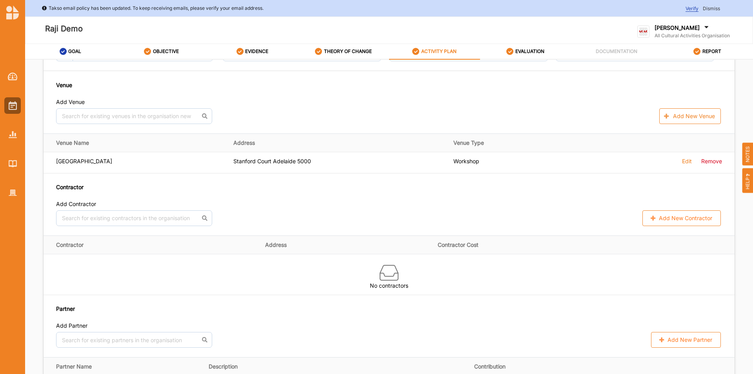
click at [698, 214] on button "Add New Contractor" at bounding box center [681, 218] width 78 height 16
select select "[GEOGRAPHIC_DATA]"
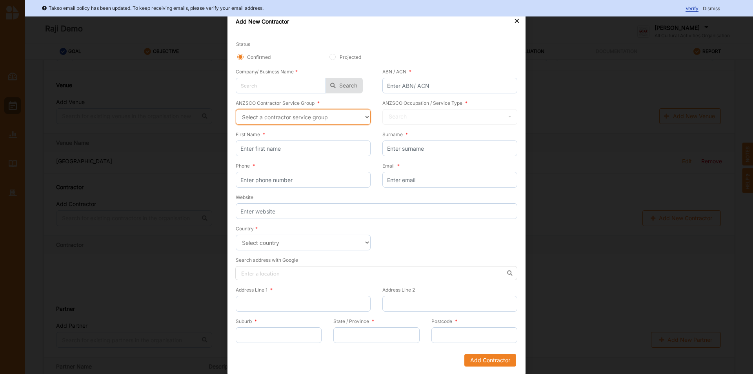
click at [302, 116] on select "Select a contractor service group Hospitality, Retail and Service Managers Spec…" at bounding box center [303, 117] width 135 height 16
click at [236, 109] on select "Select a contractor service group Hospitality, Retail and Service Managers Spec…" at bounding box center [303, 117] width 135 height 16
click at [443, 118] on input "text" at bounding box center [450, 117] width 134 height 16
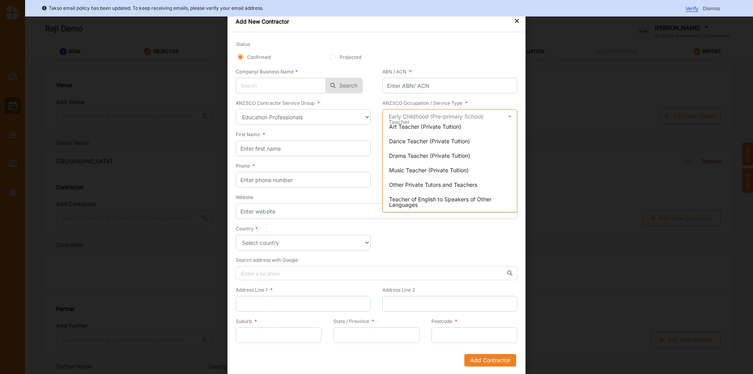
scroll to position [1, 0]
click at [467, 247] on form "Status Confirmed Projected Company/ Business Name * No results found. Search AB…" at bounding box center [376, 203] width 281 height 326
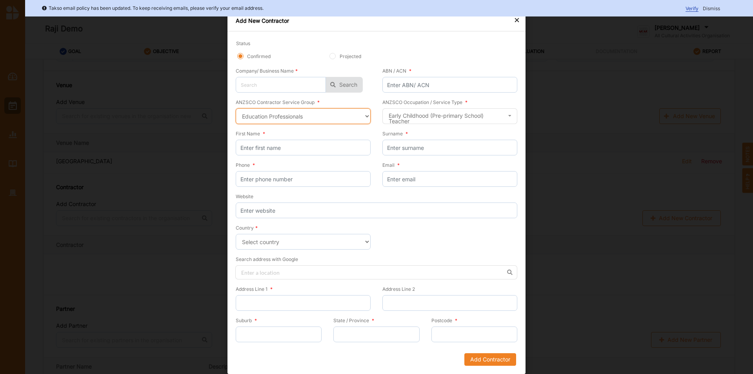
click at [299, 120] on select "Select a contractor service group Hospitality, Retail and Service Managers Spec…" at bounding box center [303, 116] width 135 height 16
click at [236, 108] on select "Select a contractor service group Hospitality, Retail and Service Managers Spec…" at bounding box center [303, 116] width 135 height 16
click at [451, 116] on input "text" at bounding box center [450, 117] width 134 height 16
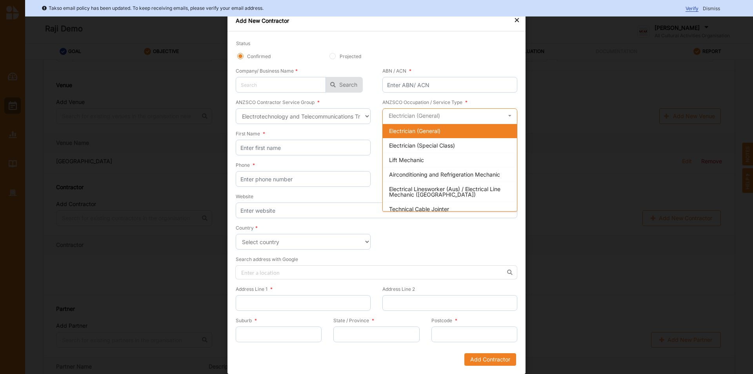
scroll to position [0, 0]
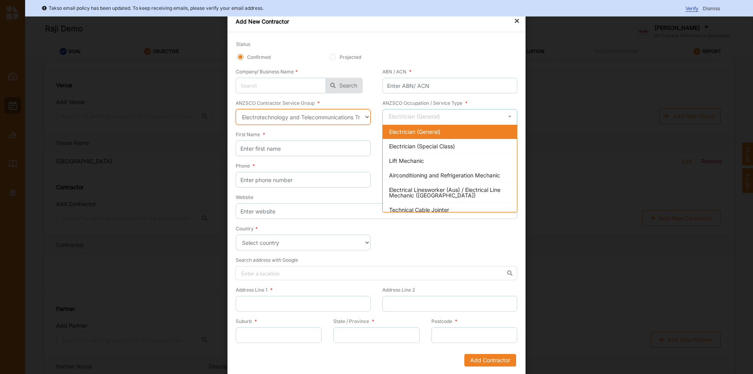
click at [359, 121] on select "Select a contractor service group Hospitality, Retail and Service Managers Spec…" at bounding box center [303, 117] width 135 height 16
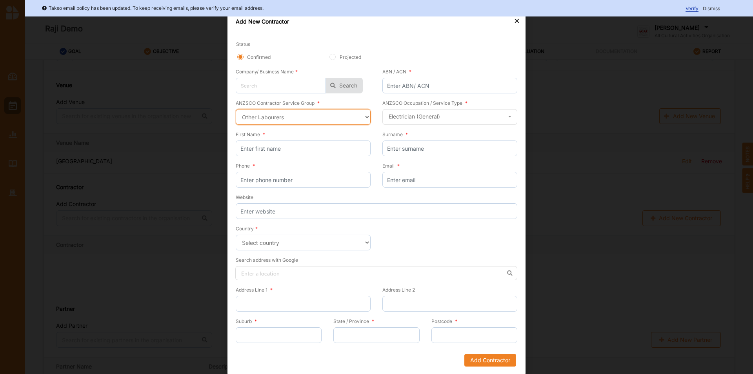
click at [236, 109] on select "Select a contractor service group Hospitality, Retail and Service Managers Spec…" at bounding box center [303, 117] width 135 height 16
click at [475, 119] on input "text" at bounding box center [450, 117] width 134 height 16
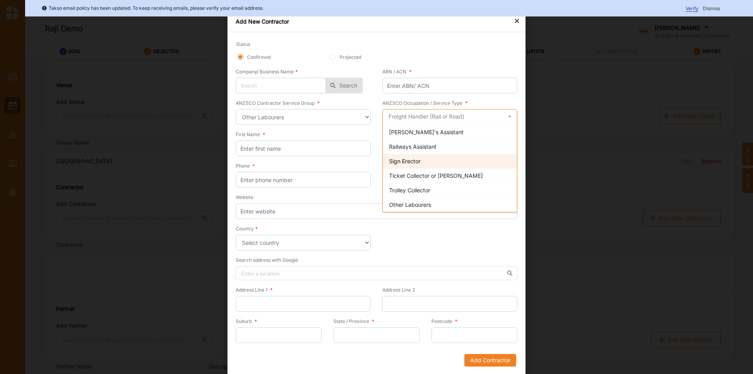
scroll to position [1, 0]
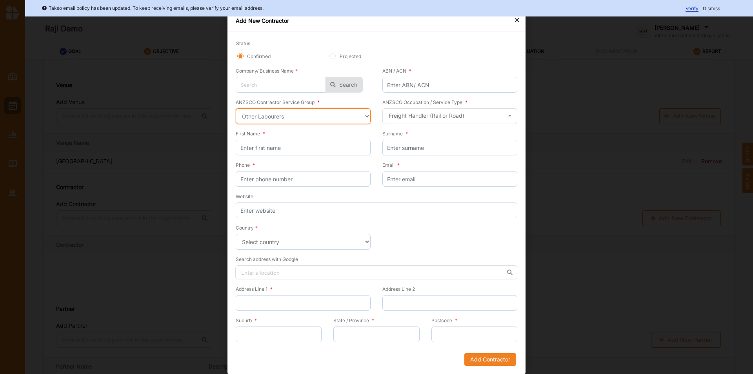
click at [282, 121] on select "Select a contractor service group Hospitality, Retail and Service Managers Spec…" at bounding box center [303, 116] width 135 height 16
click at [236, 108] on select "Select a contractor service group Hospitality, Retail and Service Managers Spec…" at bounding box center [303, 116] width 135 height 16
click at [430, 114] on input "text" at bounding box center [450, 117] width 134 height 16
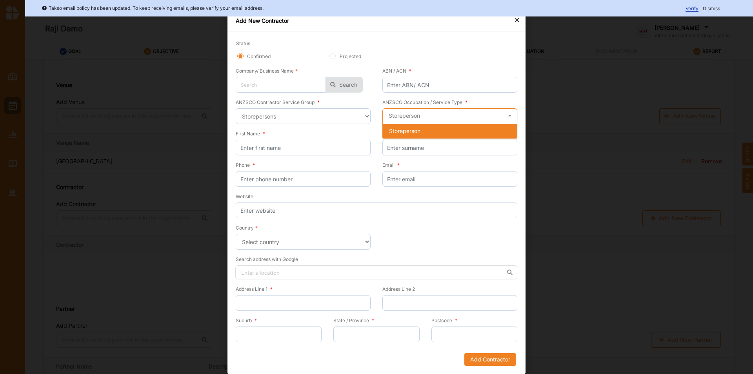
scroll to position [0, 0]
click at [430, 116] on input "text" at bounding box center [450, 117] width 134 height 16
click at [323, 116] on select "Select a contractor service group Hospitality, Retail and Service Managers Spec…" at bounding box center [303, 116] width 135 height 16
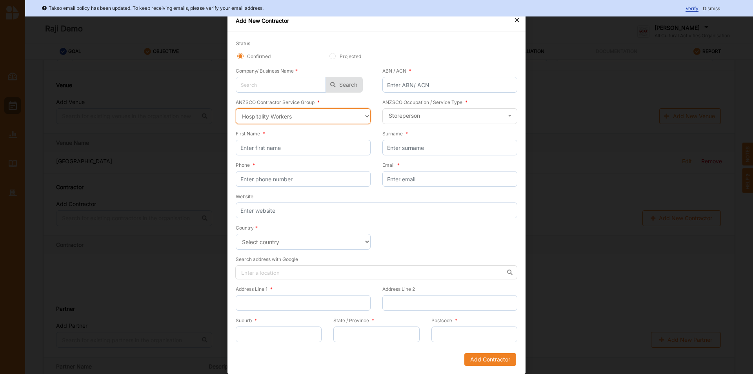
click at [236, 108] on select "Select a contractor service group Hospitality, Retail and Service Managers Spec…" at bounding box center [303, 116] width 135 height 16
click at [457, 115] on input "text" at bounding box center [450, 117] width 134 height 16
click at [302, 122] on select "Select a contractor service group Hospitality, Retail and Service Managers Spec…" at bounding box center [303, 116] width 135 height 16
click at [236, 108] on select "Select a contractor service group Hospitality, Retail and Service Managers Spec…" at bounding box center [303, 116] width 135 height 16
click at [443, 116] on input "text" at bounding box center [450, 117] width 134 height 16
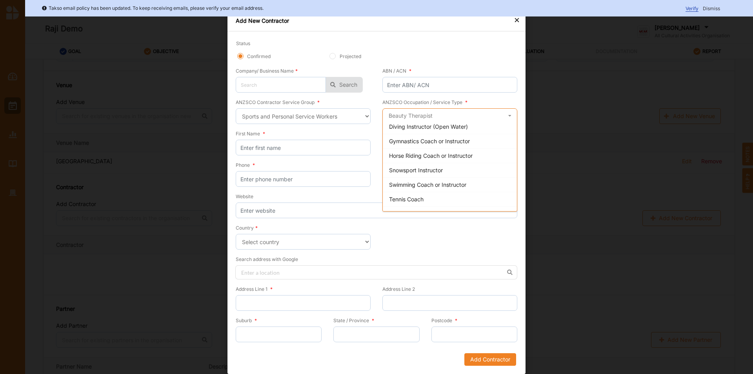
scroll to position [350, 0]
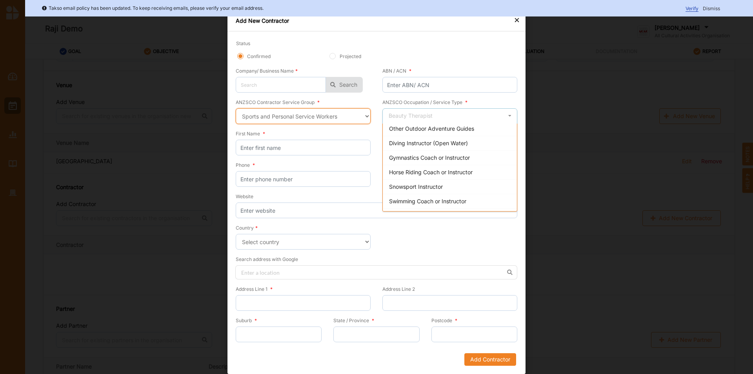
click at [274, 120] on select "Select a contractor service group Hospitality, Retail and Service Managers Spec…" at bounding box center [303, 116] width 135 height 16
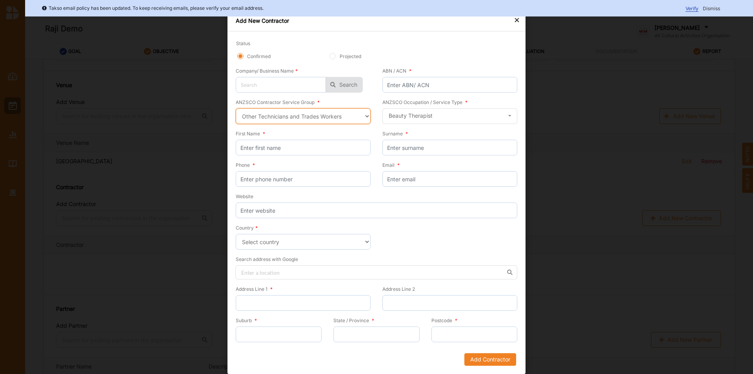
click at [236, 108] on select "Select a contractor service group Hospitality, Retail and Service Managers Spec…" at bounding box center [303, 116] width 135 height 16
click at [436, 117] on input "text" at bounding box center [450, 117] width 134 height 16
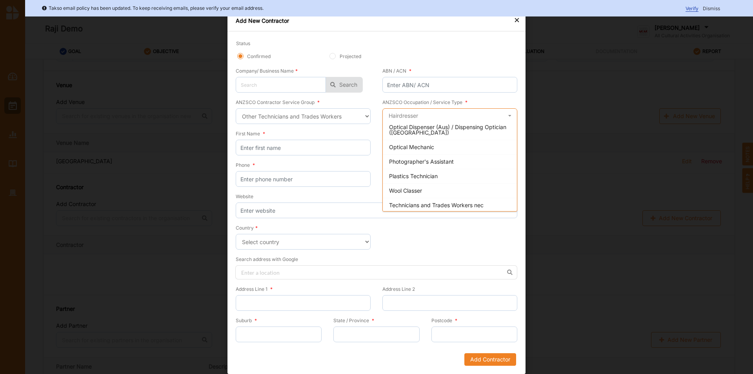
scroll to position [591, 0]
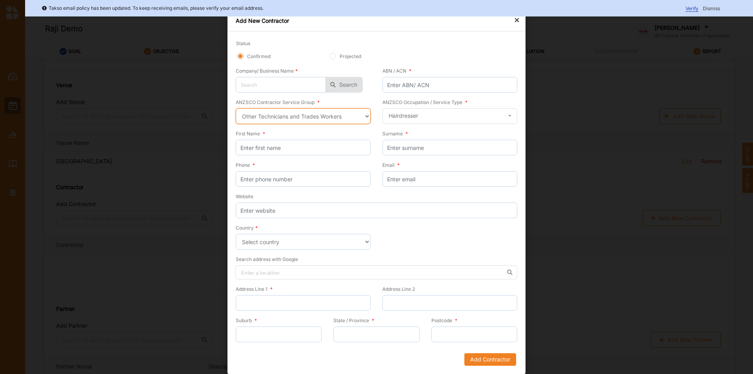
click at [289, 112] on select "Select a contractor service group Hospitality, Retail and Service Managers Spec…" at bounding box center [303, 116] width 135 height 16
click at [236, 108] on select "Select a contractor service group Hospitality, Retail and Service Managers Spec…" at bounding box center [303, 116] width 135 height 16
click at [430, 118] on input "text" at bounding box center [450, 117] width 134 height 16
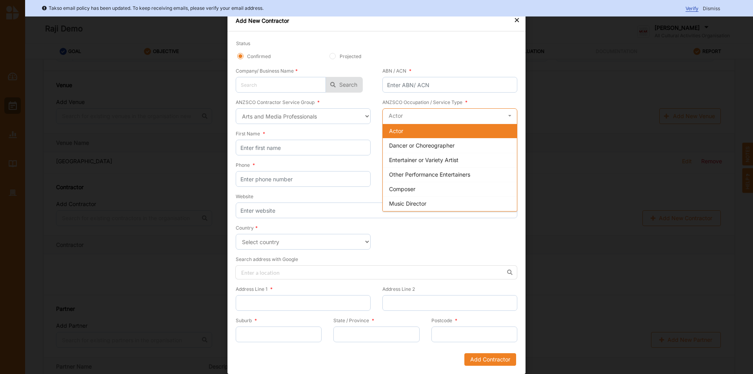
scroll to position [0, 0]
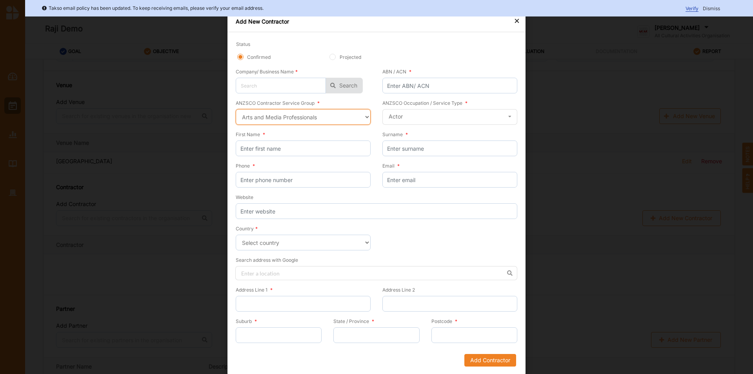
click at [272, 115] on select "Select a contractor service group Hospitality, Retail and Service Managers Spec…" at bounding box center [303, 117] width 135 height 16
click at [236, 109] on select "Select a contractor service group Hospitality, Retail and Service Managers Spec…" at bounding box center [303, 117] width 135 height 16
click at [406, 118] on input "text" at bounding box center [450, 117] width 134 height 16
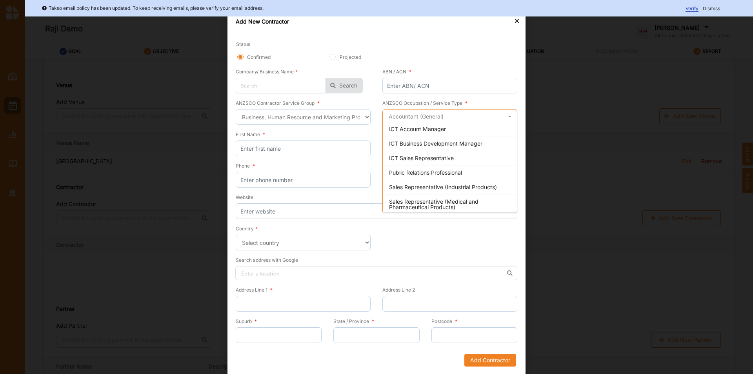
scroll to position [683, 0]
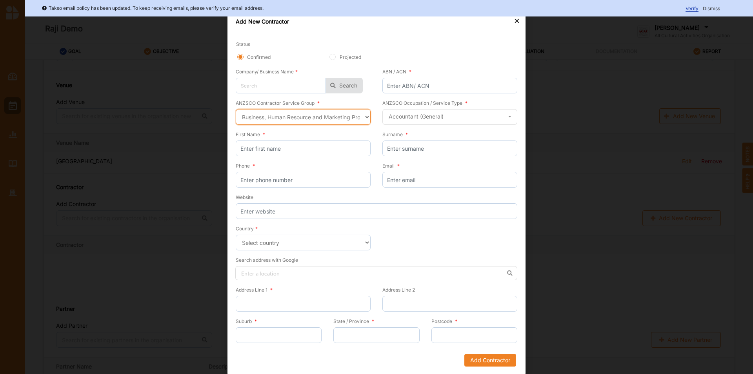
click at [324, 120] on select "Select a contractor service group Hospitality, Retail and Service Managers Spec…" at bounding box center [303, 117] width 135 height 16
click at [236, 109] on select "Select a contractor service group Hospitality, Retail and Service Managers Spec…" at bounding box center [303, 117] width 135 height 16
click at [394, 121] on input "text" at bounding box center [450, 117] width 134 height 16
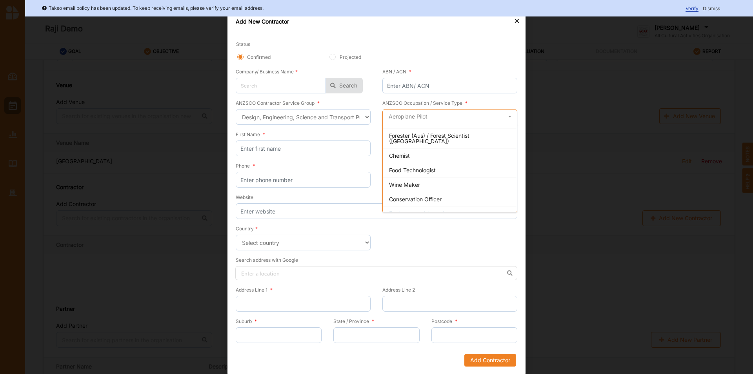
scroll to position [0, 0]
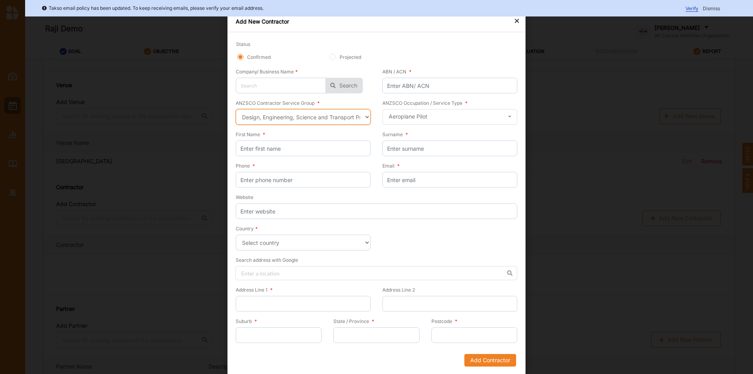
click at [314, 119] on select "Select a contractor service group Hospitality, Retail and Service Managers Spec…" at bounding box center [303, 117] width 135 height 16
click at [236, 109] on select "Select a contractor service group Hospitality, Retail and Service Managers Spec…" at bounding box center [303, 117] width 135 height 16
drag, startPoint x: 392, startPoint y: 128, endPoint x: 406, endPoint y: 123, distance: 14.5
click at [392, 127] on div "ANZSCO Occupation / Service Type * Search Cafe or Restaurant Manager Caravan Pa…" at bounding box center [446, 114] width 141 height 31
click at [409, 117] on input "text" at bounding box center [450, 117] width 134 height 16
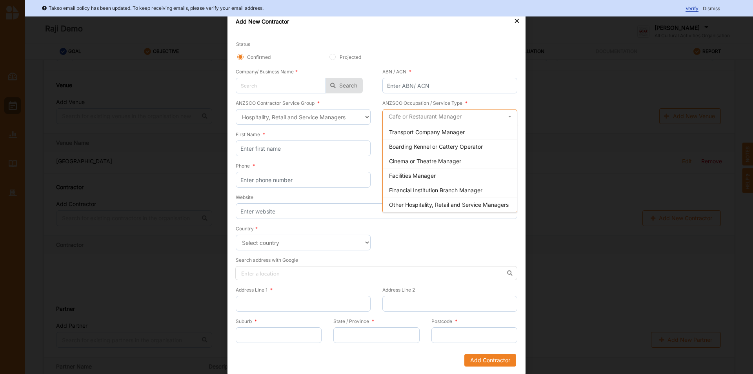
scroll to position [1, 0]
click at [319, 124] on div "ANZSCO Contractor Service Group * Select a contractor service group Hospitality…" at bounding box center [306, 113] width 141 height 31
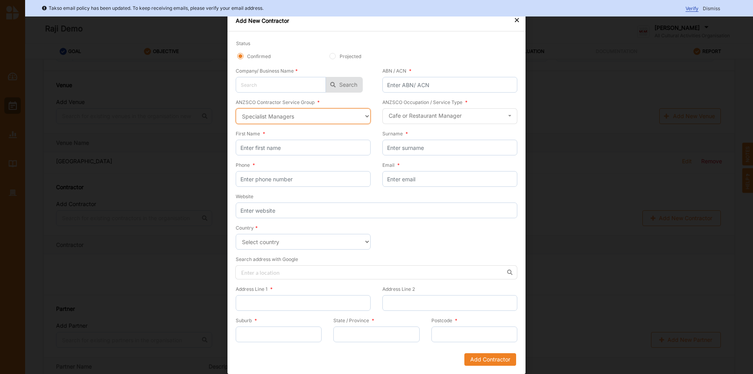
click at [236, 108] on select "Select a contractor service group Hospitality, Retail and Service Managers Spec…" at bounding box center [303, 116] width 135 height 16
drag, startPoint x: 403, startPoint y: 108, endPoint x: 401, endPoint y: 112, distance: 4.6
click at [401, 112] on div "Search Advertising and Public Relations Manager Sales and Marketing Manager Cor…" at bounding box center [449, 116] width 135 height 16
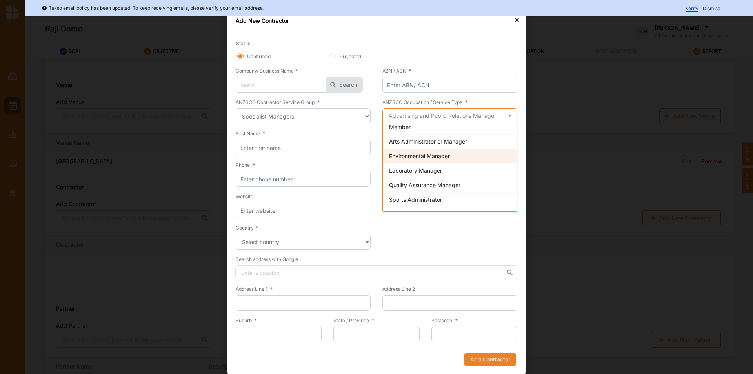
scroll to position [504, 0]
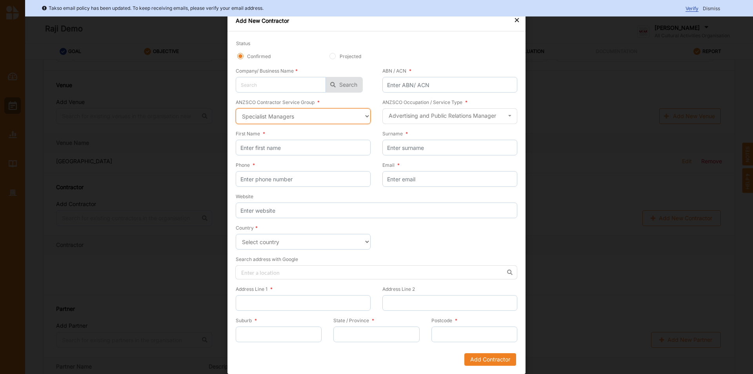
drag, startPoint x: 289, startPoint y: 113, endPoint x: 297, endPoint y: 119, distance: 9.3
click at [289, 113] on select "Select a contractor service group Hospitality, Retail and Service Managers Spec…" at bounding box center [303, 116] width 135 height 16
click at [236, 108] on select "Select a contractor service group Hospitality, Retail and Service Managers Spec…" at bounding box center [303, 116] width 135 height 16
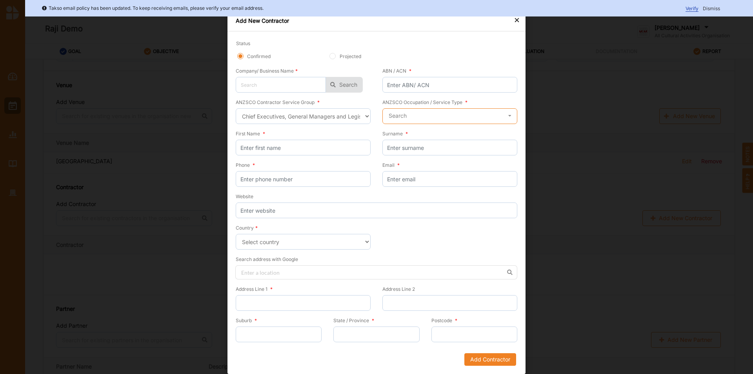
drag, startPoint x: 457, startPoint y: 120, endPoint x: 461, endPoint y: 127, distance: 8.8
click at [457, 120] on input "text" at bounding box center [450, 117] width 134 height 16
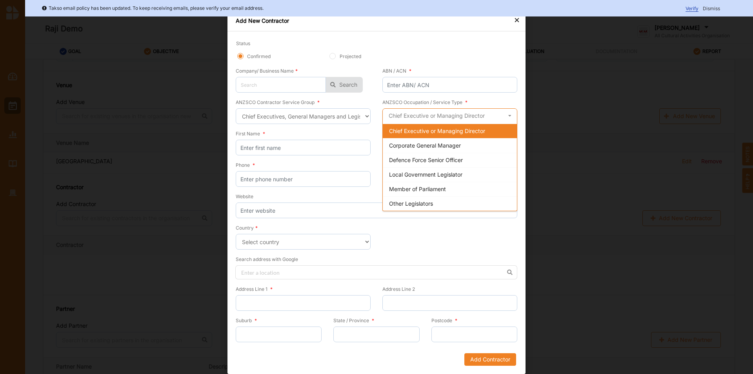
scroll to position [0, 0]
drag, startPoint x: 298, startPoint y: 118, endPoint x: 309, endPoint y: 120, distance: 10.9
click at [298, 120] on select "Select a contractor service group Hospitality, Retail and Service Managers Spec…" at bounding box center [303, 116] width 135 height 16
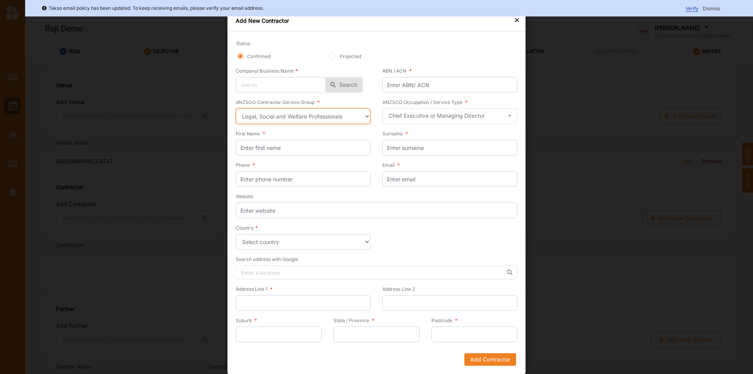
click at [236, 108] on select "Select a contractor service group Hospitality, Retail and Service Managers Spec…" at bounding box center [303, 116] width 135 height 16
drag, startPoint x: 403, startPoint y: 122, endPoint x: 439, endPoint y: 141, distance: 41.0
click at [406, 127] on div "ANZSCO Occupation / Service Type * Search Barrister Judge Magistrate Tribunal M…" at bounding box center [446, 113] width 141 height 31
click at [421, 116] on input "text" at bounding box center [450, 117] width 134 height 16
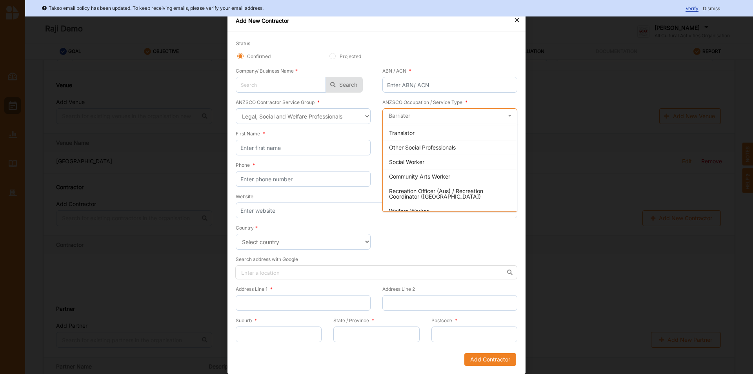
scroll to position [295, 0]
drag, startPoint x: 439, startPoint y: 43, endPoint x: 439, endPoint y: 47, distance: 3.9
click at [439, 43] on div "Status Confirmed Projected" at bounding box center [376, 53] width 281 height 27
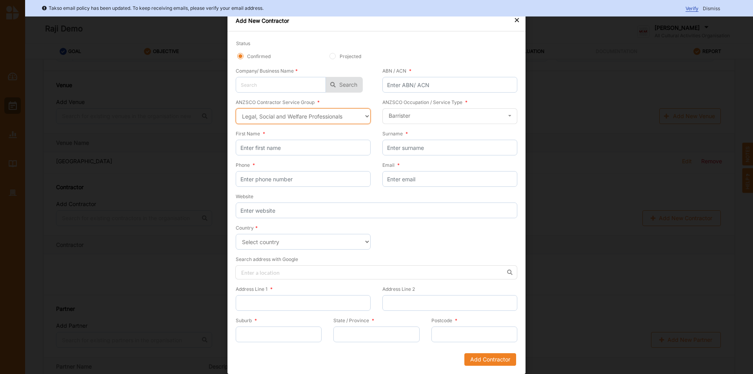
drag, startPoint x: 282, startPoint y: 117, endPoint x: 295, endPoint y: 118, distance: 13.0
click at [282, 117] on select "Select a contractor service group Hospitality, Retail and Service Managers Spec…" at bounding box center [303, 116] width 135 height 16
select select "24"
click at [236, 108] on select "Select a contractor service group Hospitality, Retail and Service Managers Spec…" at bounding box center [303, 116] width 135 height 16
click at [513, 20] on div "×" at bounding box center [516, 19] width 6 height 9
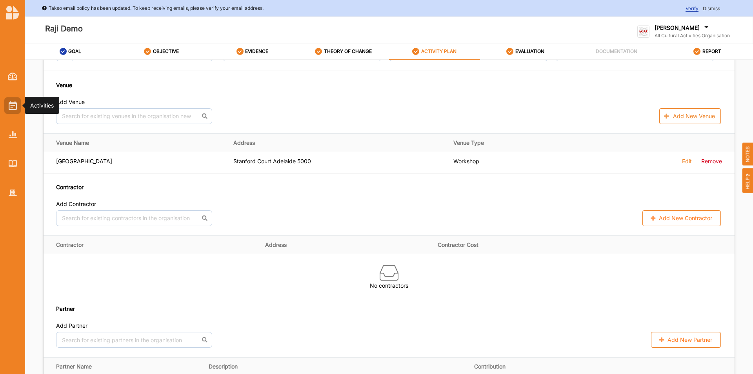
click at [11, 110] on div at bounding box center [12, 105] width 16 height 16
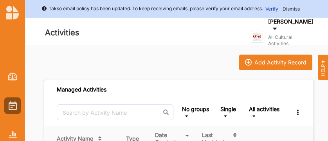
click at [87, 23] on div "Activities" at bounding box center [116, 34] width 183 height 43
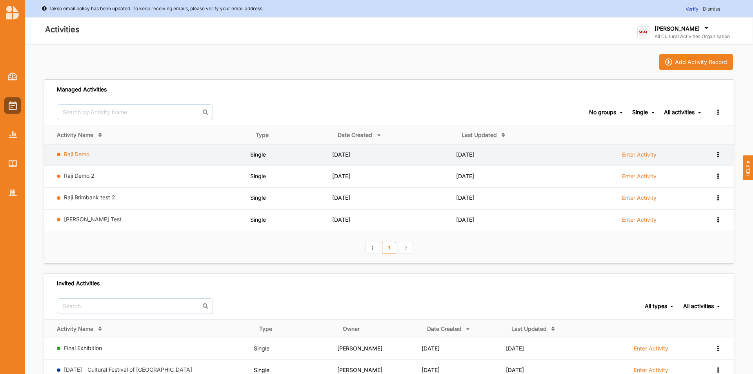
click at [66, 151] on link "Raji Demo" at bounding box center [76, 154] width 25 height 7
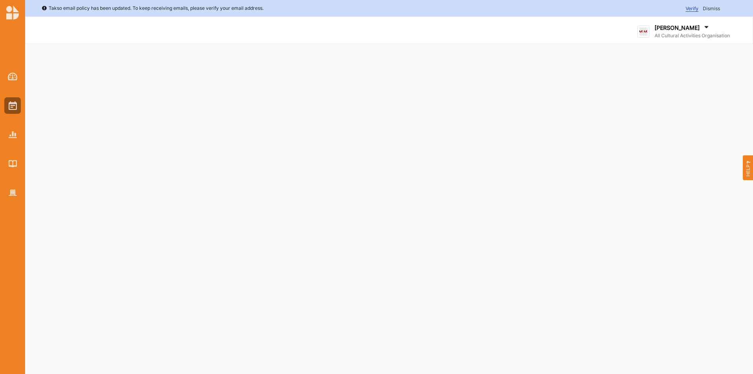
select select "2"
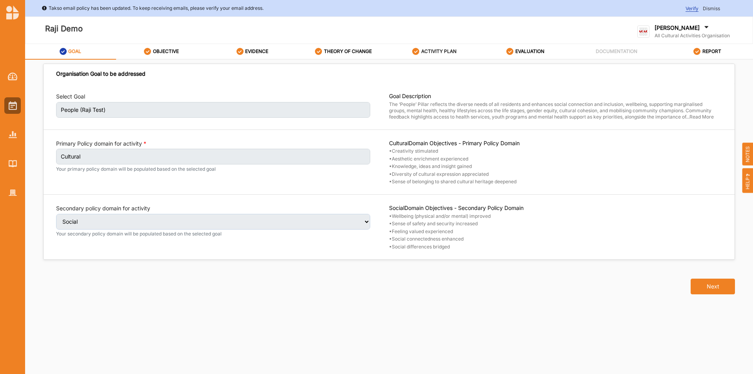
click at [423, 52] on label "ACTIVITY PLAN" at bounding box center [438, 51] width 35 height 6
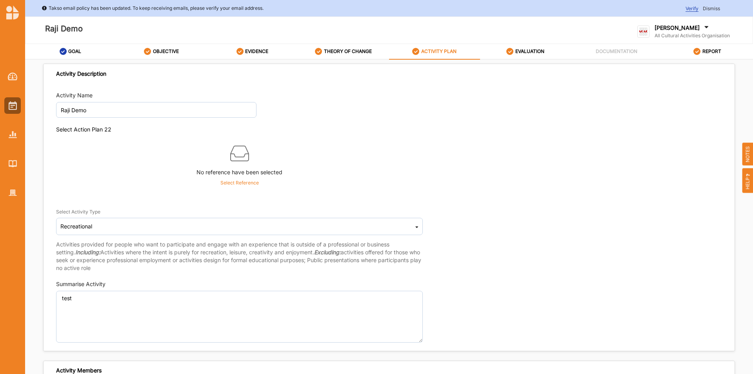
click at [247, 181] on p "Select Reference" at bounding box center [239, 182] width 38 height 7
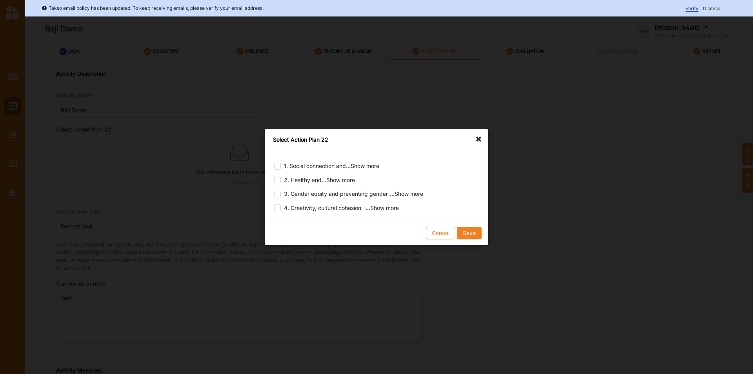
click at [472, 138] on div "Select Action Plan 22" at bounding box center [376, 139] width 223 height 21
click at [474, 138] on icon at bounding box center [480, 135] width 13 height 13
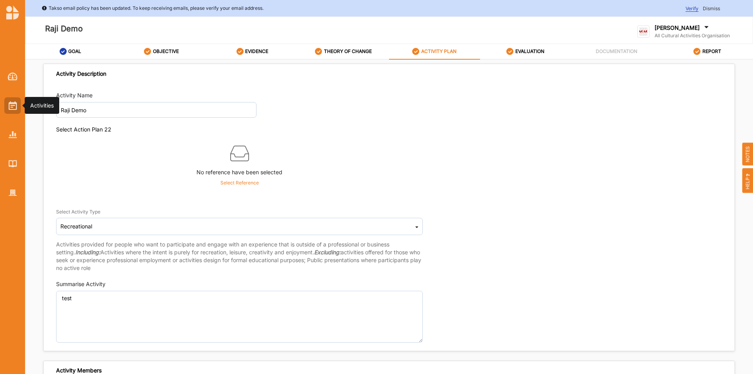
click at [13, 105] on img at bounding box center [13, 105] width 8 height 9
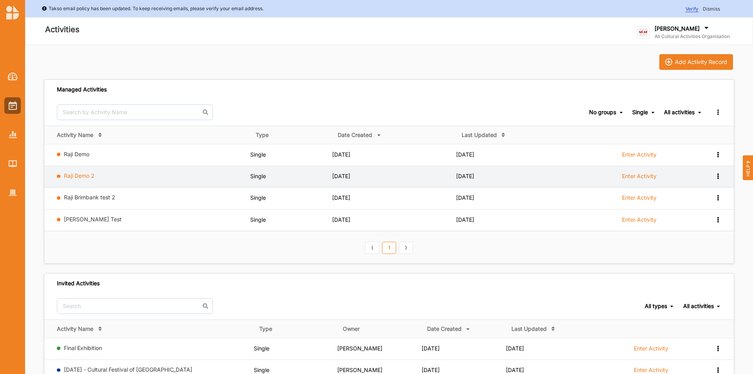
click at [68, 176] on link "Raji Demo 2" at bounding box center [79, 175] width 31 height 7
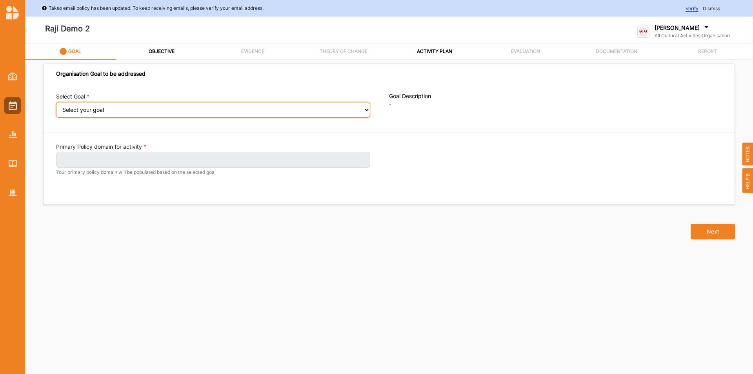
drag, startPoint x: 123, startPoint y: 112, endPoint x: 130, endPoint y: 113, distance: 6.3
click at [124, 112] on select "Select your goal Abundant local jobs and economic opportunities A safe, clean a…" at bounding box center [213, 110] width 314 height 16
select select "361"
click at [56, 107] on select "Select your goal Abundant local jobs and economic opportunities A safe, clean a…" at bounding box center [213, 110] width 314 height 16
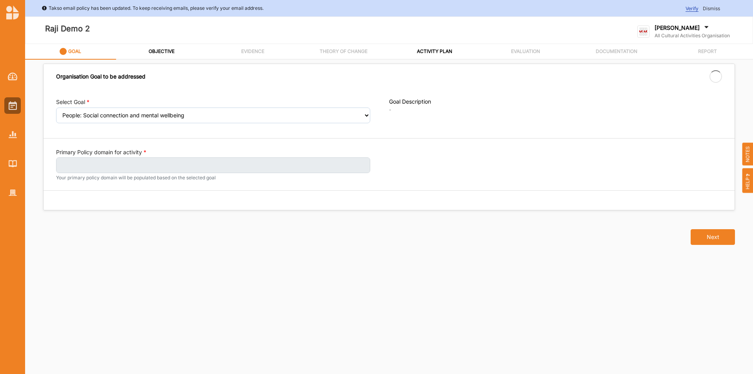
select select "361"
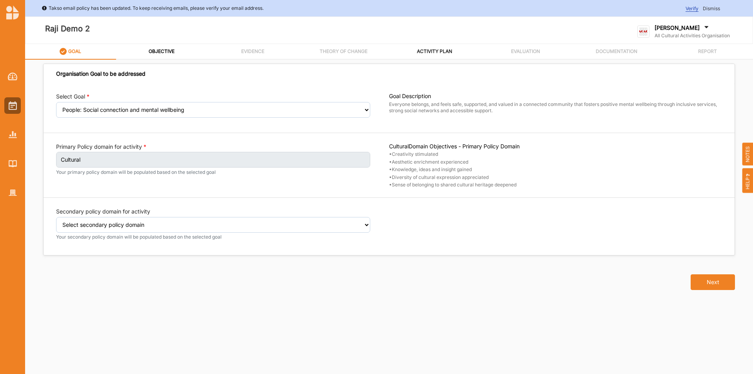
click at [426, 52] on label "ACTIVITY PLAN" at bounding box center [434, 51] width 35 height 6
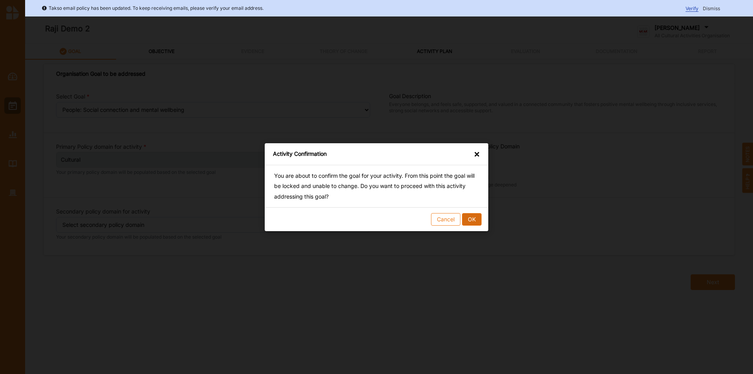
click at [478, 220] on button "OK" at bounding box center [472, 218] width 20 height 13
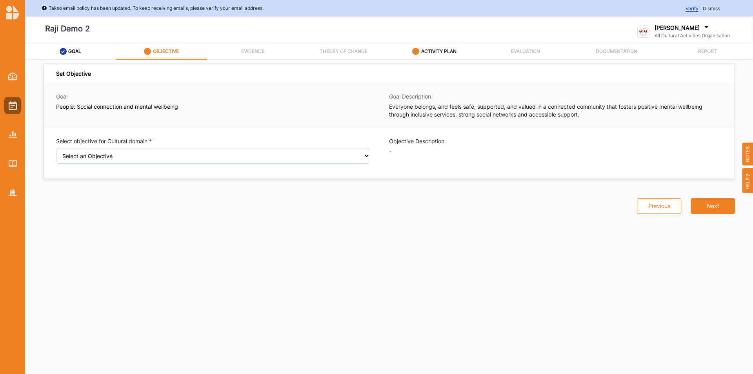
click at [443, 54] on label "ACTIVITY PLAN" at bounding box center [438, 51] width 35 height 6
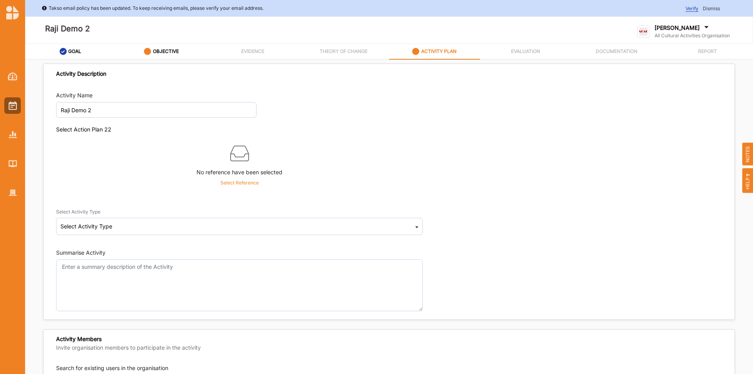
click at [230, 184] on p "Select Reference" at bounding box center [239, 182] width 38 height 7
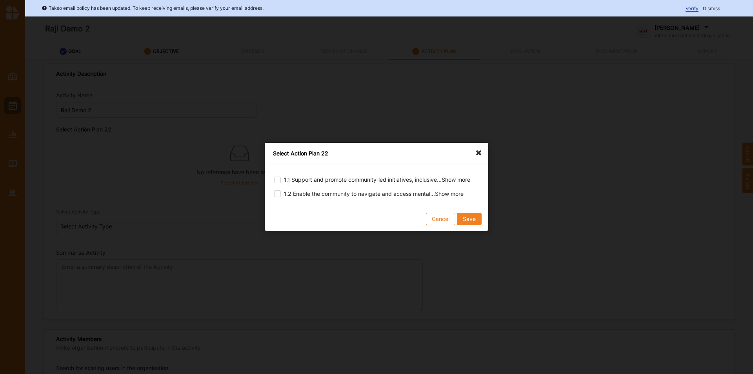
click at [480, 153] on icon at bounding box center [480, 149] width 13 height 13
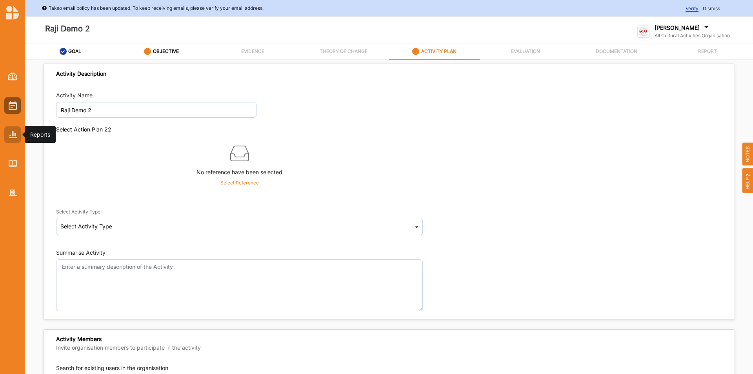
click at [4, 132] on div at bounding box center [12, 134] width 16 height 16
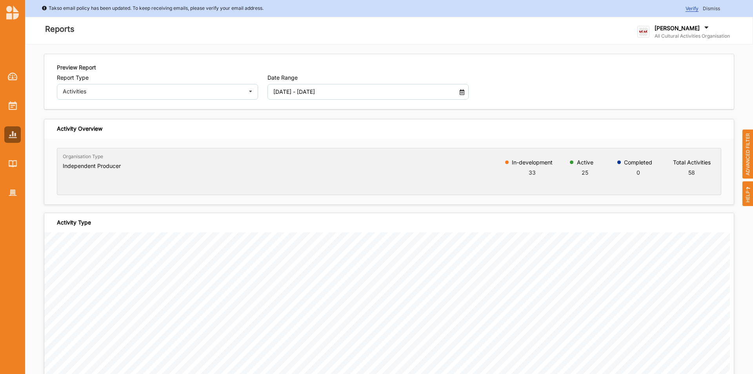
drag, startPoint x: 749, startPoint y: 151, endPoint x: 703, endPoint y: 122, distance: 54.6
click at [749, 150] on span "ADVANCED FILTER" at bounding box center [747, 153] width 11 height 49
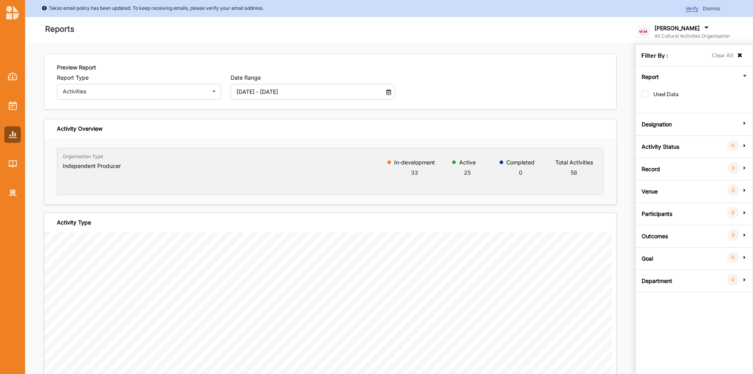
click at [649, 259] on label "Goal" at bounding box center [646, 257] width 11 height 24
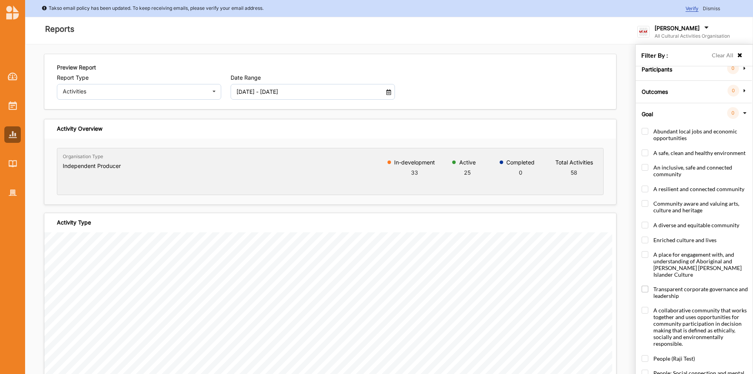
scroll to position [46, 0]
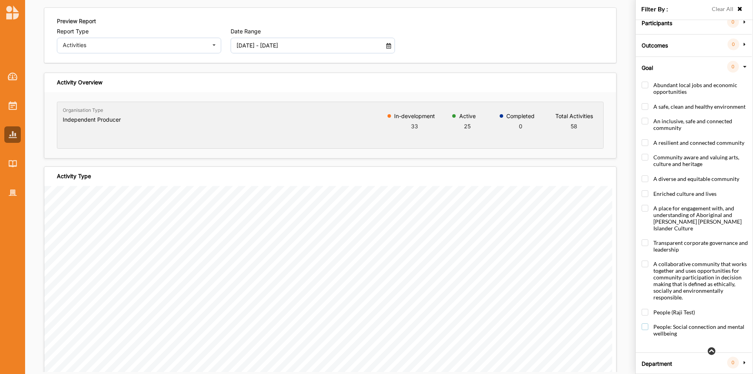
click at [643, 323] on label "People: Social connection and mental wellbeing" at bounding box center [695, 333] width 108 height 21
checkbox input "true"
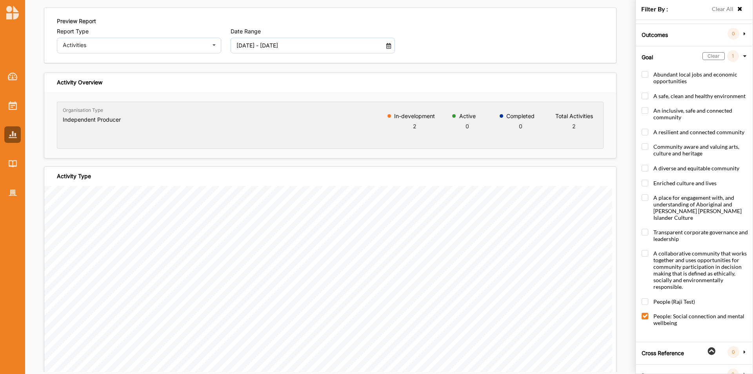
scroll to position [141, 0]
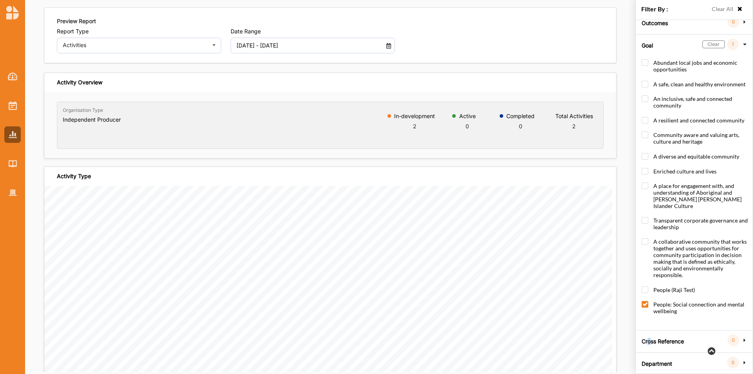
click at [649, 332] on label "Cross Reference" at bounding box center [662, 340] width 42 height 24
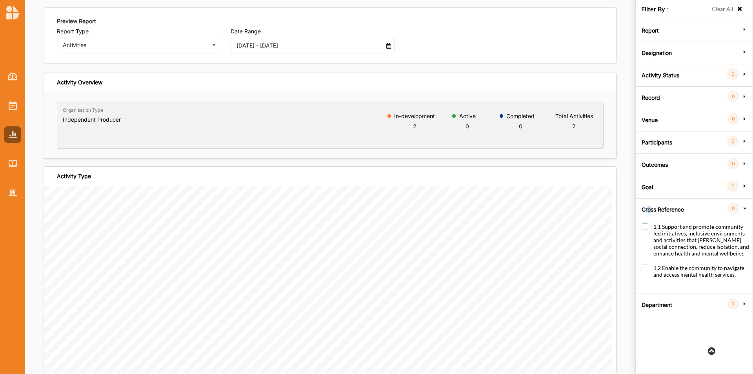
click at [644, 225] on label "1.1 Support and promote community-led initiatives, inclusive environments and a…" at bounding box center [695, 243] width 108 height 41
checkbox input "true"
click at [8, 193] on div at bounding box center [12, 192] width 16 height 16
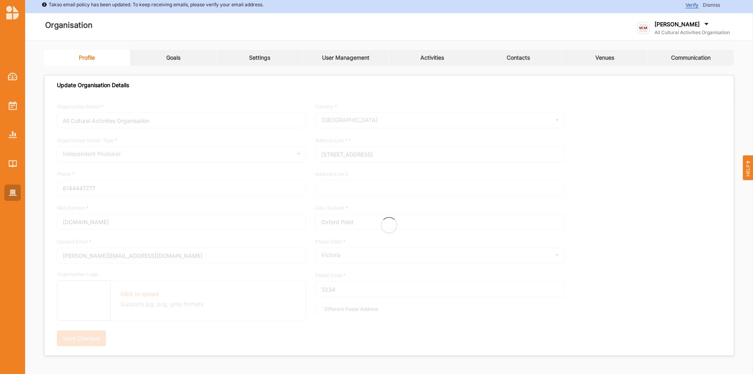
scroll to position [4, 0]
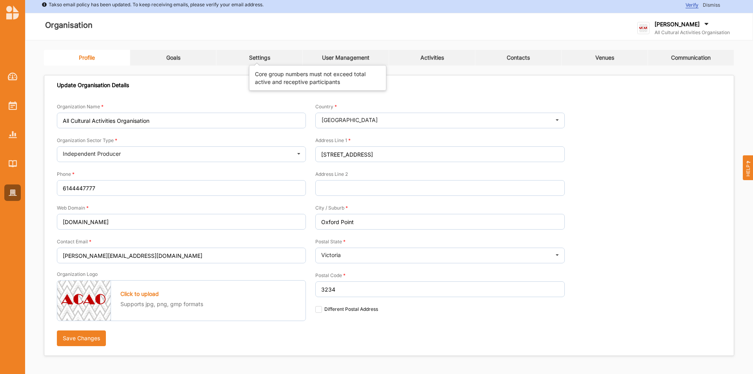
click at [249, 59] on div "Settings" at bounding box center [259, 57] width 21 height 7
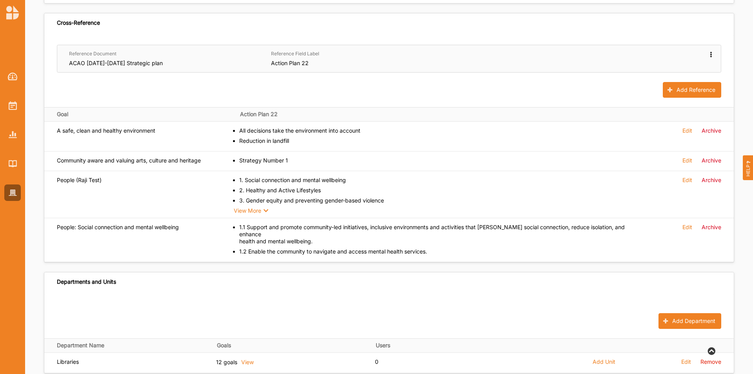
scroll to position [357, 0]
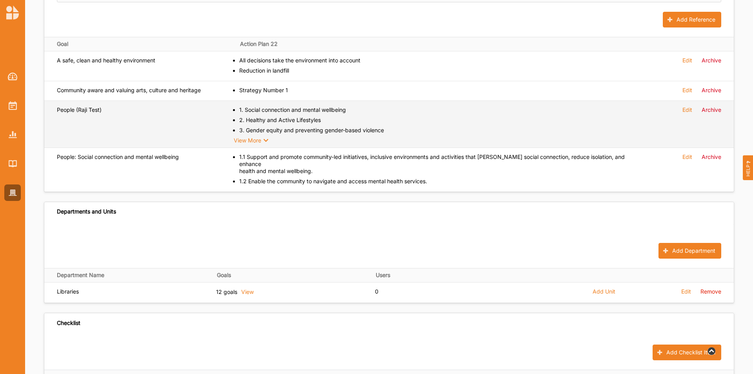
click at [686, 110] on label "Edit" at bounding box center [687, 109] width 10 height 7
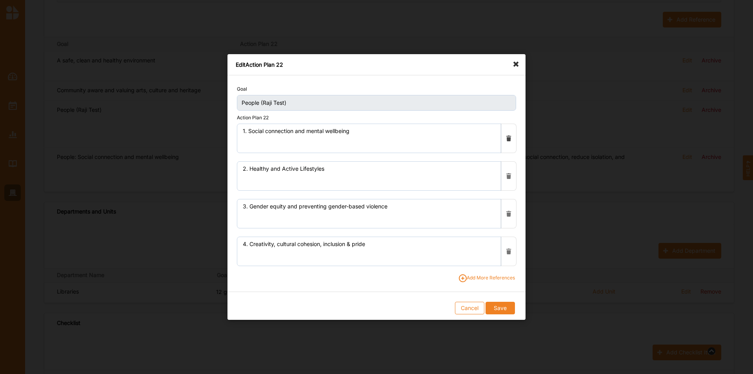
click at [508, 138] on icon at bounding box center [508, 138] width 7 height 5
type textarea "2. Healthy and Active Lifestyles"
type textarea "3. Gender equity and preventing gender-based violence"
type textarea "4. Creativity, cultural cohesion, inclusion & pride"
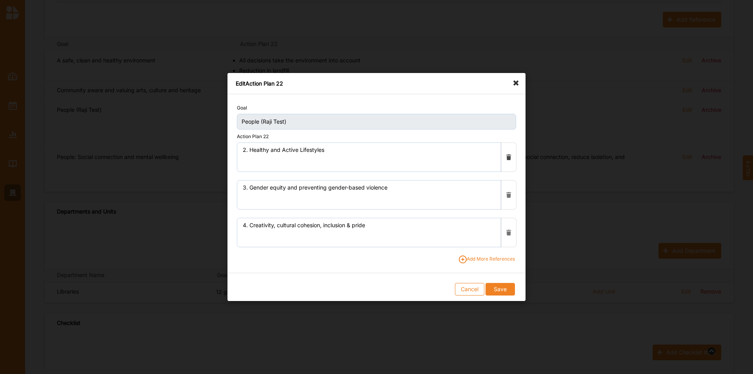
click at [509, 157] on icon at bounding box center [508, 156] width 7 height 5
type textarea "3. Gender equity and preventing gender-based violence"
type textarea "4. Creativity, cultural cohesion, inclusion & pride"
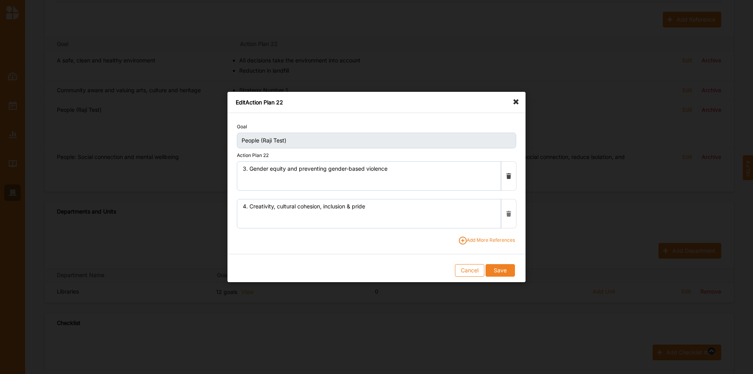
click at [509, 174] on icon at bounding box center [508, 175] width 7 height 5
type textarea "4. Creativity, cultural cohesion, inclusion & pride"
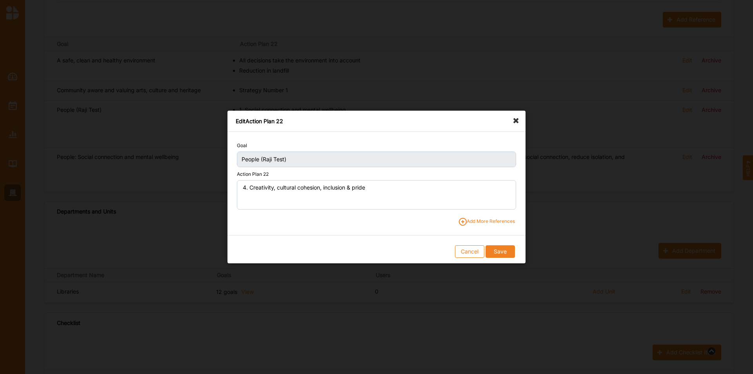
click at [517, 123] on icon at bounding box center [517, 117] width 13 height 13
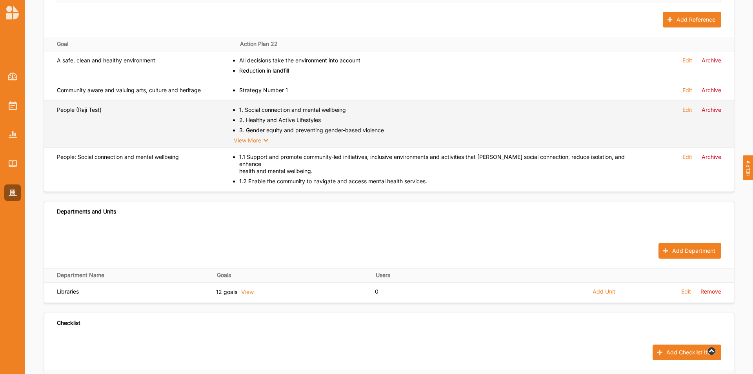
click at [691, 111] on label "Edit" at bounding box center [687, 109] width 10 height 7
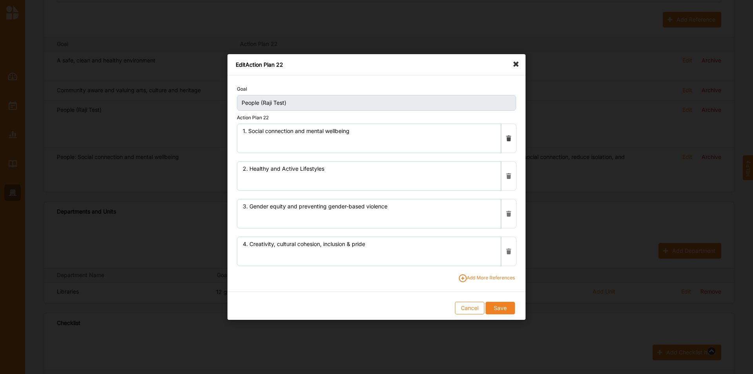
click at [508, 136] on icon at bounding box center [508, 138] width 7 height 5
type textarea "2. Healthy and Active Lifestyles"
type textarea "3. Gender equity and preventing gender-based violence"
type textarea "4. Creativity, cultural cohesion, inclusion & pride"
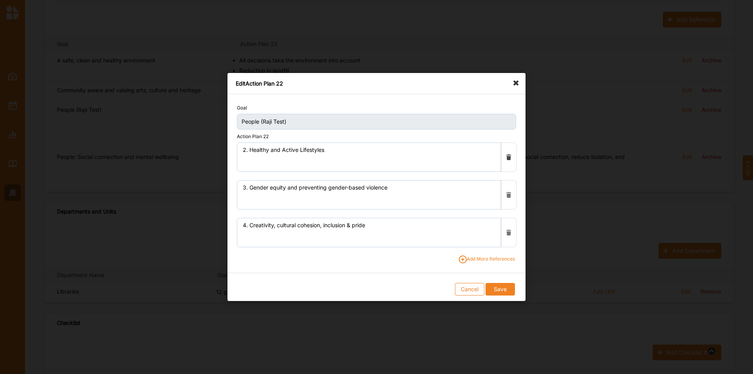
click at [504, 153] on div at bounding box center [508, 157] width 15 height 29
type textarea "3. Gender equity and preventing gender-based violence"
type textarea "4. Creativity, cultural cohesion, inclusion & pride"
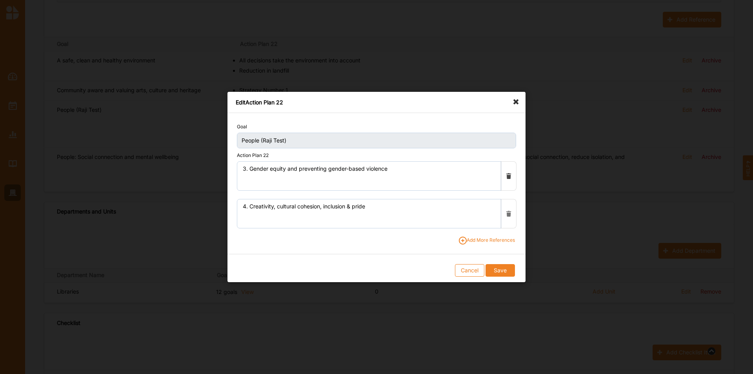
click at [511, 178] on icon at bounding box center [508, 175] width 7 height 5
type textarea "4. Creativity, cultural cohesion, inclusion & pride"
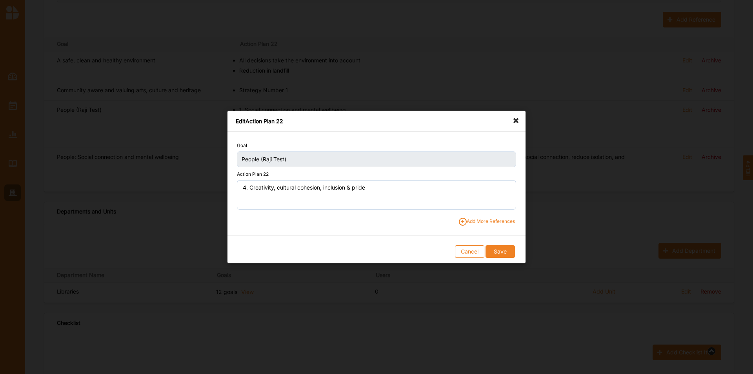
click at [495, 251] on button "Save" at bounding box center [499, 251] width 29 height 13
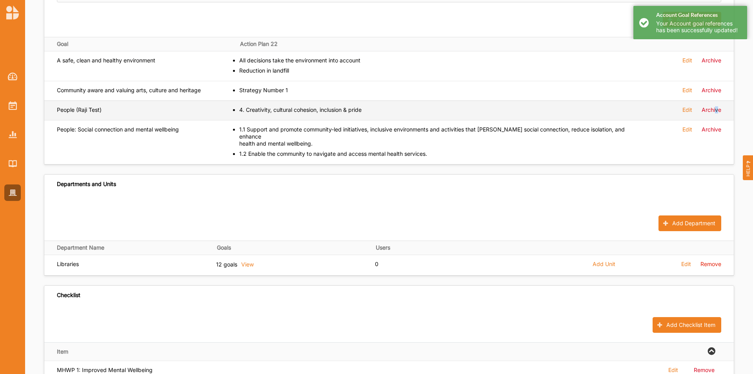
click at [718, 107] on label "Archive" at bounding box center [711, 109] width 20 height 7
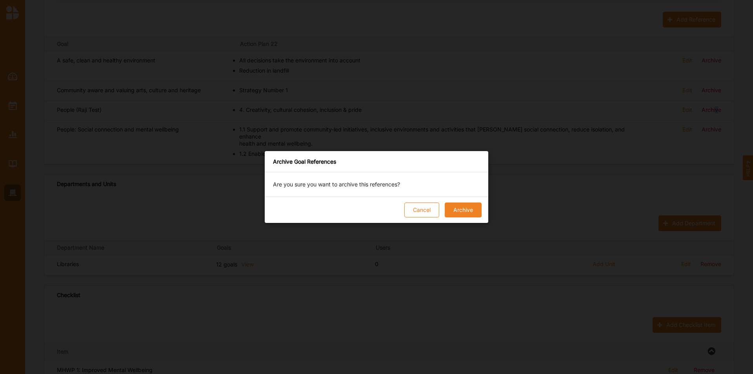
click at [454, 204] on button "Archive" at bounding box center [462, 209] width 37 height 15
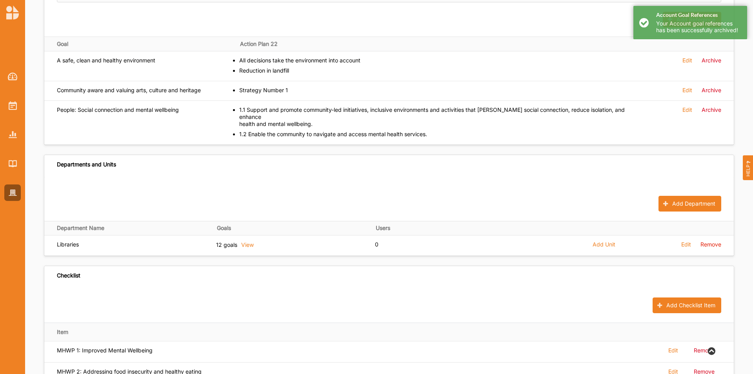
scroll to position [357, 0]
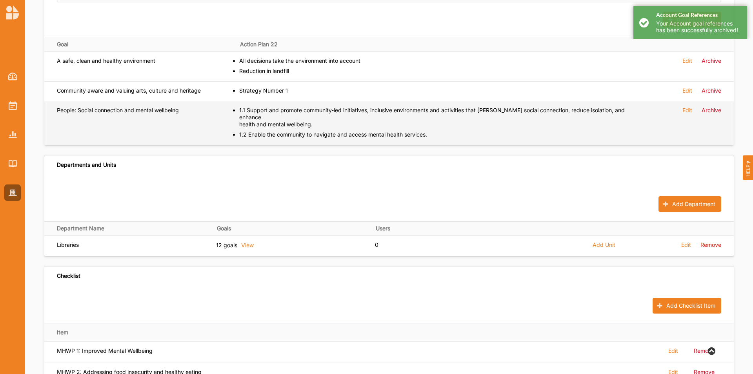
click at [715, 112] on label "Archive" at bounding box center [711, 110] width 20 height 7
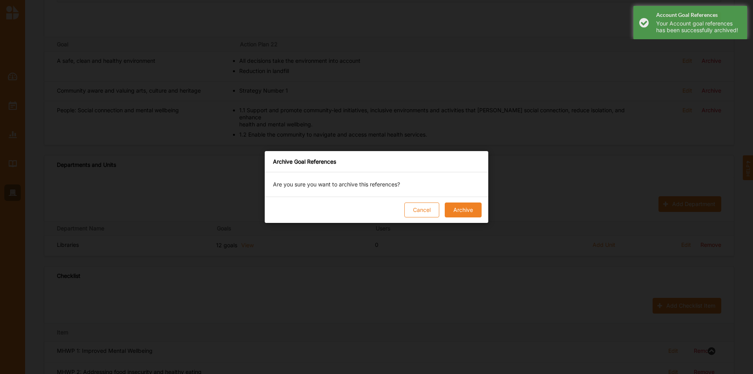
click at [475, 202] on button "Archive" at bounding box center [462, 209] width 37 height 15
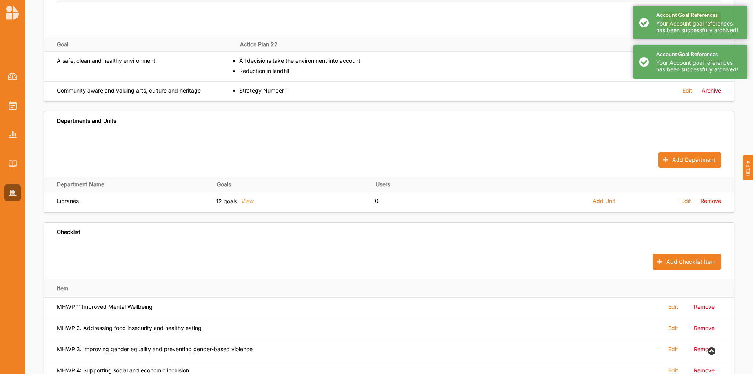
click at [10, 114] on div at bounding box center [12, 128] width 25 height 145
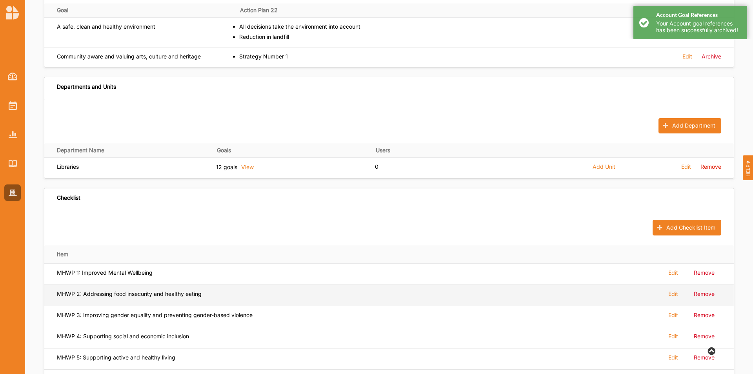
scroll to position [424, 0]
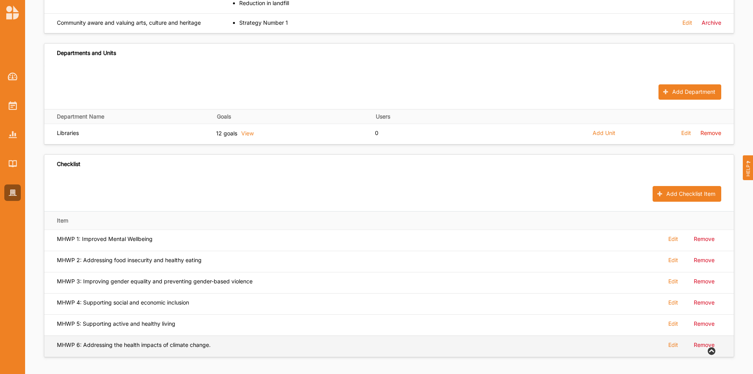
click at [704, 344] on label "Remove" at bounding box center [703, 344] width 21 height 7
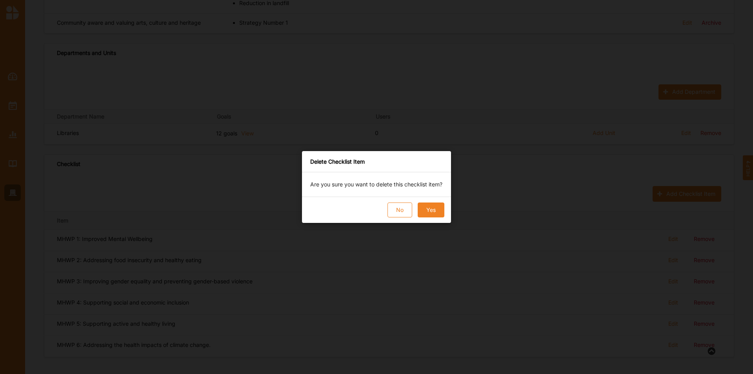
click at [435, 212] on button "Yes" at bounding box center [430, 209] width 27 height 15
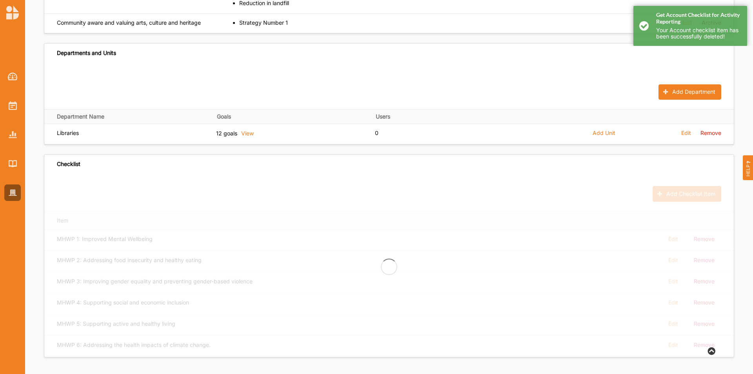
scroll to position [403, 0]
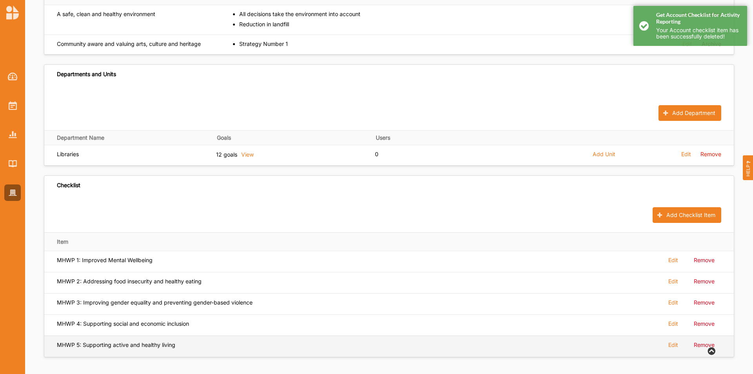
click at [694, 342] on label "Remove" at bounding box center [703, 344] width 21 height 7
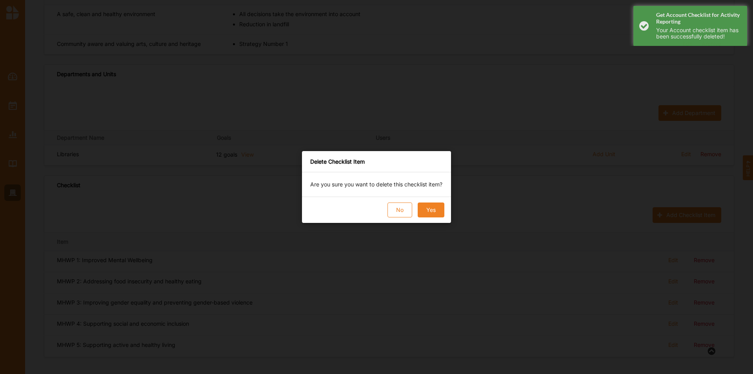
click at [423, 207] on button "Yes" at bounding box center [430, 209] width 27 height 15
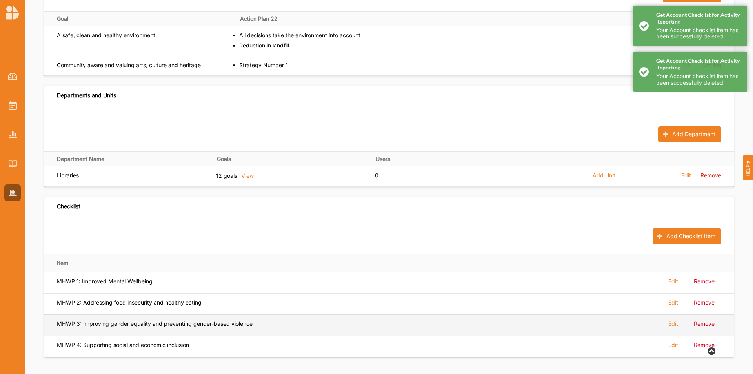
scroll to position [382, 0]
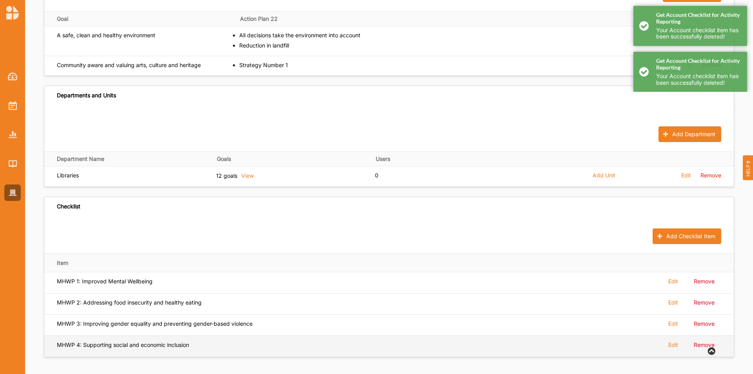
click at [698, 345] on label "Remove" at bounding box center [703, 344] width 21 height 7
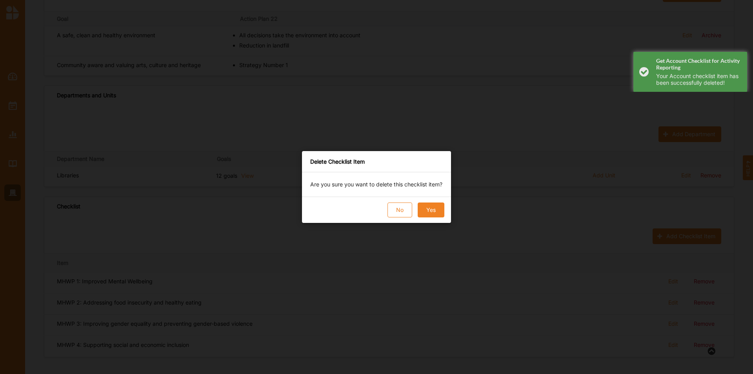
click at [426, 213] on button "Yes" at bounding box center [430, 209] width 27 height 15
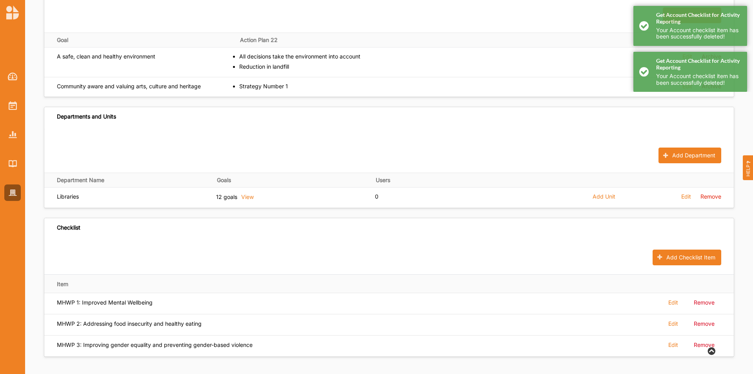
scroll to position [361, 0]
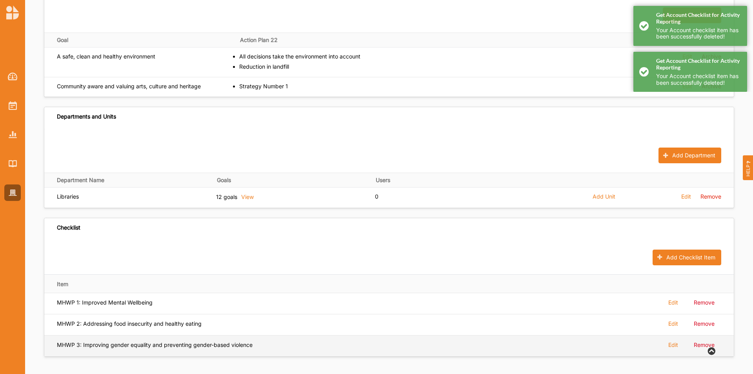
click at [706, 342] on label "Remove" at bounding box center [703, 344] width 21 height 7
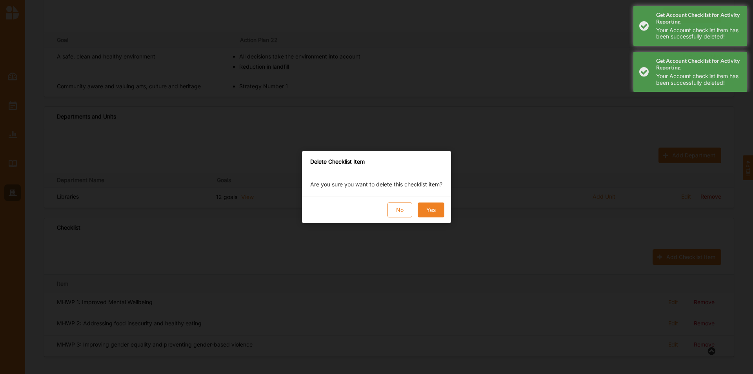
click at [440, 217] on button "Yes" at bounding box center [430, 209] width 27 height 15
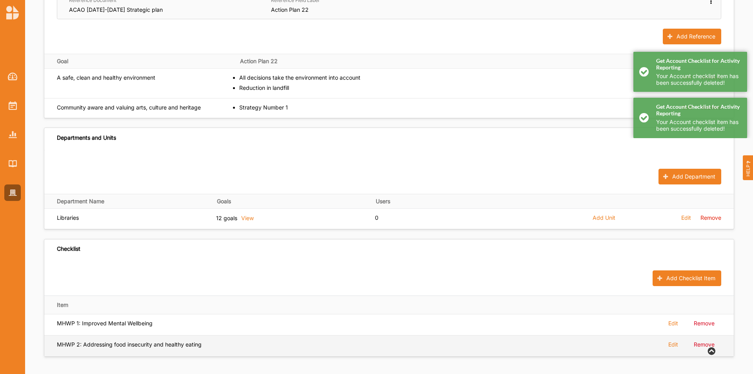
scroll to position [340, 0]
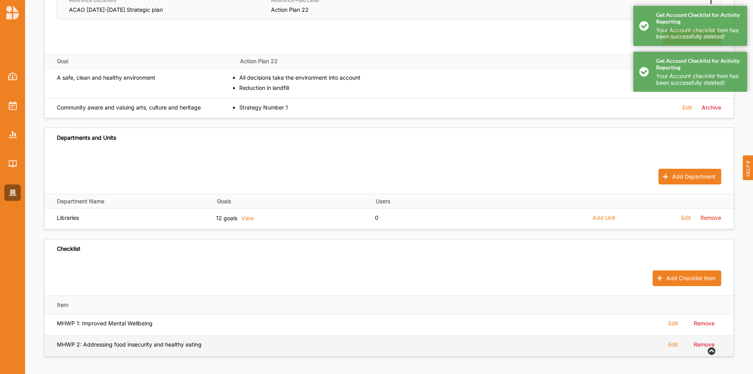
click at [707, 346] on label "Remove" at bounding box center [703, 344] width 21 height 7
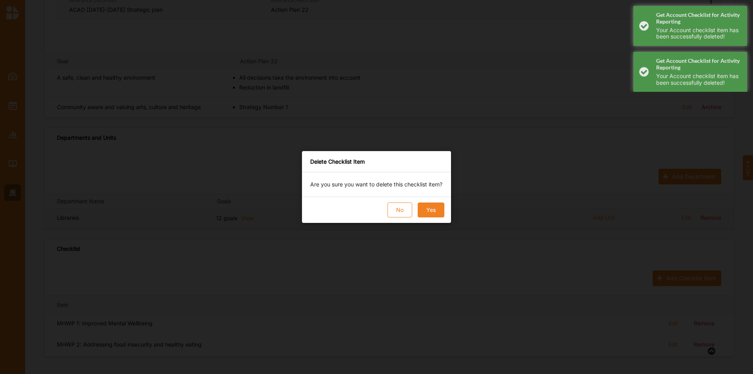
drag, startPoint x: 429, startPoint y: 215, endPoint x: 435, endPoint y: 215, distance: 5.9
click at [430, 215] on button "Yes" at bounding box center [430, 209] width 27 height 15
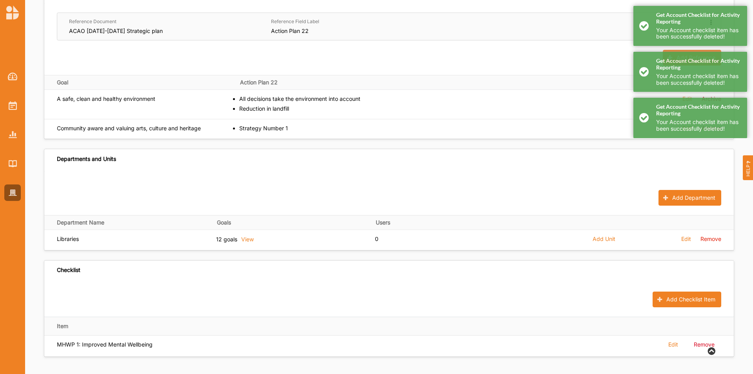
scroll to position [319, 0]
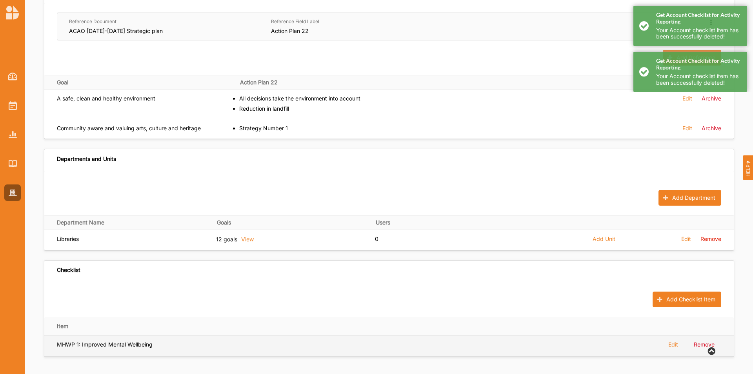
click at [700, 346] on label "Remove" at bounding box center [703, 344] width 21 height 7
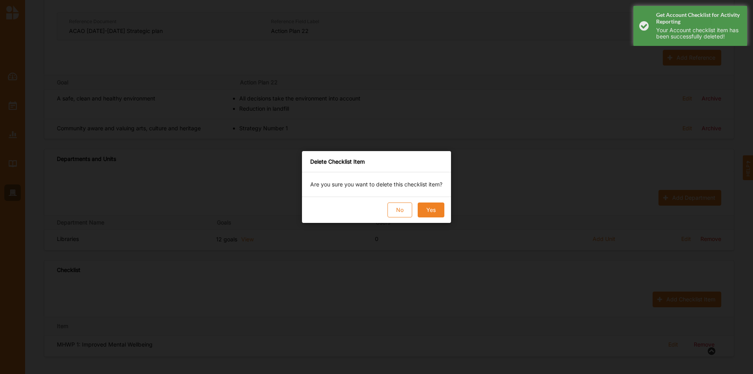
click at [423, 212] on button "Yes" at bounding box center [430, 209] width 27 height 15
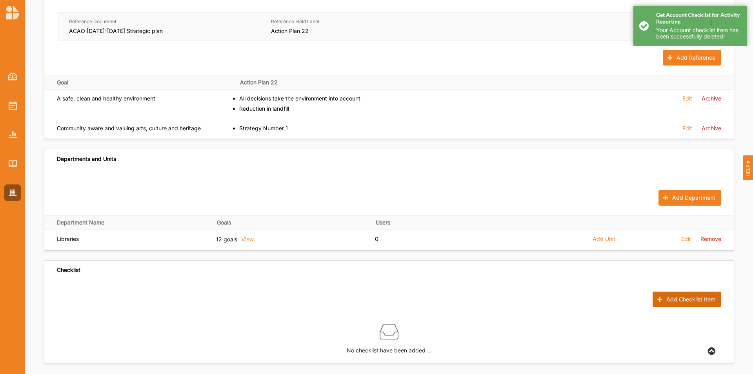
click at [658, 294] on button "Add Checklist Item" at bounding box center [686, 299] width 69 height 16
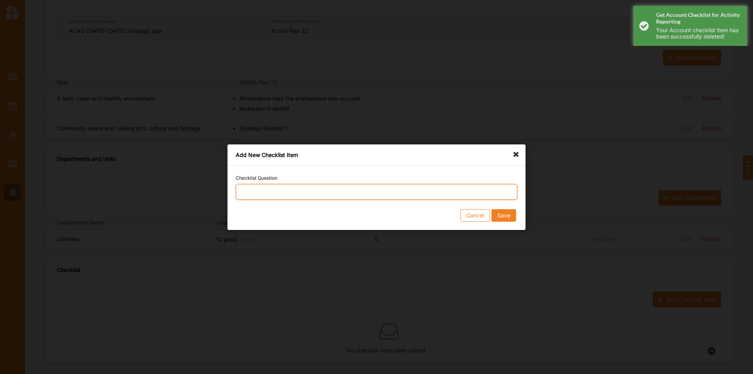
click at [292, 194] on input "Checklist Question" at bounding box center [376, 192] width 281 height 16
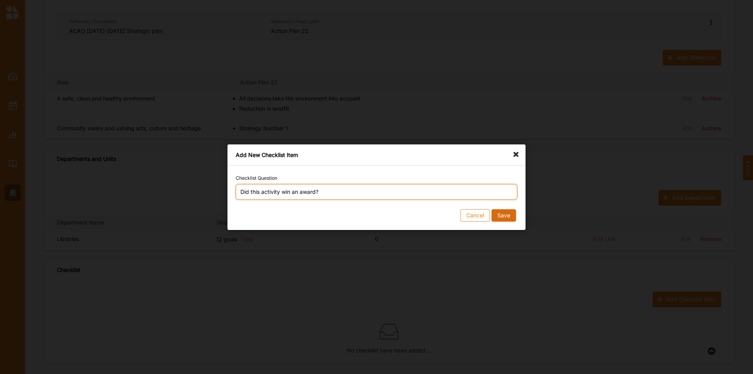
type input "Did this activity win an award?"
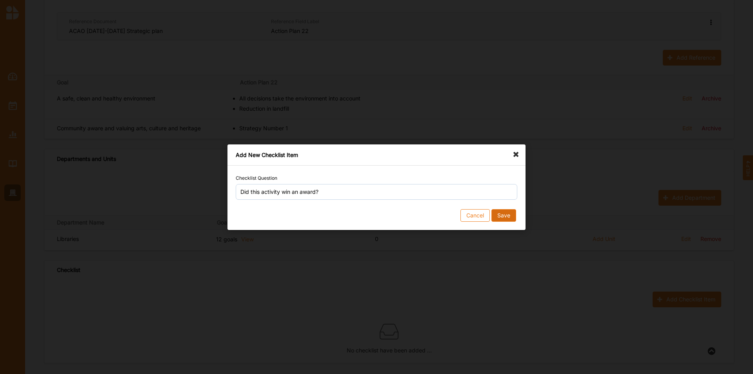
click at [511, 217] on button "Save" at bounding box center [503, 215] width 25 height 13
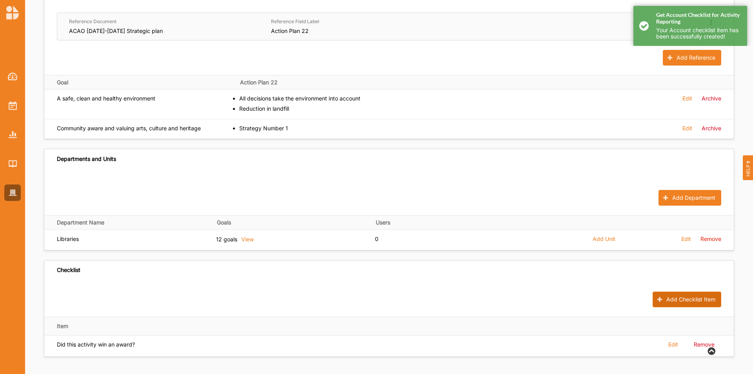
click at [668, 298] on button "Add Checklist Item" at bounding box center [686, 299] width 69 height 16
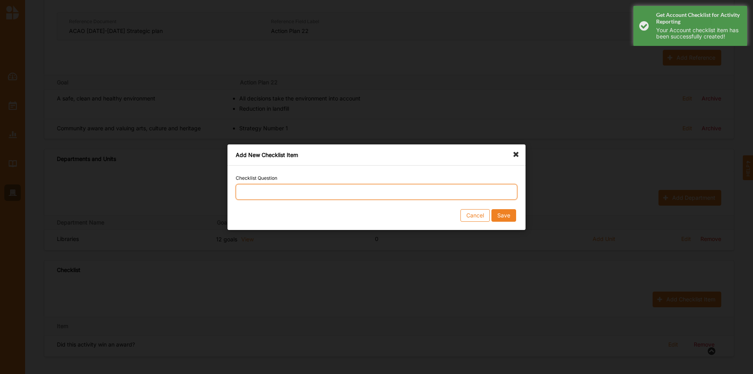
click at [307, 191] on input "Checklist Question" at bounding box center [376, 192] width 281 height 16
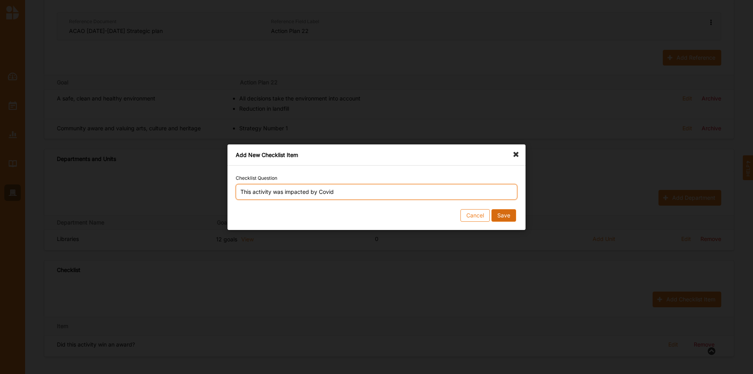
type input "This activity was impacted by Covid"
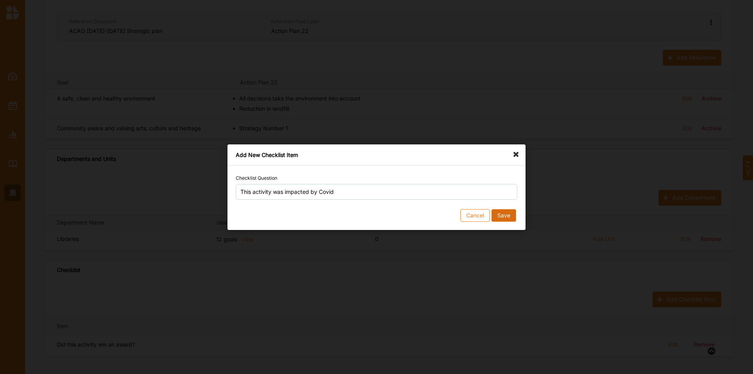
click at [510, 218] on button "Save" at bounding box center [503, 215] width 25 height 13
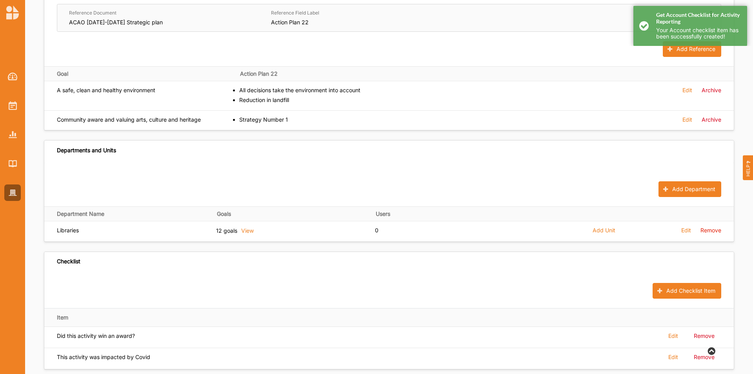
scroll to position [340, 0]
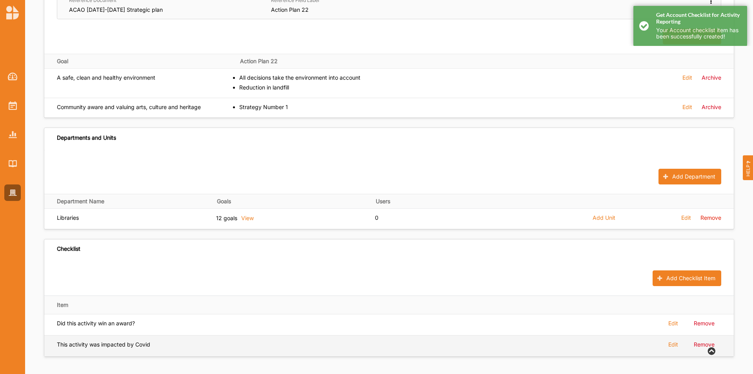
click at [671, 346] on label "Edit" at bounding box center [673, 344] width 10 height 7
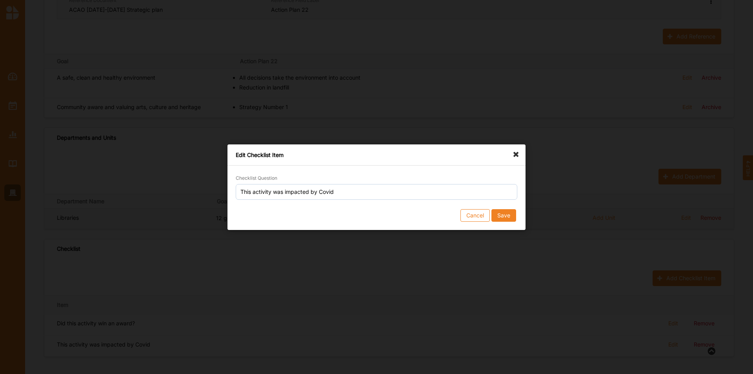
click at [477, 217] on button "Cancel" at bounding box center [474, 215] width 29 height 13
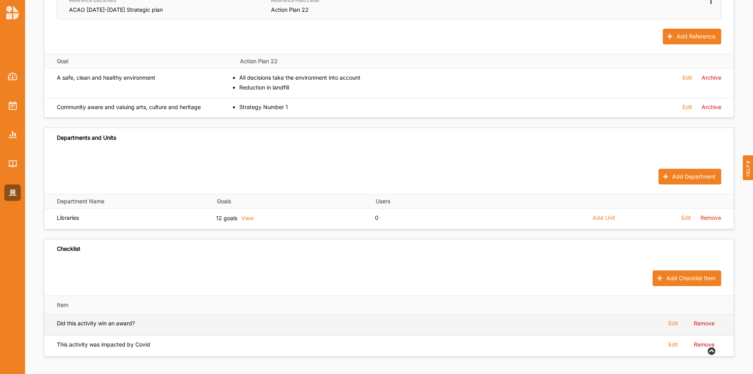
click at [678, 322] on div "Edit Remove" at bounding box center [691, 324] width 46 height 10
click at [675, 322] on label "Edit" at bounding box center [673, 322] width 10 height 7
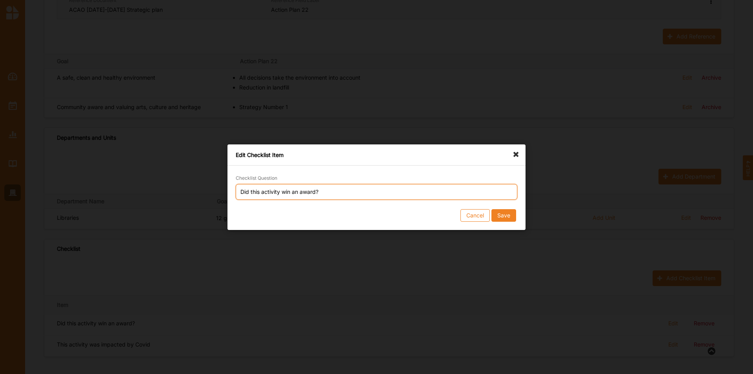
click at [250, 192] on input "Did this activity win an award?" at bounding box center [376, 192] width 281 height 16
click at [373, 194] on input "This activity won an award?" at bounding box center [376, 192] width 281 height 16
type input "This activity won an award"
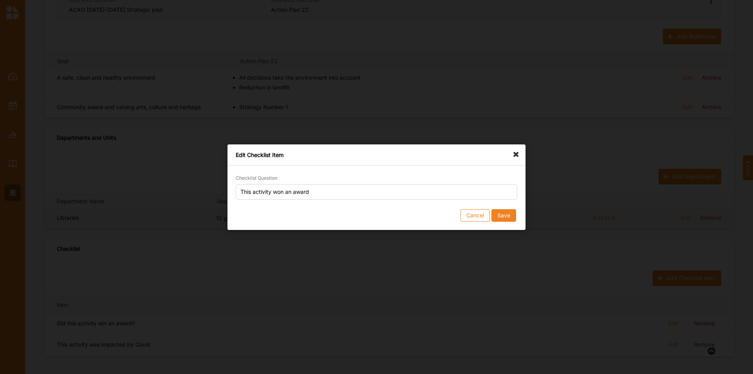
click at [504, 218] on button "Save" at bounding box center [503, 215] width 25 height 13
